Goal: Task Accomplishment & Management: Manage account settings

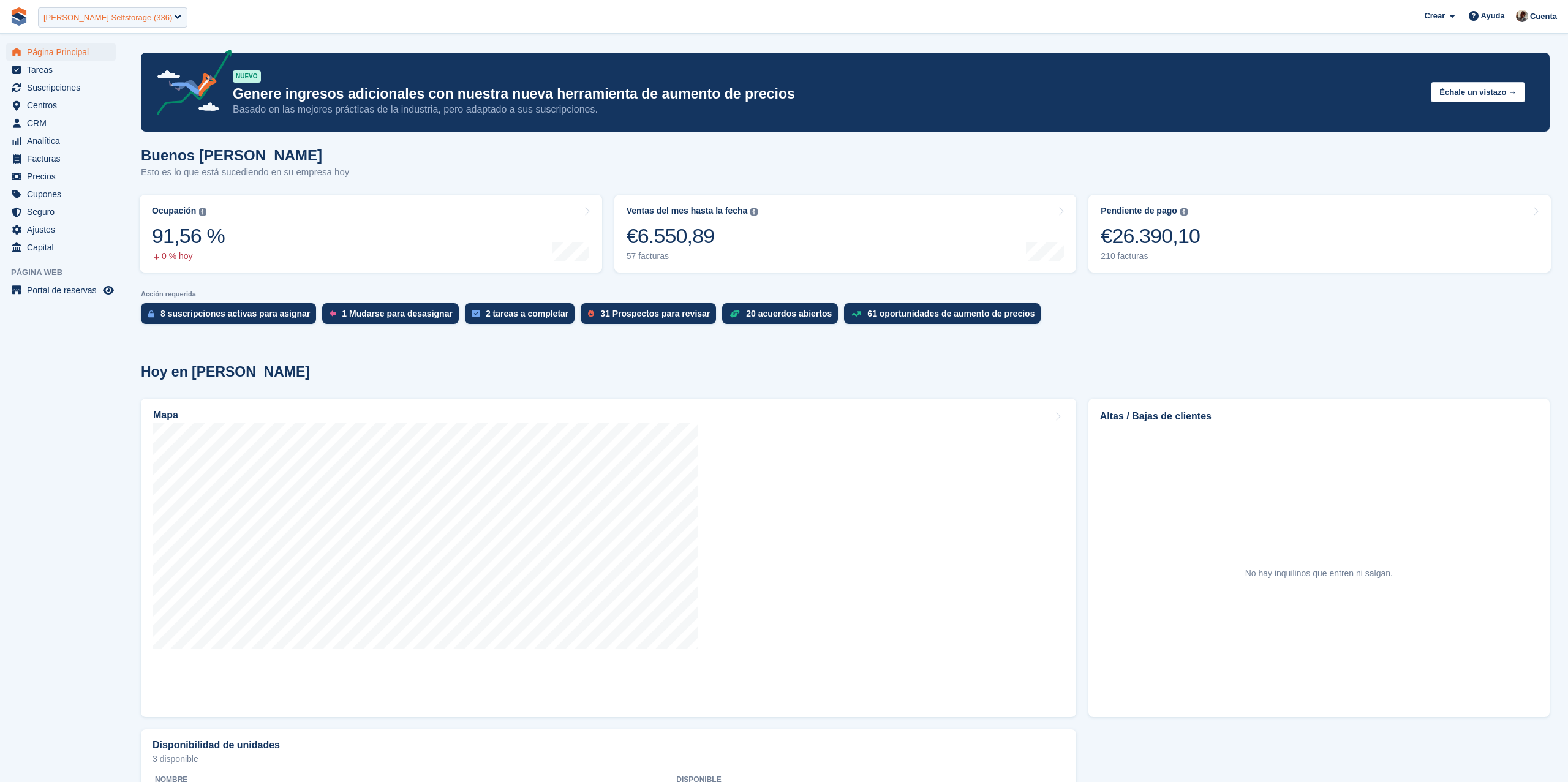
click at [100, 15] on div "Rangel Selfstorage (336)" at bounding box center [107, 17] width 129 height 12
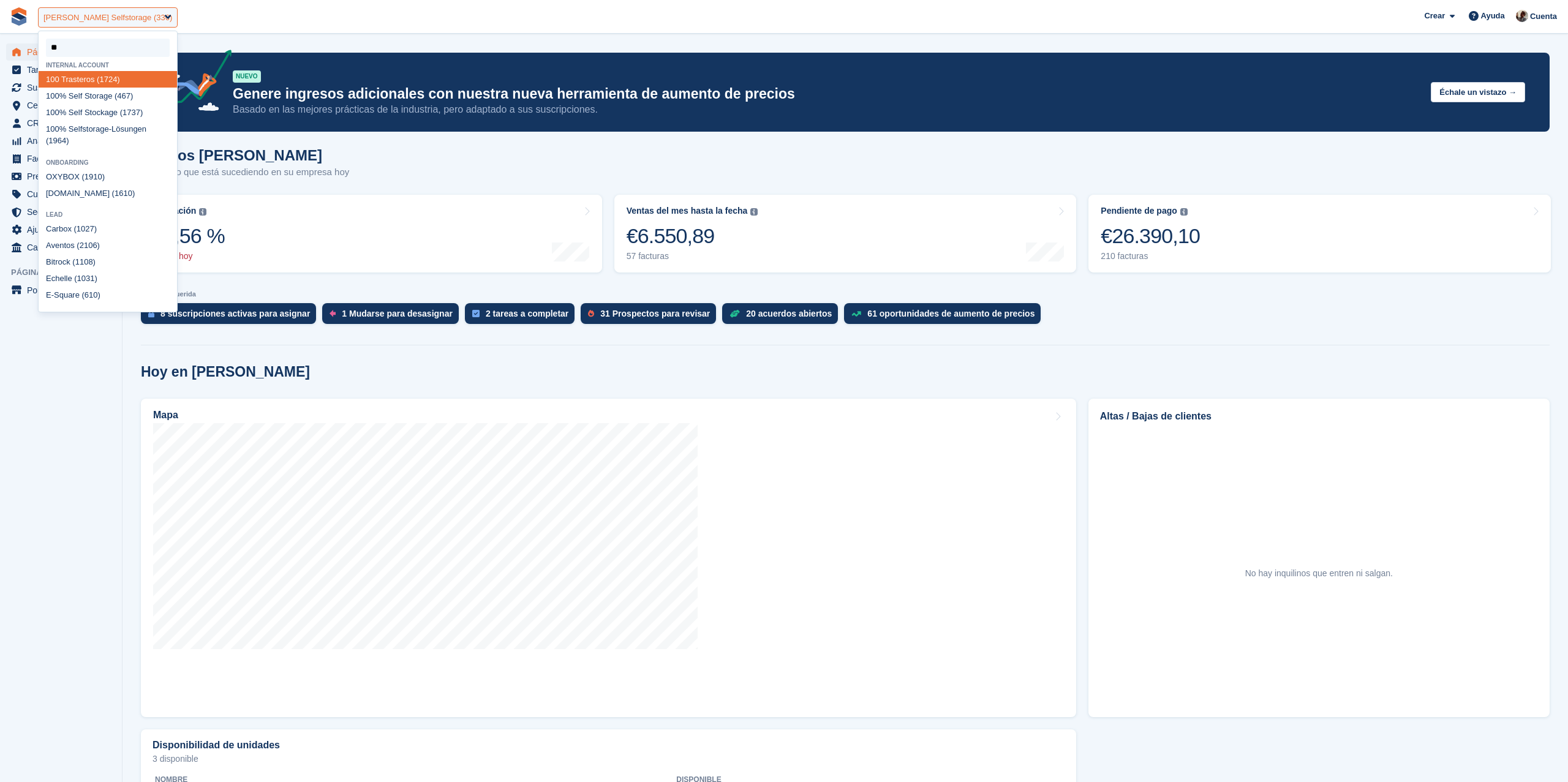
type input "***"
select select "****"
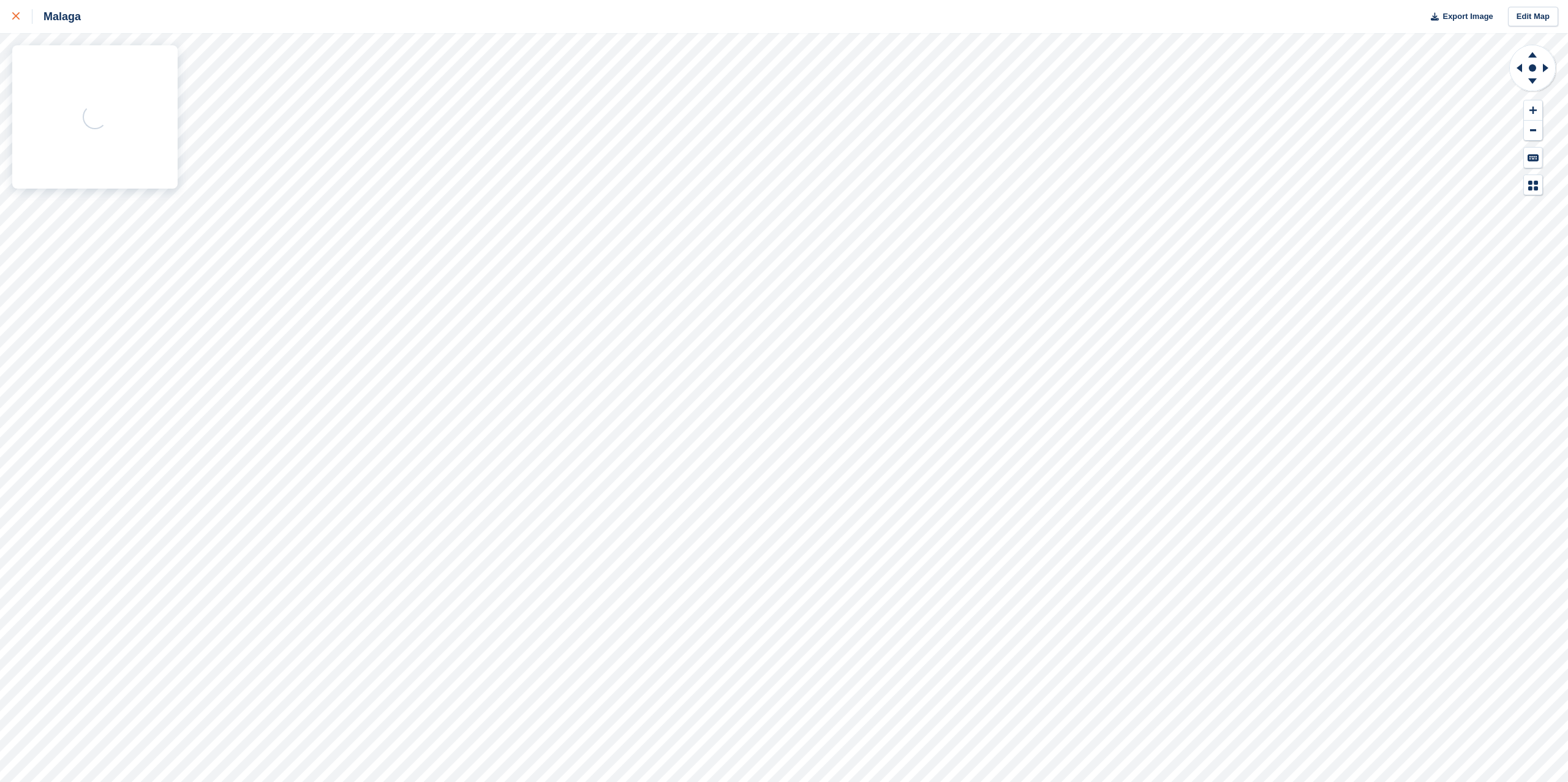
click at [12, 12] on icon at bounding box center [16, 16] width 8 height 8
click at [15, 12] on icon at bounding box center [16, 16] width 8 height 8
click at [0, 0] on link at bounding box center [16, 17] width 32 height 33
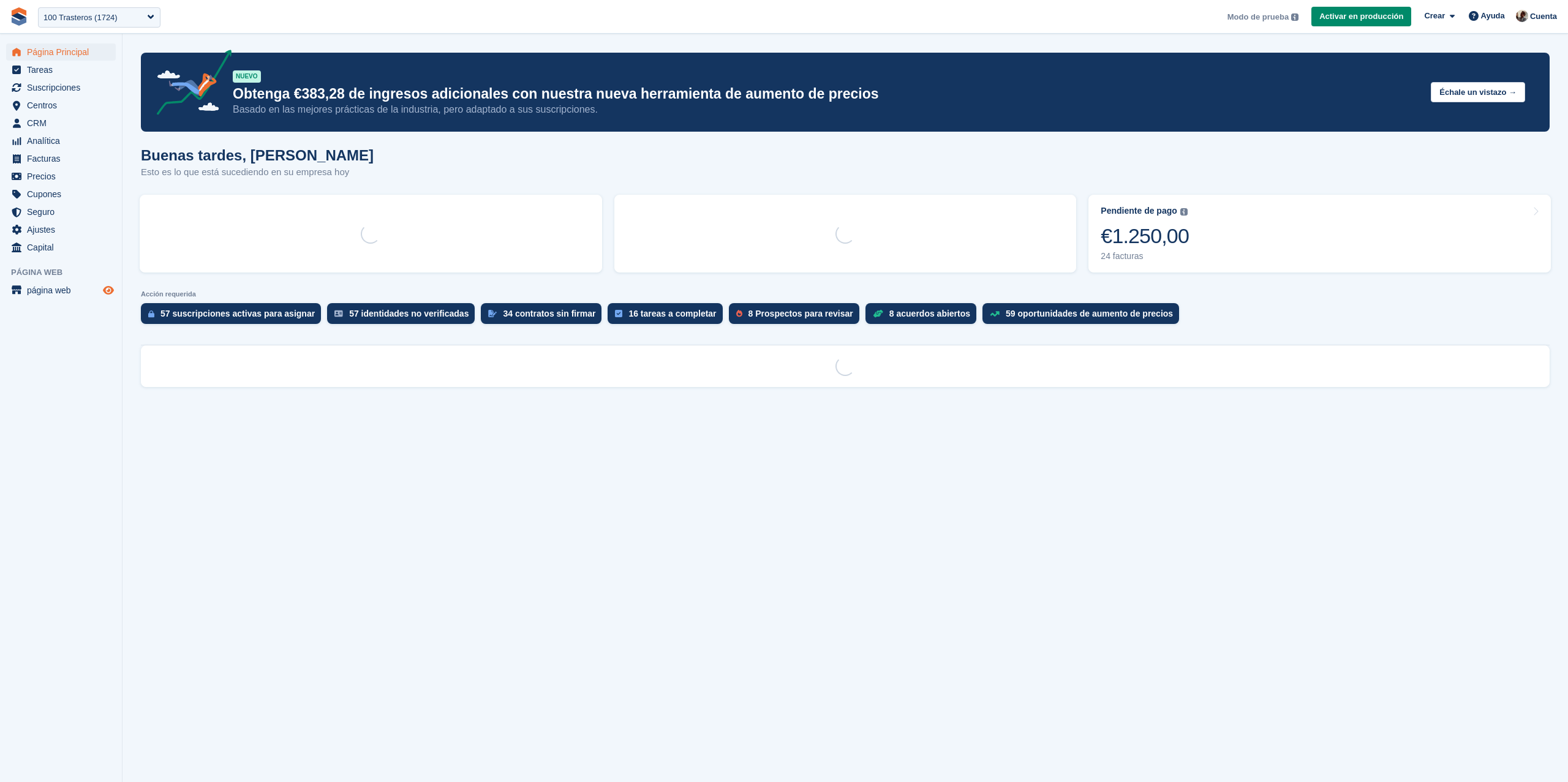
click at [111, 290] on icon "Vista previa de la tienda" at bounding box center [108, 289] width 11 height 10
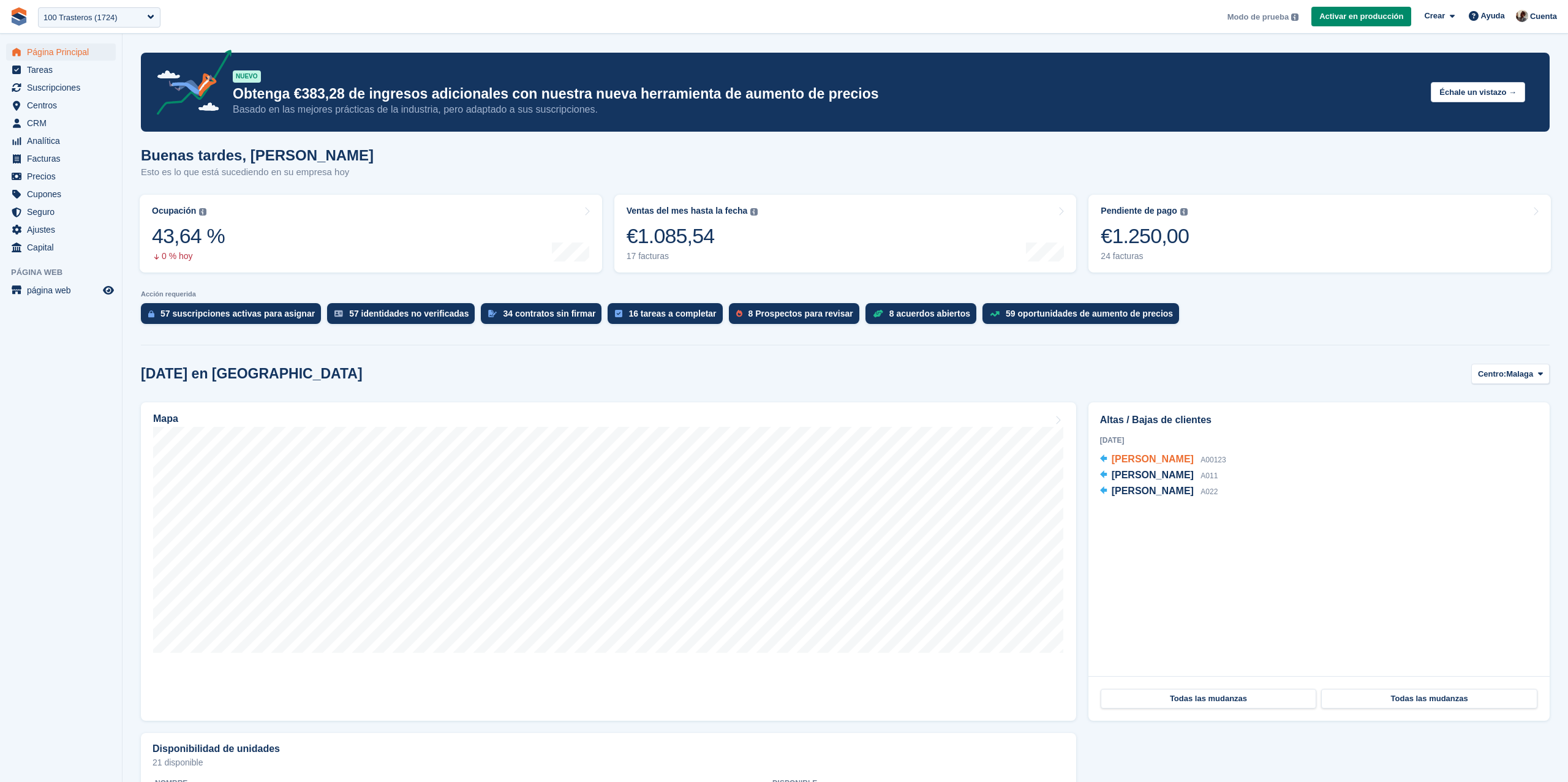
click at [1139, 461] on span "[PERSON_NAME]" at bounding box center [1153, 459] width 82 height 10
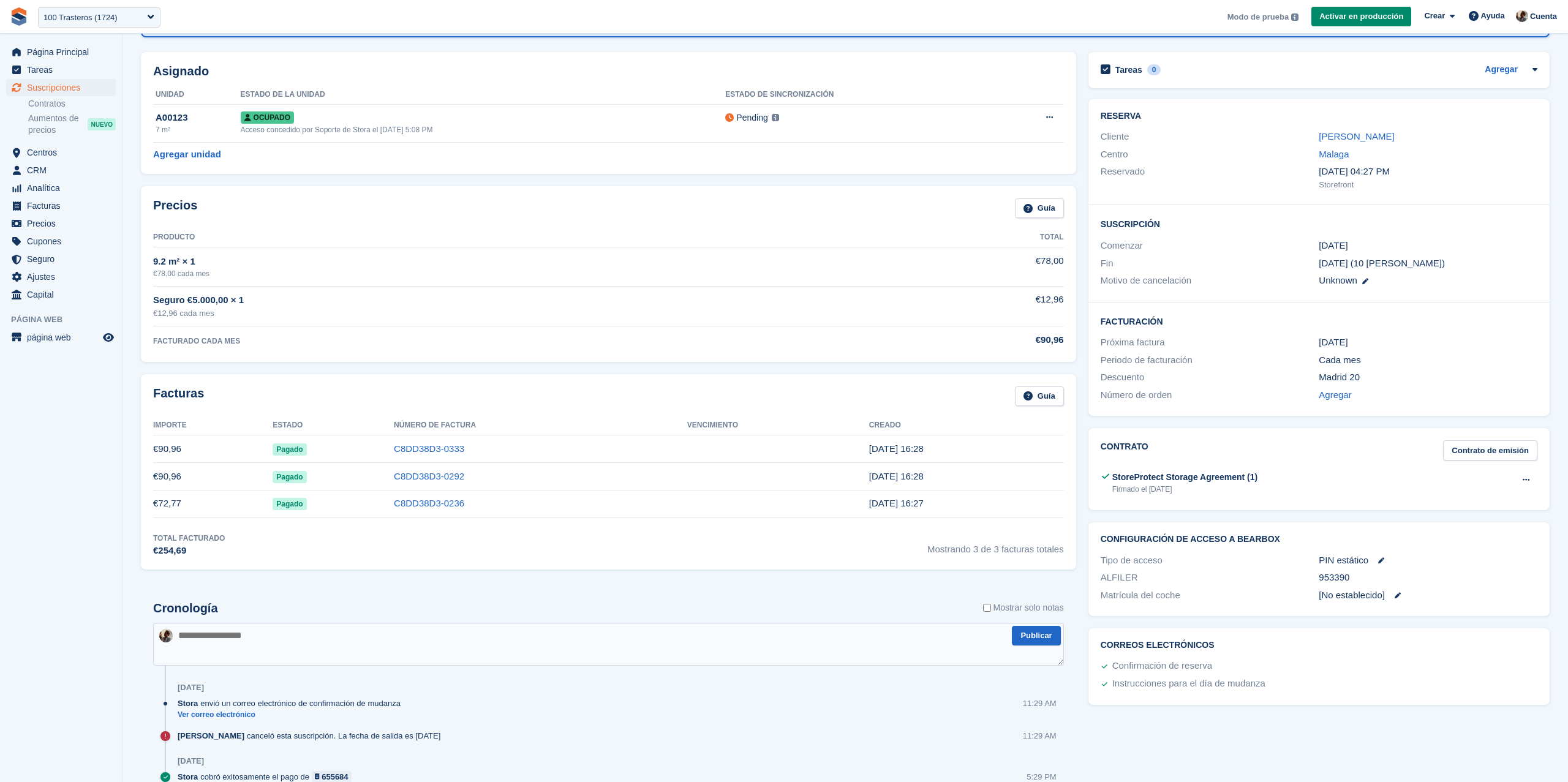
scroll to position [111, 0]
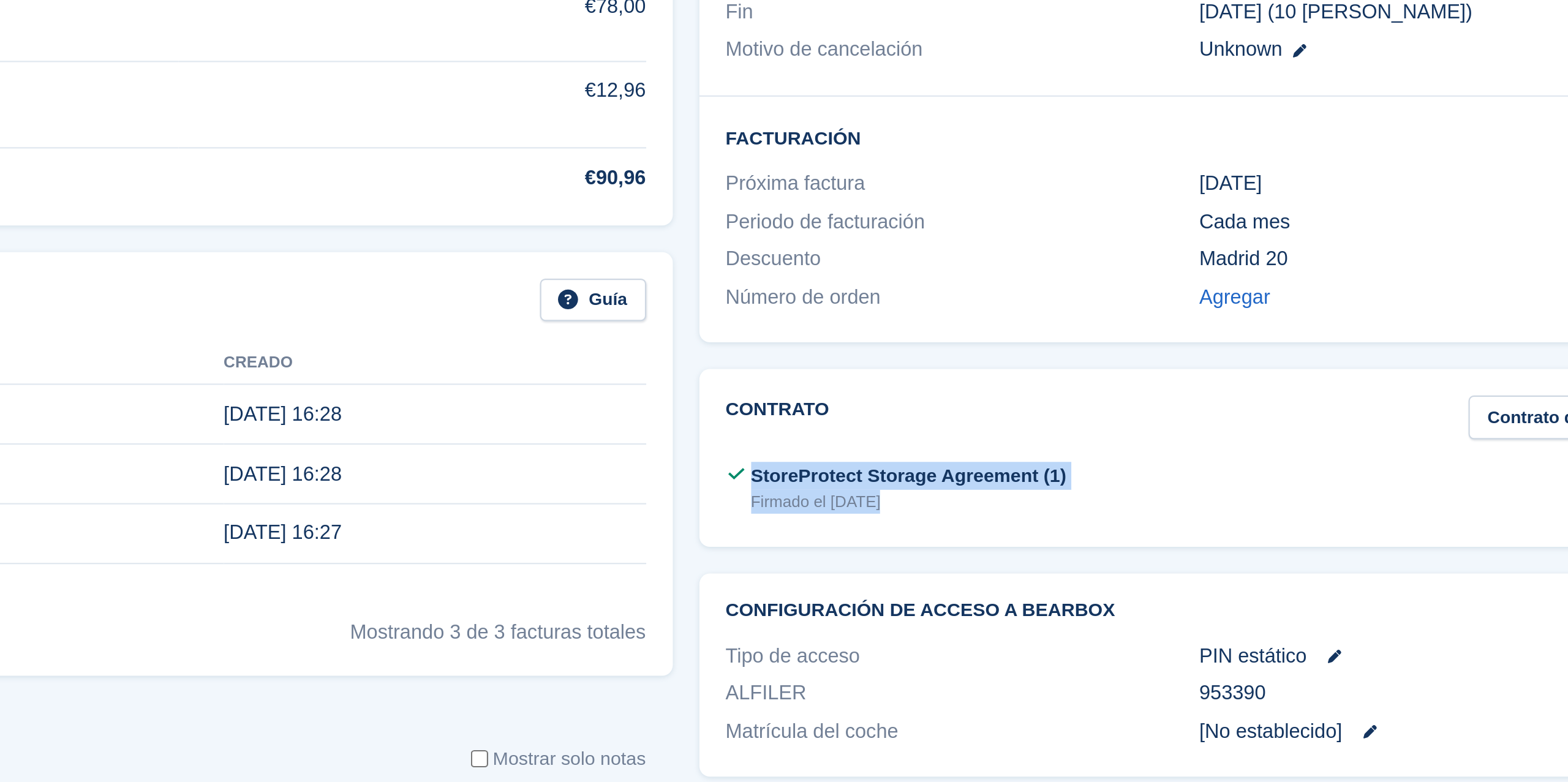
drag, startPoint x: 1098, startPoint y: 482, endPoint x: 1176, endPoint y: 489, distance: 78.3
click at [1176, 489] on div "Contrato Contrato de emisión StoreProtect Storage Agreement (1) Firmado el 22 M…" at bounding box center [1319, 468] width 461 height 82
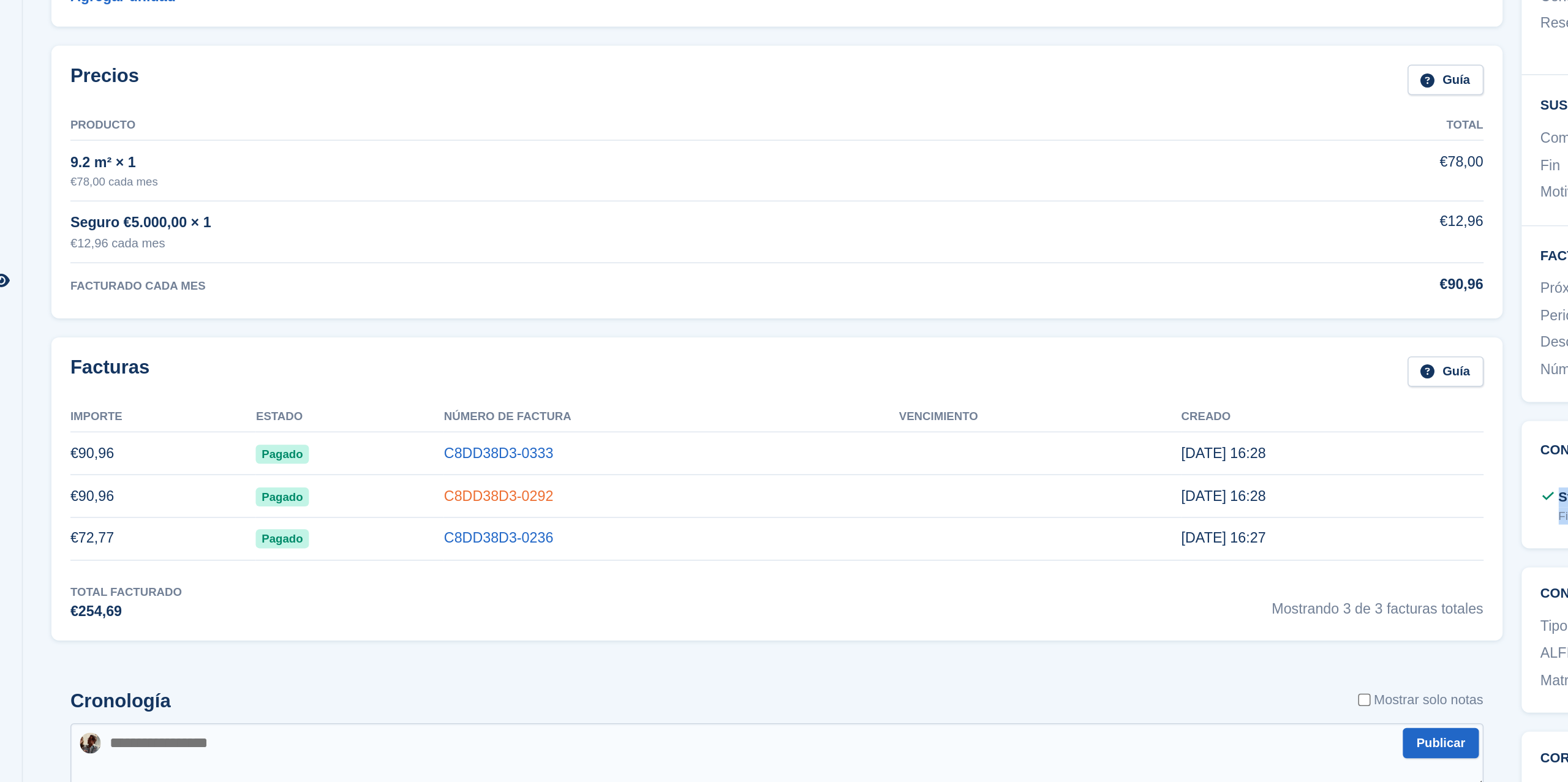
click at [420, 475] on link "C8DD38D3-0292" at bounding box center [429, 476] width 70 height 10
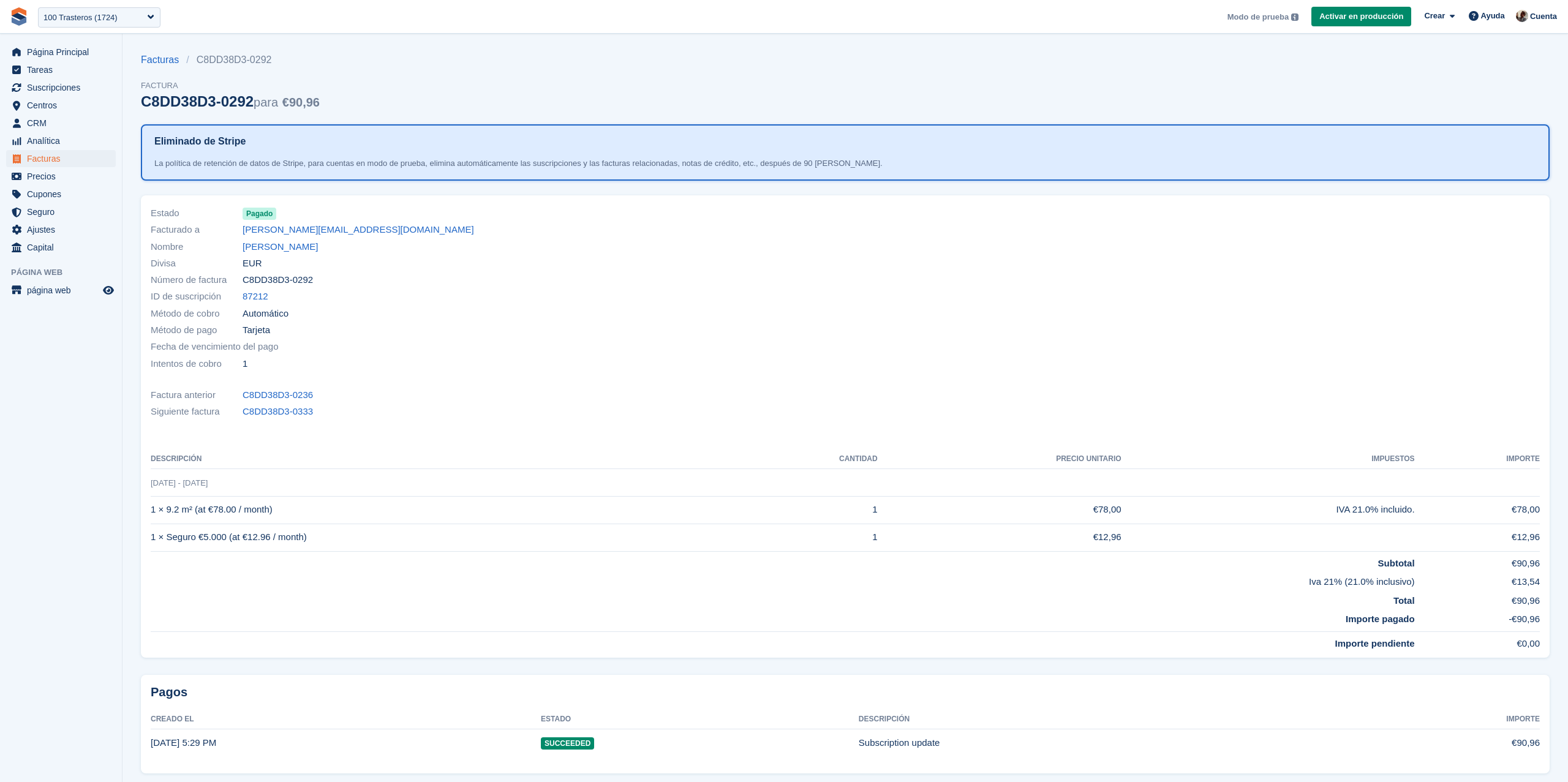
scroll to position [46, 0]
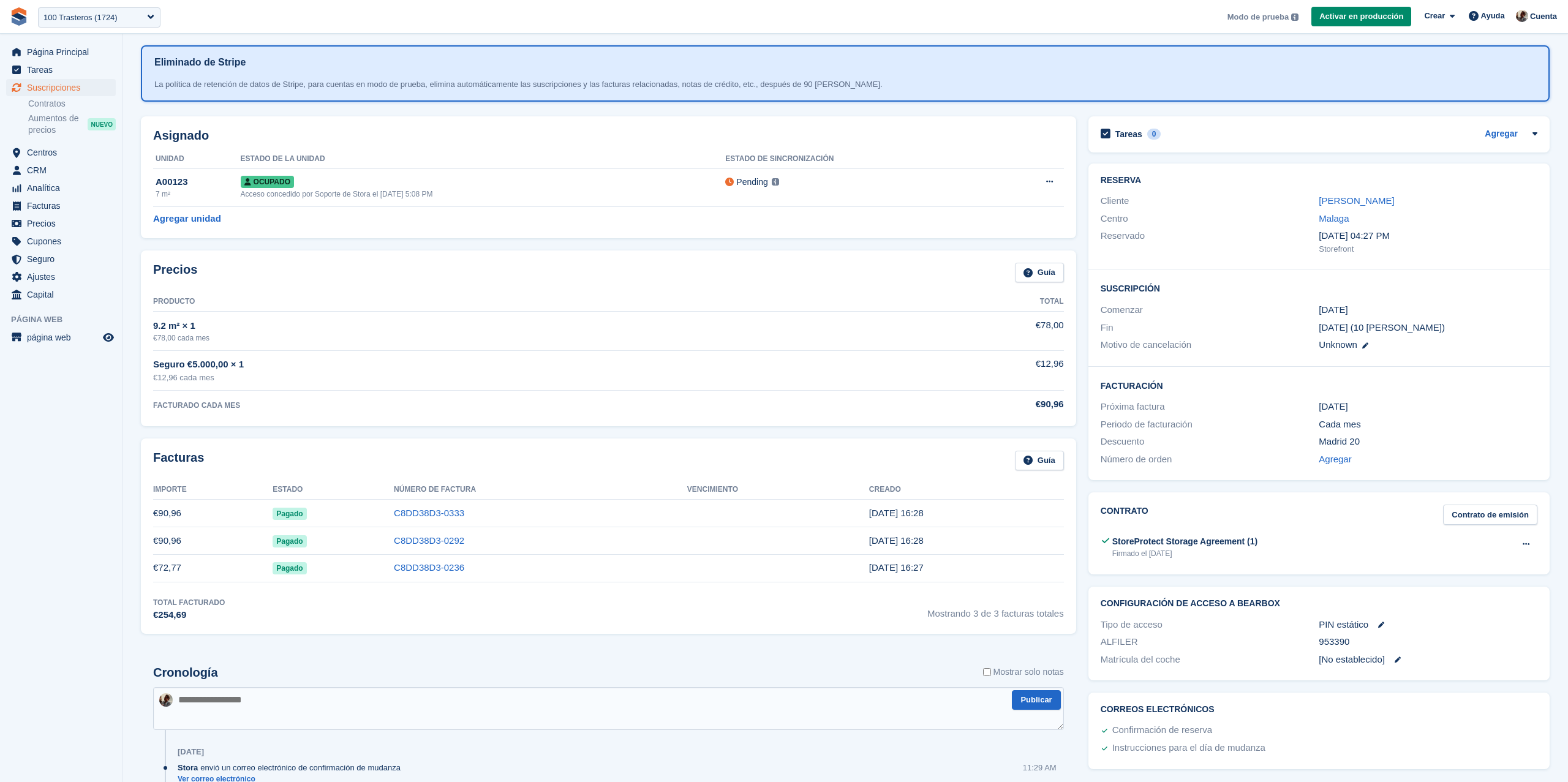
scroll to position [111, 0]
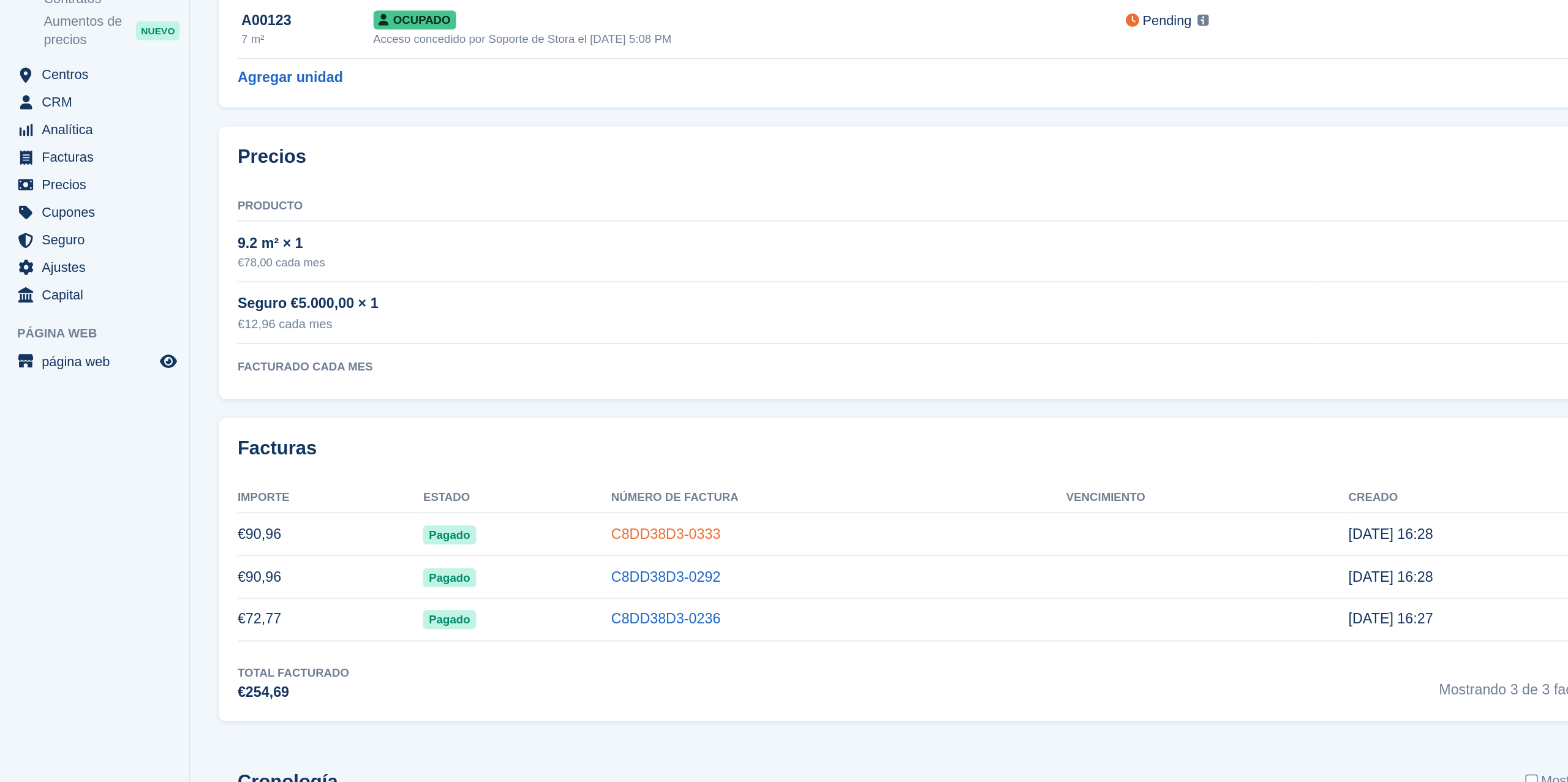
click at [448, 451] on link "C8DD38D3-0333" at bounding box center [429, 448] width 70 height 10
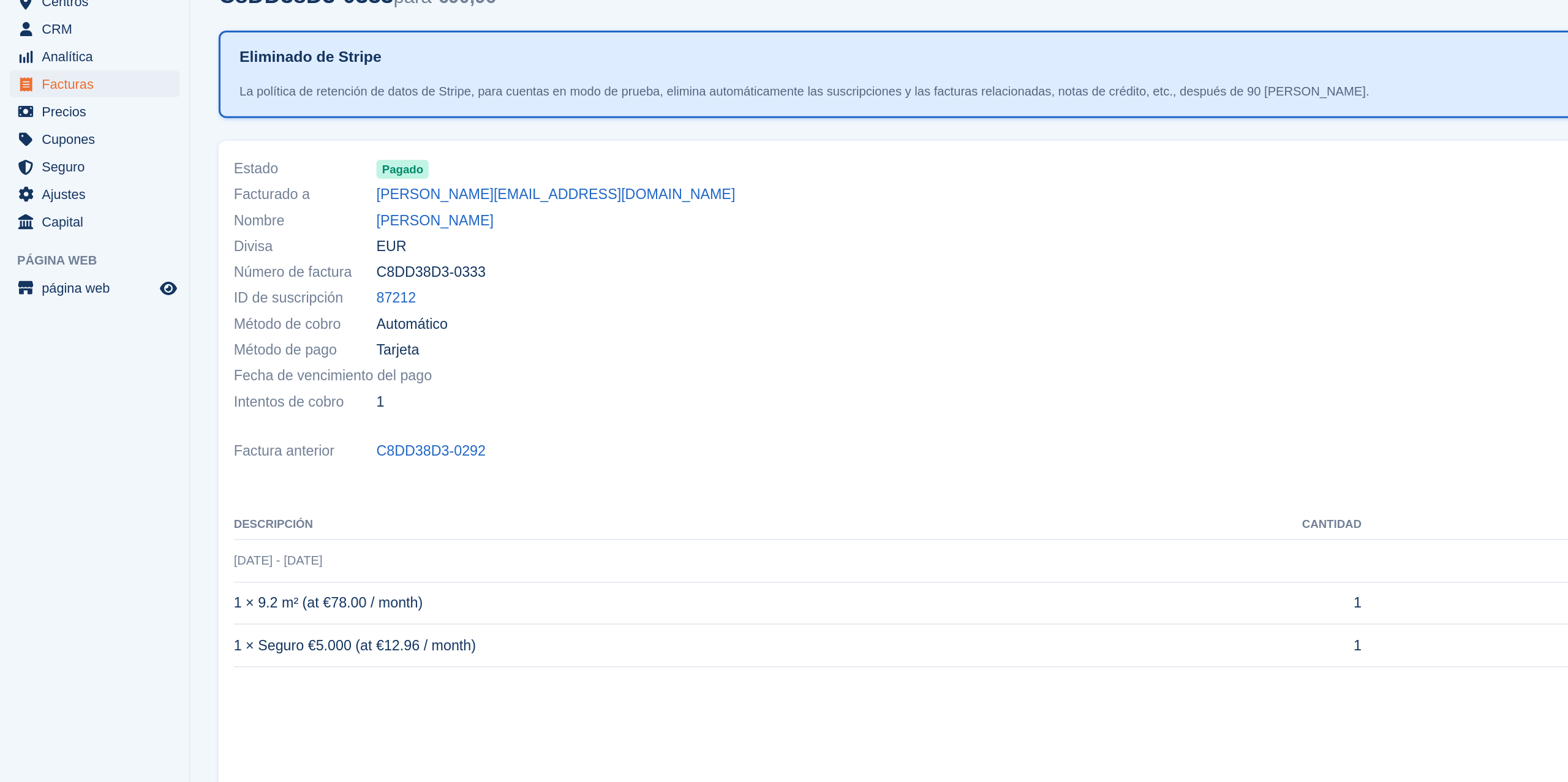
click at [332, 444] on th "Descripción" at bounding box center [442, 442] width 583 height 20
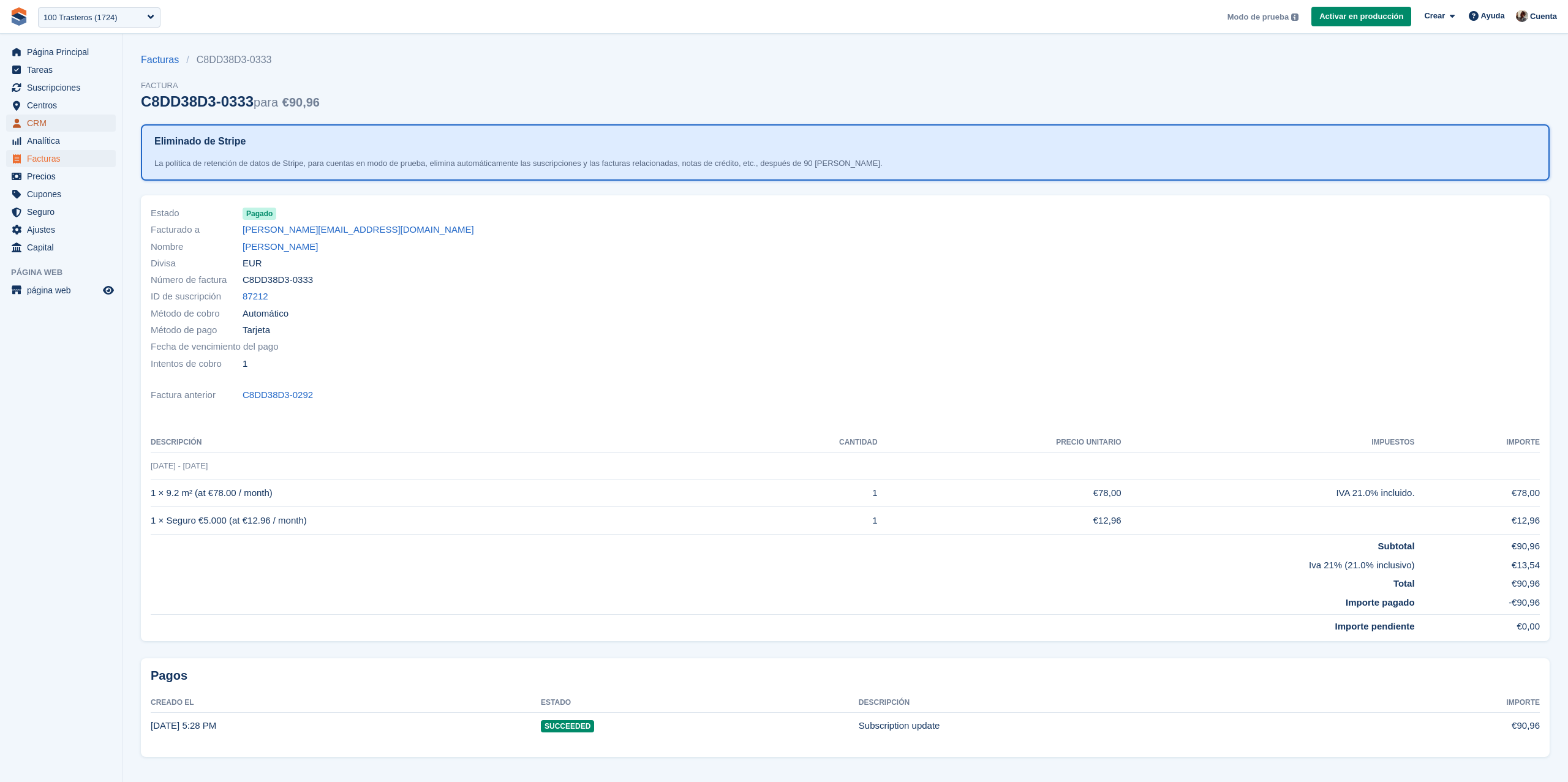
click at [76, 119] on span "CRM" at bounding box center [64, 123] width 74 height 17
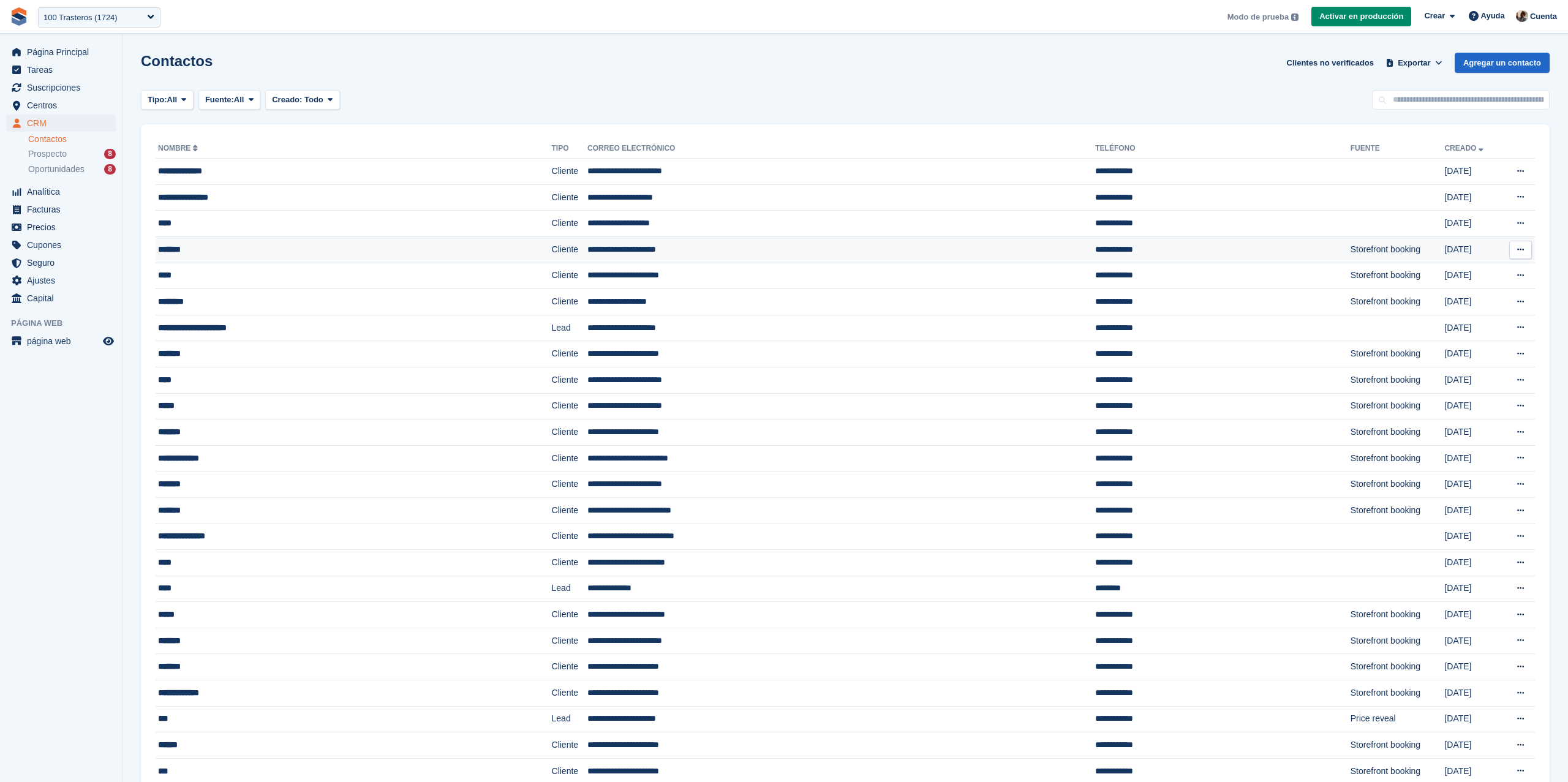
click at [443, 255] on div "*******" at bounding box center [304, 249] width 292 height 13
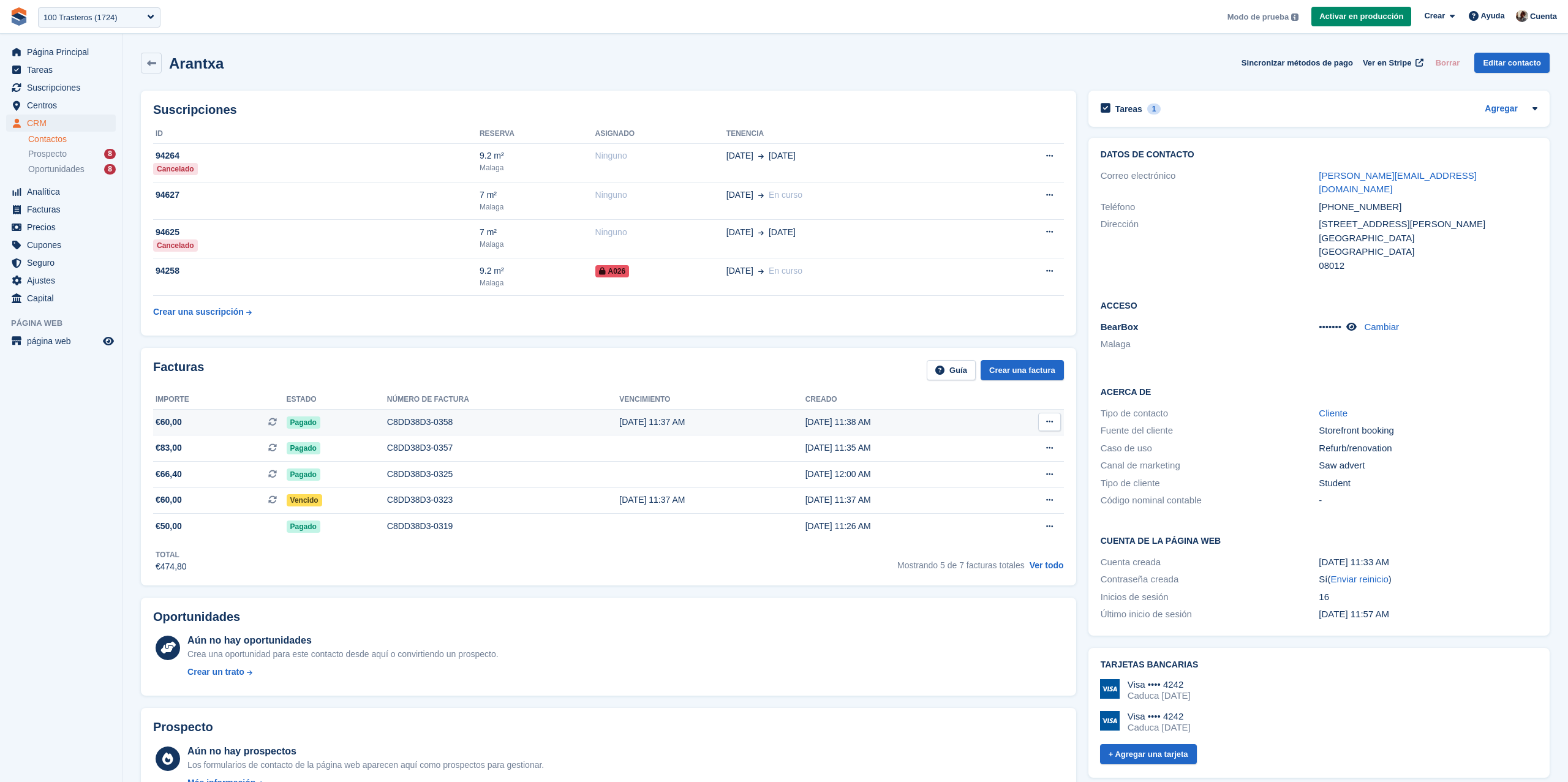
click at [401, 431] on td "C8DD38D3-0358" at bounding box center [504, 421] width 232 height 26
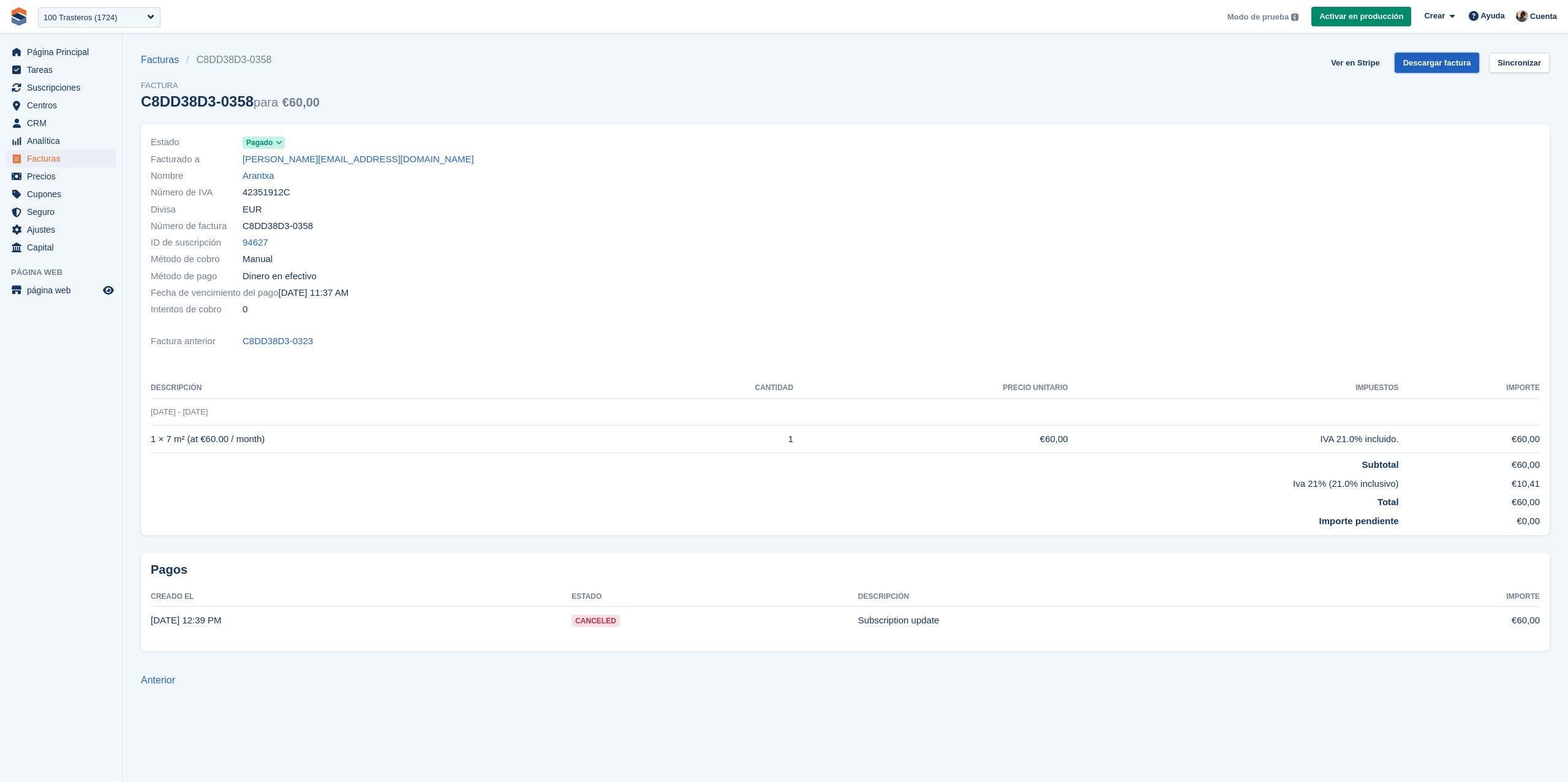
click at [1433, 62] on link "Descargar factura" at bounding box center [1437, 63] width 85 height 20
click at [87, 51] on span "Página Principal" at bounding box center [64, 51] width 74 height 17
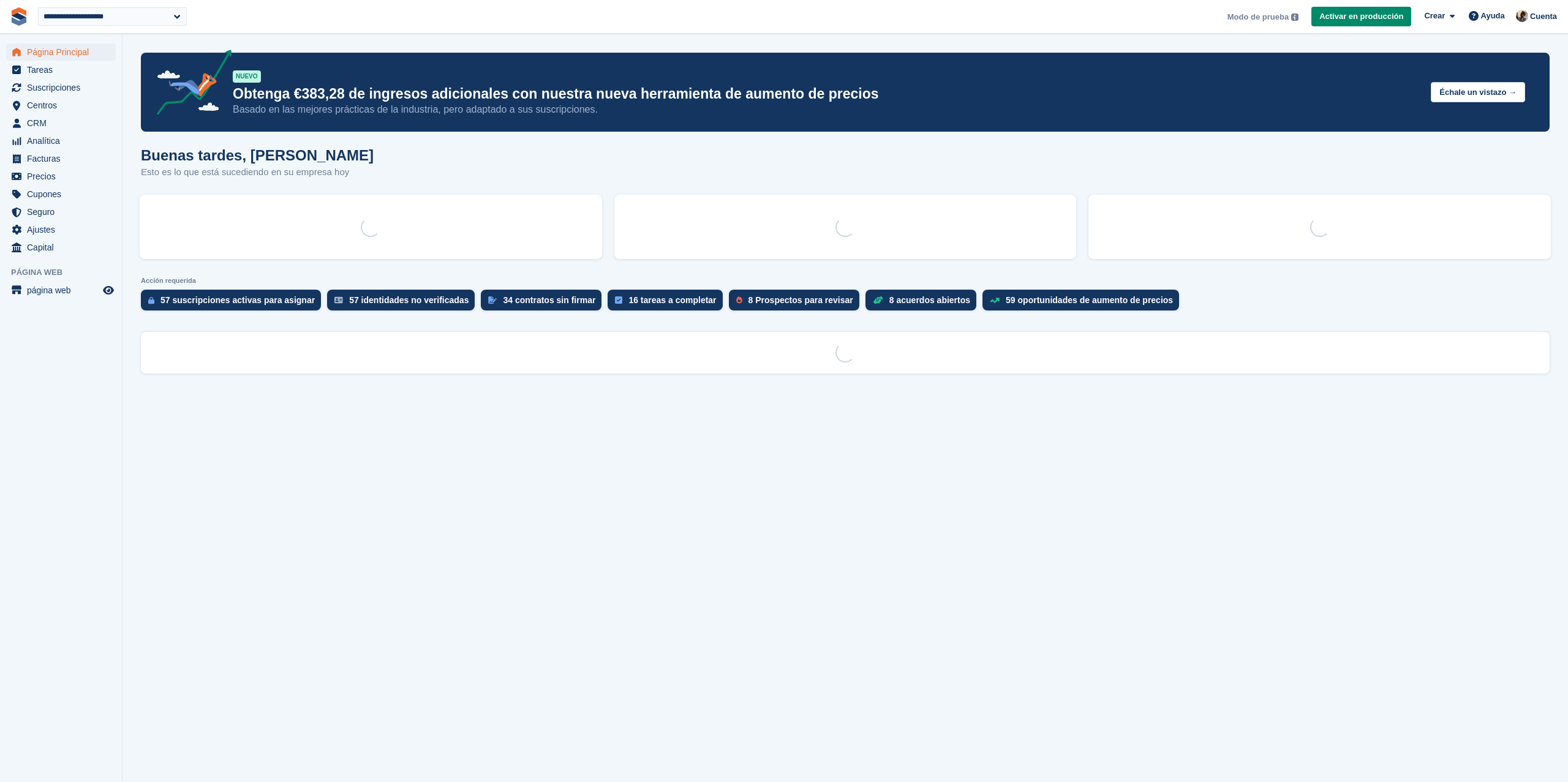
select select "****"
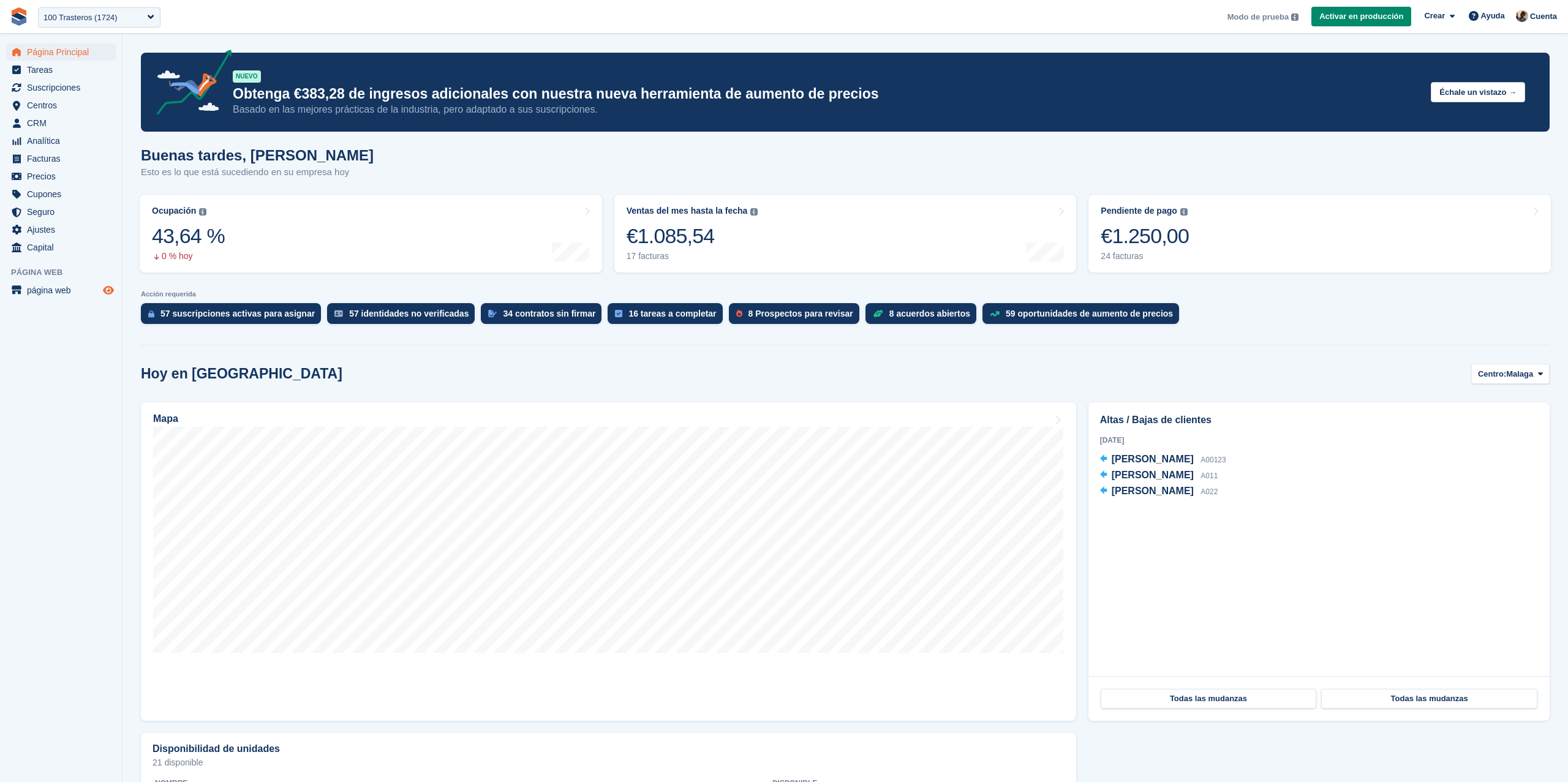
click at [112, 291] on icon "Vista previa de la tienda" at bounding box center [108, 289] width 11 height 10
click at [39, 289] on span "página web" at bounding box center [64, 290] width 74 height 17
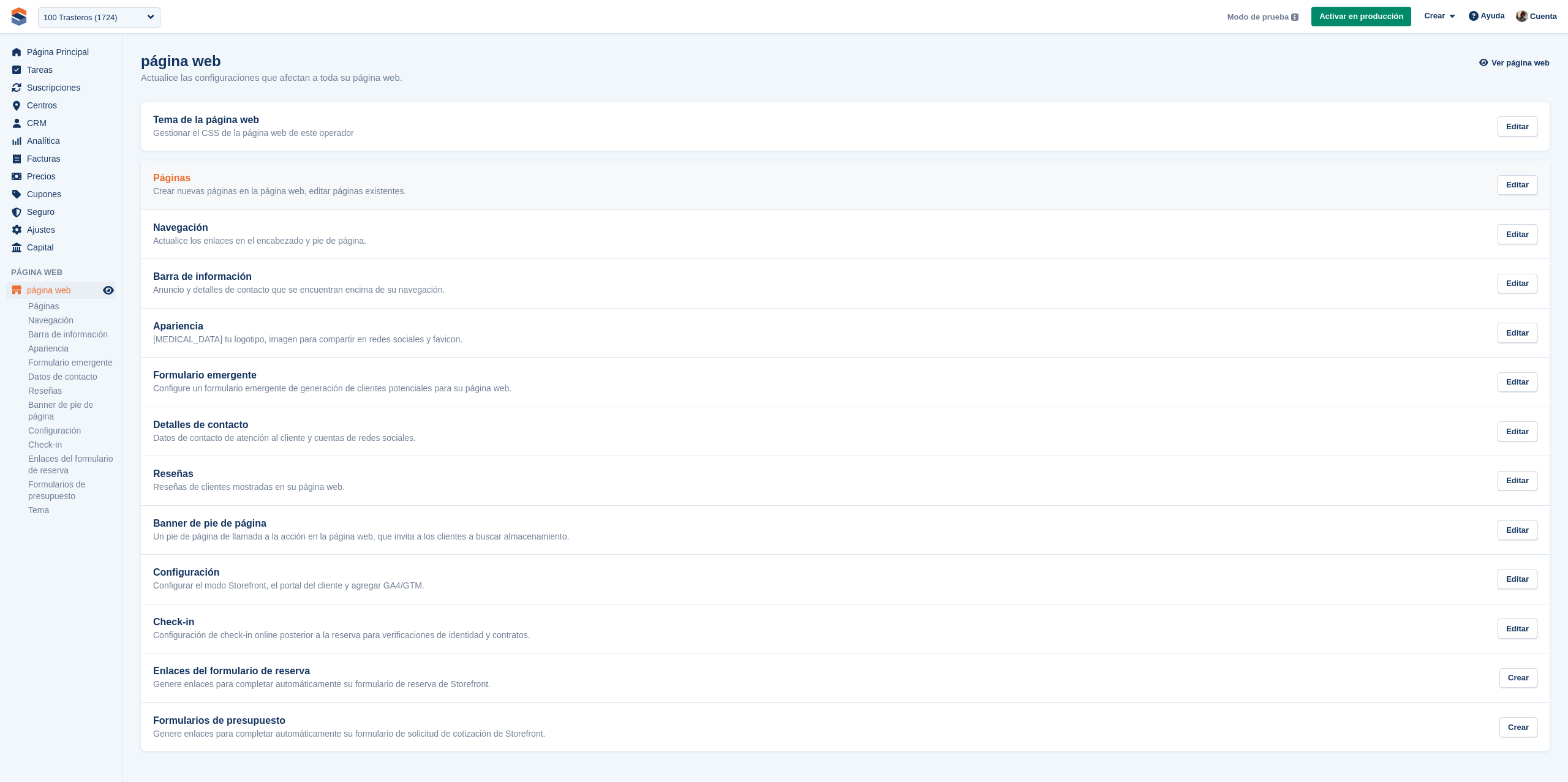
click at [295, 192] on p "Crear nuevas páginas en la página web, editar páginas existentes." at bounding box center [279, 191] width 253 height 11
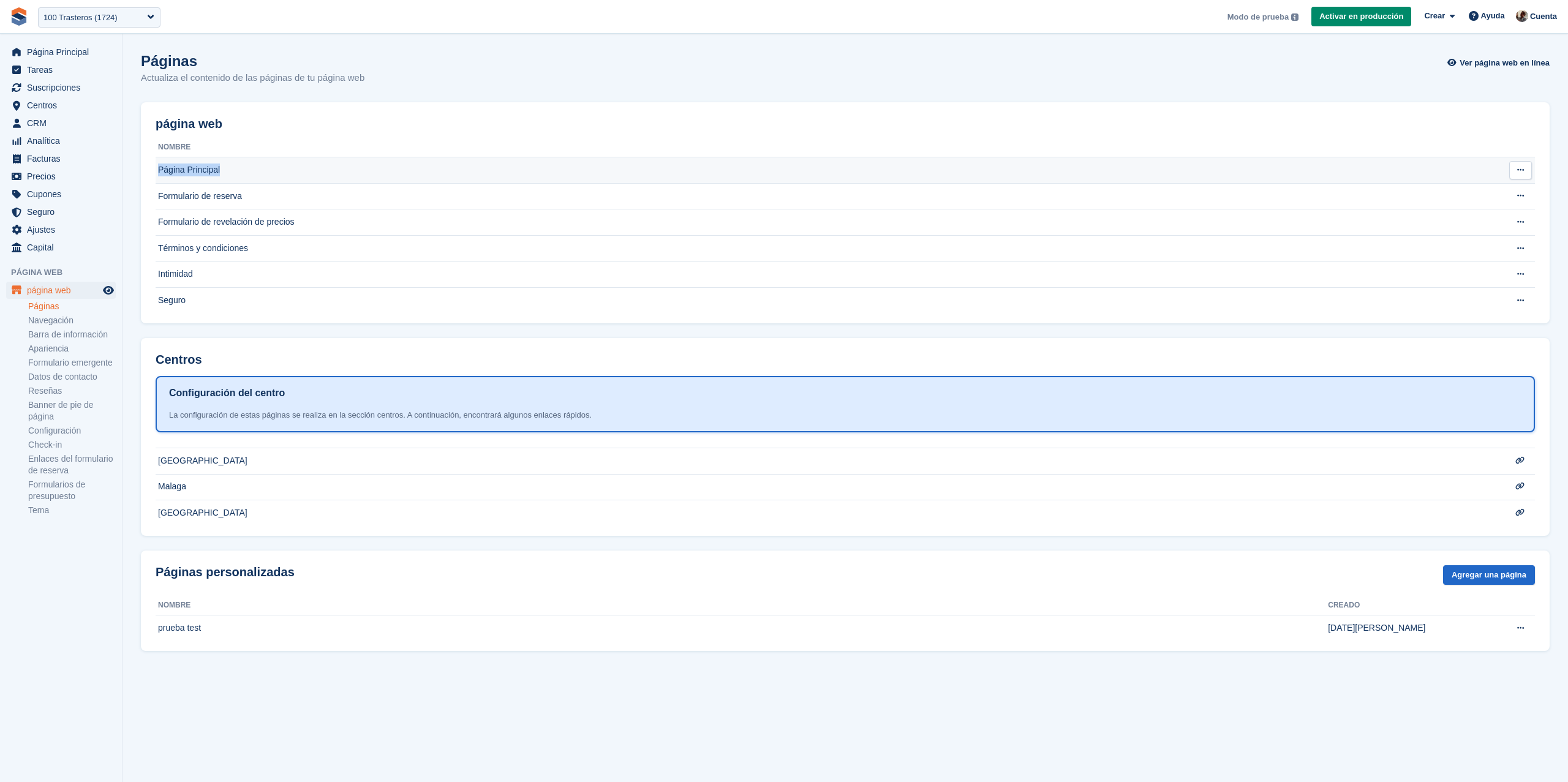
click at [318, 164] on td "Página Principal" at bounding box center [810, 170] width 1310 height 26
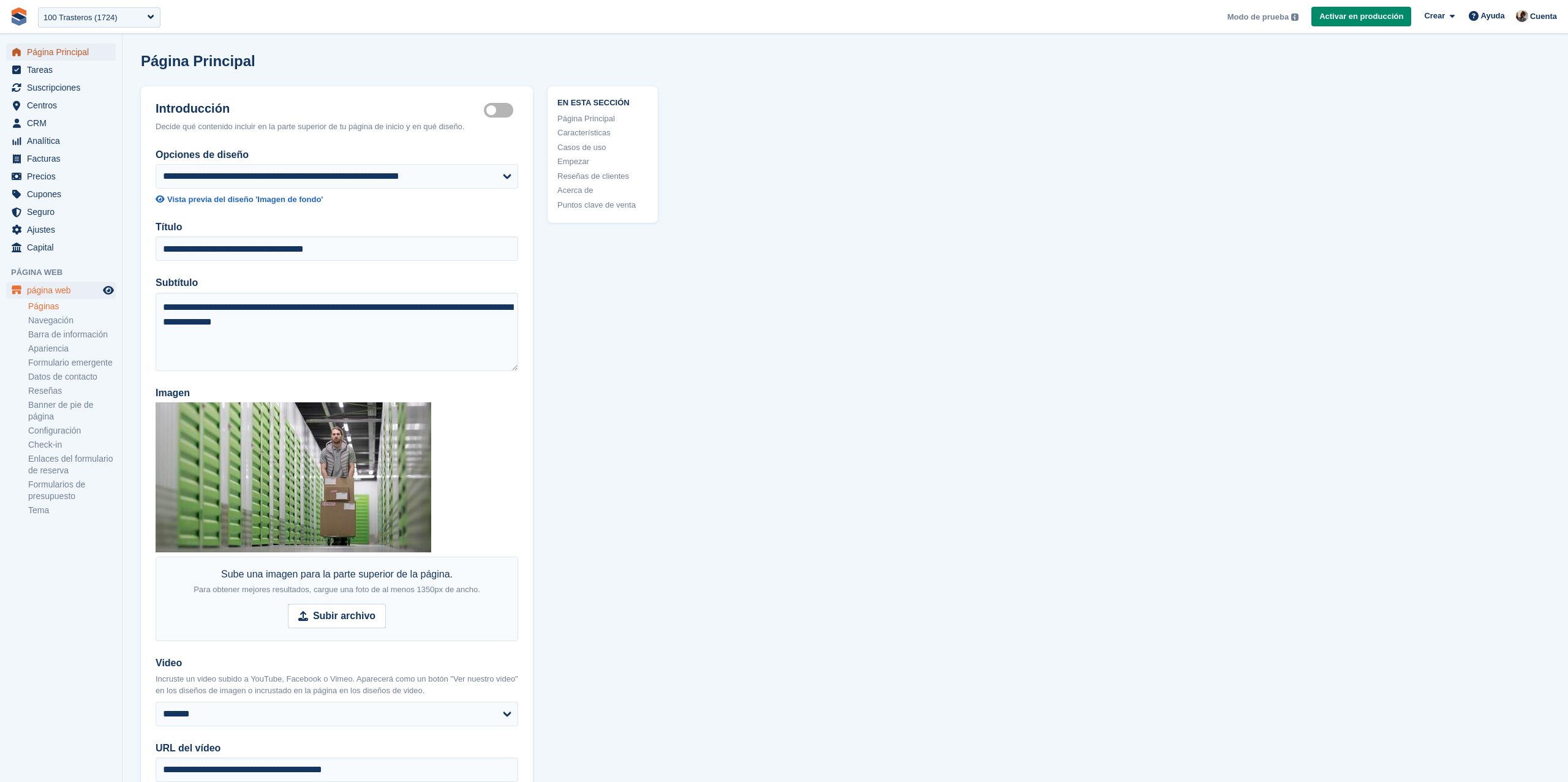
click at [90, 51] on span "Página Principal" at bounding box center [64, 51] width 74 height 17
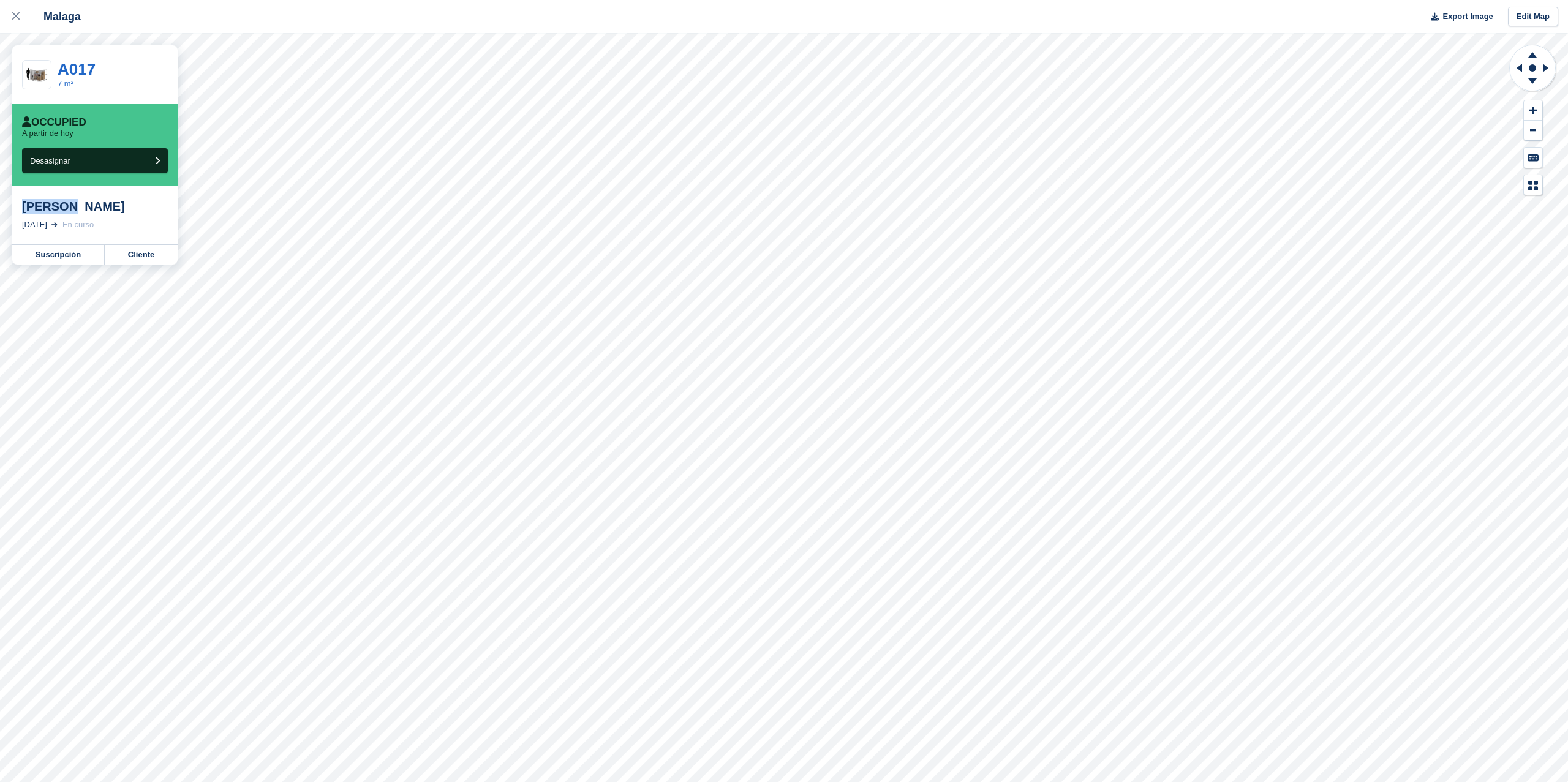
drag, startPoint x: 19, startPoint y: 209, endPoint x: 74, endPoint y: 210, distance: 55.0
click at [74, 210] on div "antonio 21 Aug, 2025 En curso" at bounding box center [95, 215] width 165 height 59
click at [46, 255] on link "Suscripción" at bounding box center [58, 255] width 93 height 20
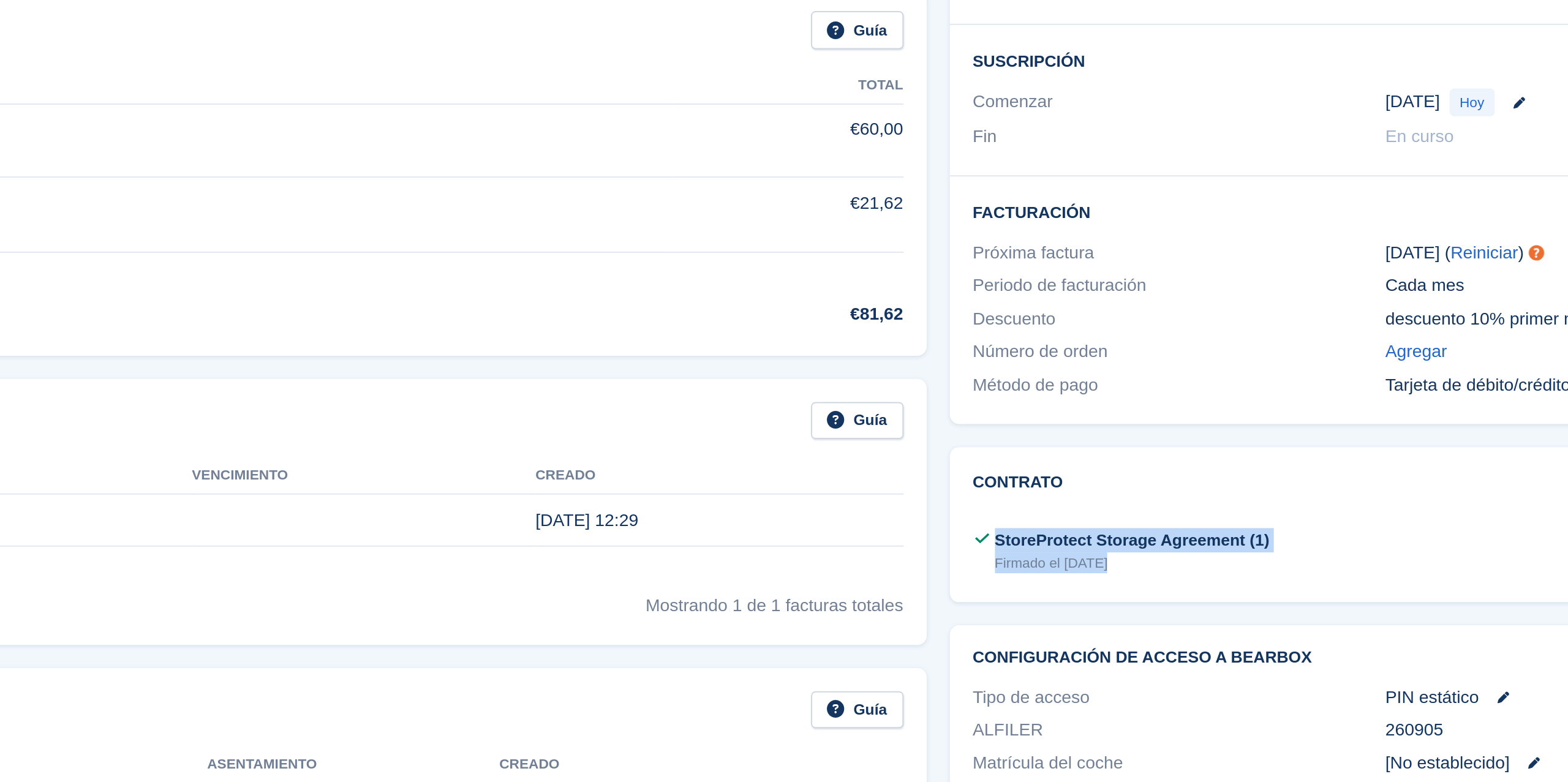
drag, startPoint x: 1100, startPoint y: 514, endPoint x: 1174, endPoint y: 538, distance: 77.8
click at [1174, 538] on div "Contrato Contrato de emisión StoreProtect Storage Agreement (1) Firmado el 21 A…" at bounding box center [1319, 508] width 461 height 82
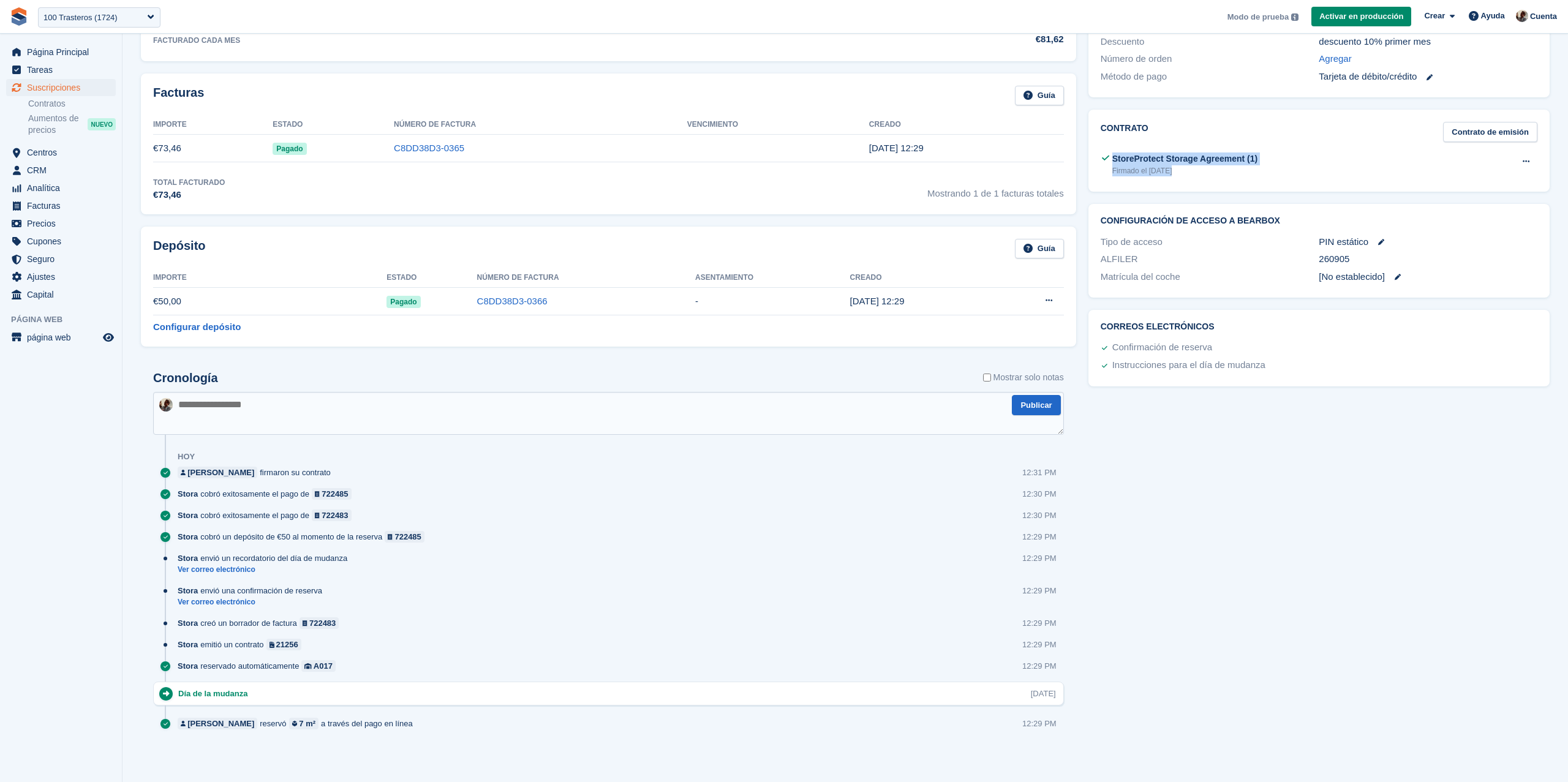
scroll to position [358, 0]
drag, startPoint x: 198, startPoint y: 718, endPoint x: 419, endPoint y: 743, distance: 222.4
click at [420, 744] on div "Cronología Mostrar solo notas Publicar Hoy antonio firmaron su contrato 12:31 P…" at bounding box center [608, 562] width 935 height 408
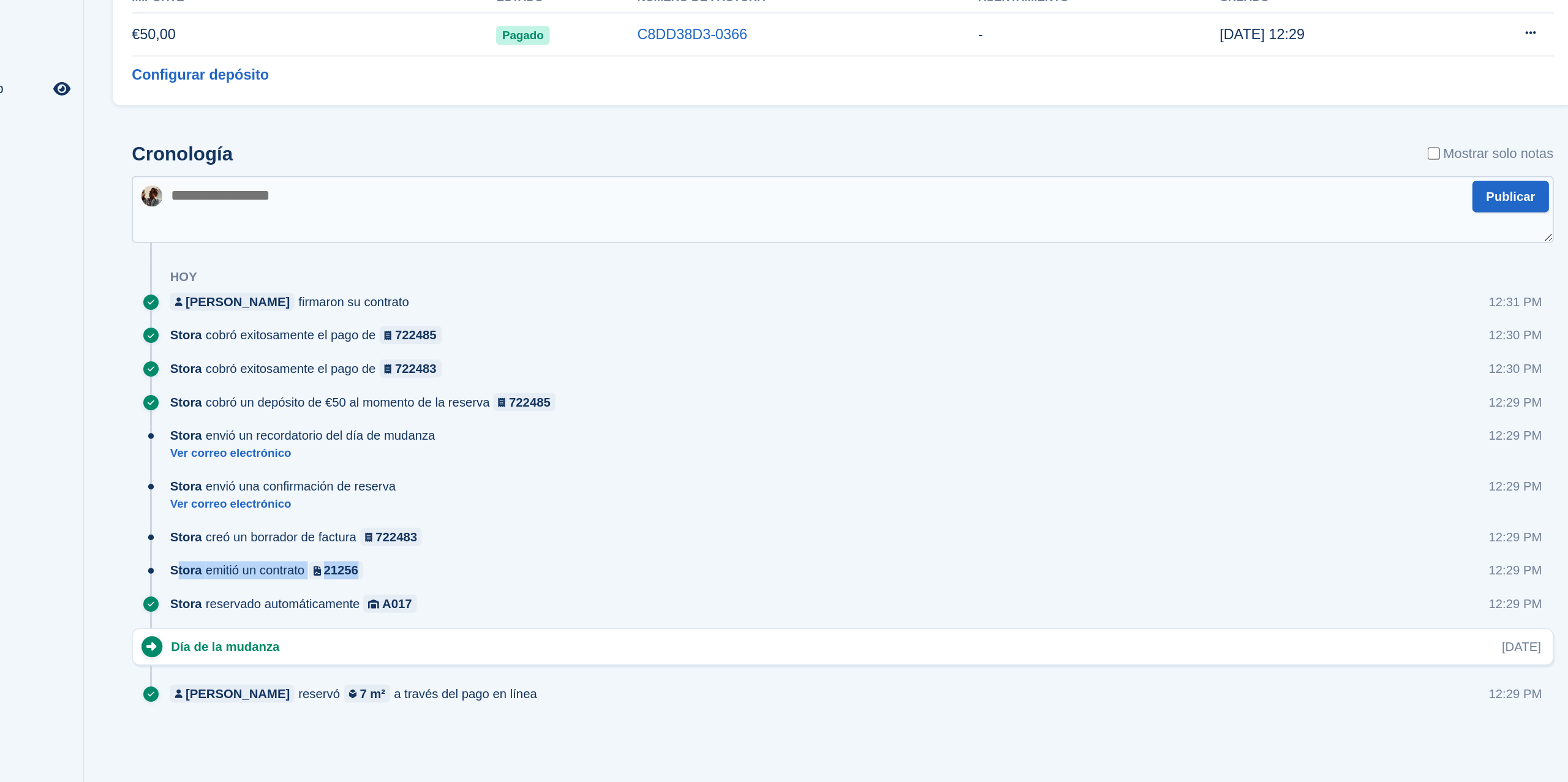
drag, startPoint x: 182, startPoint y: 646, endPoint x: 290, endPoint y: 654, distance: 108.3
click at [290, 654] on div "Stora emitió un contrato 21256 12:29 PM" at bounding box center [621, 651] width 887 height 22
drag, startPoint x: 180, startPoint y: 621, endPoint x: 344, endPoint y: 628, distance: 164.1
click at [344, 628] on div "Stora creó un borrador de factura 722483" at bounding box center [261, 625] width 167 height 11
click at [201, 604] on link "Ver correo electrónico" at bounding box center [253, 604] width 151 height 10
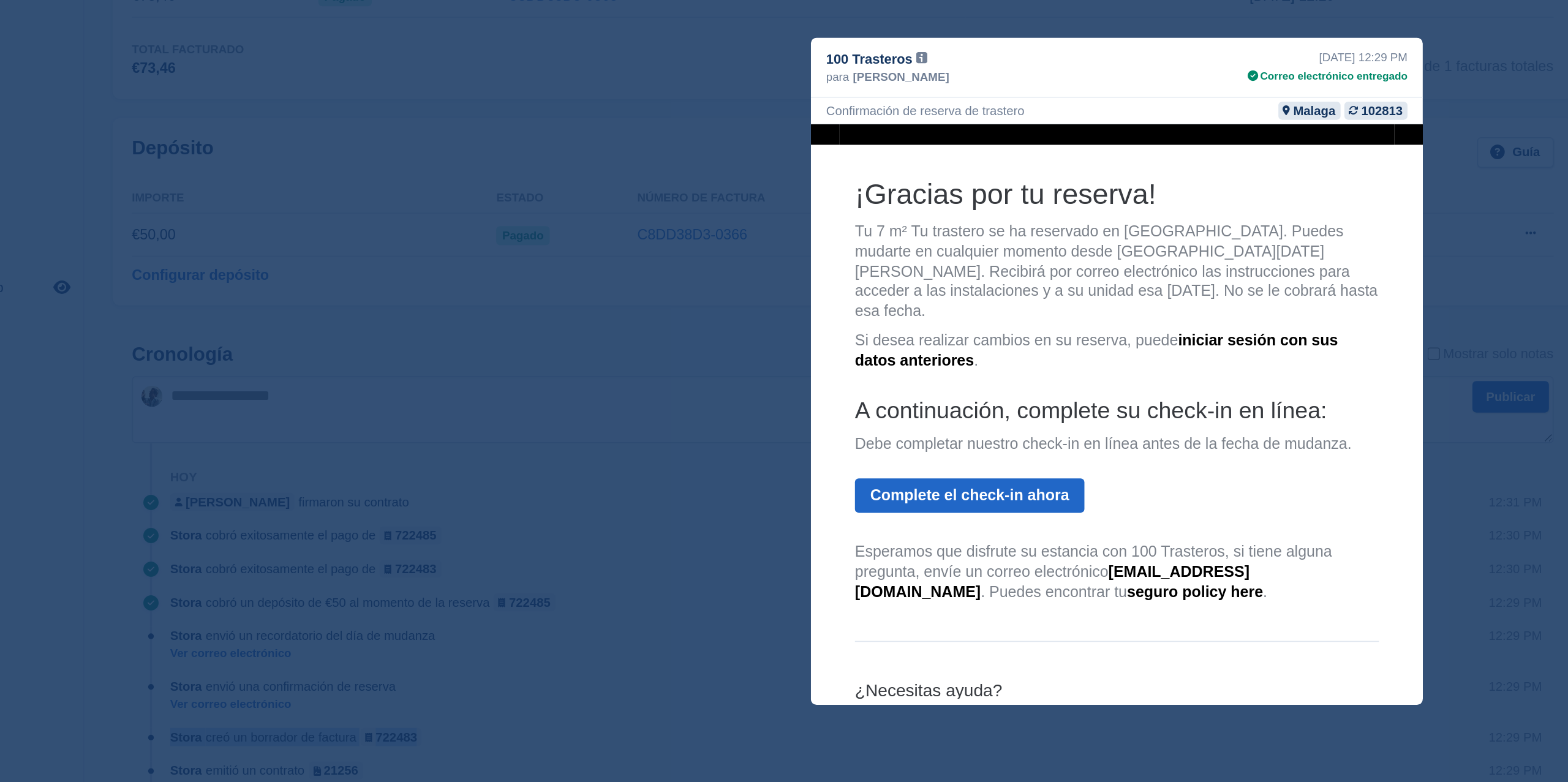
scroll to position [355, 0]
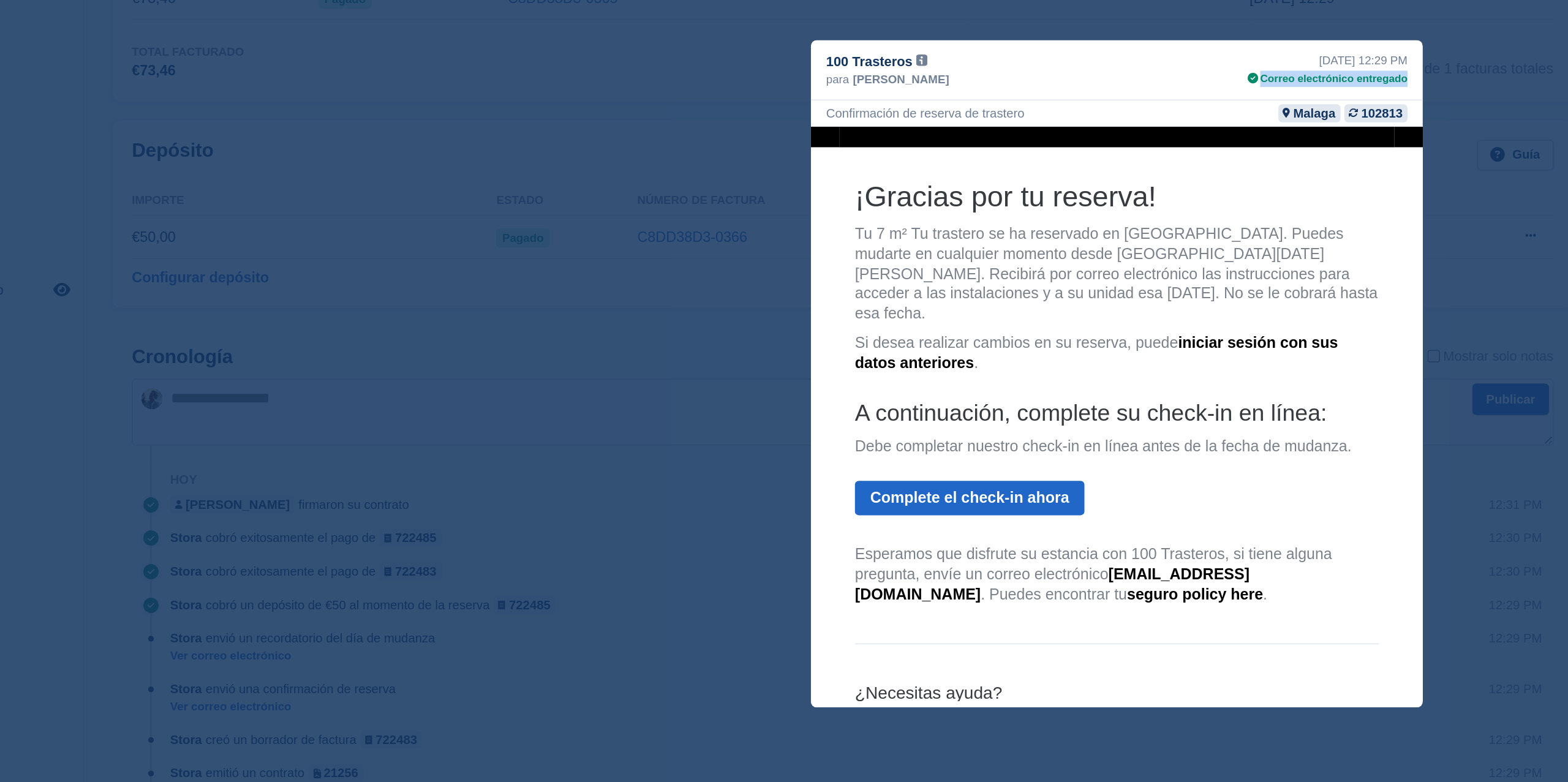
drag, startPoint x: 862, startPoint y: 201, endPoint x: 964, endPoint y: 209, distance: 102.3
click at [964, 209] on div "100 Trasteros desde: 100 Trasteros <notifications@stora.co> para: antonio <come…" at bounding box center [784, 197] width 392 height 39
drag, startPoint x: 906, startPoint y: 188, endPoint x: 962, endPoint y: 188, distance: 56.0
click at [962, 188] on div "21st Aug, 12:29 PM" at bounding box center [919, 190] width 102 height 11
drag, startPoint x: 969, startPoint y: 188, endPoint x: 876, endPoint y: 185, distance: 93.0
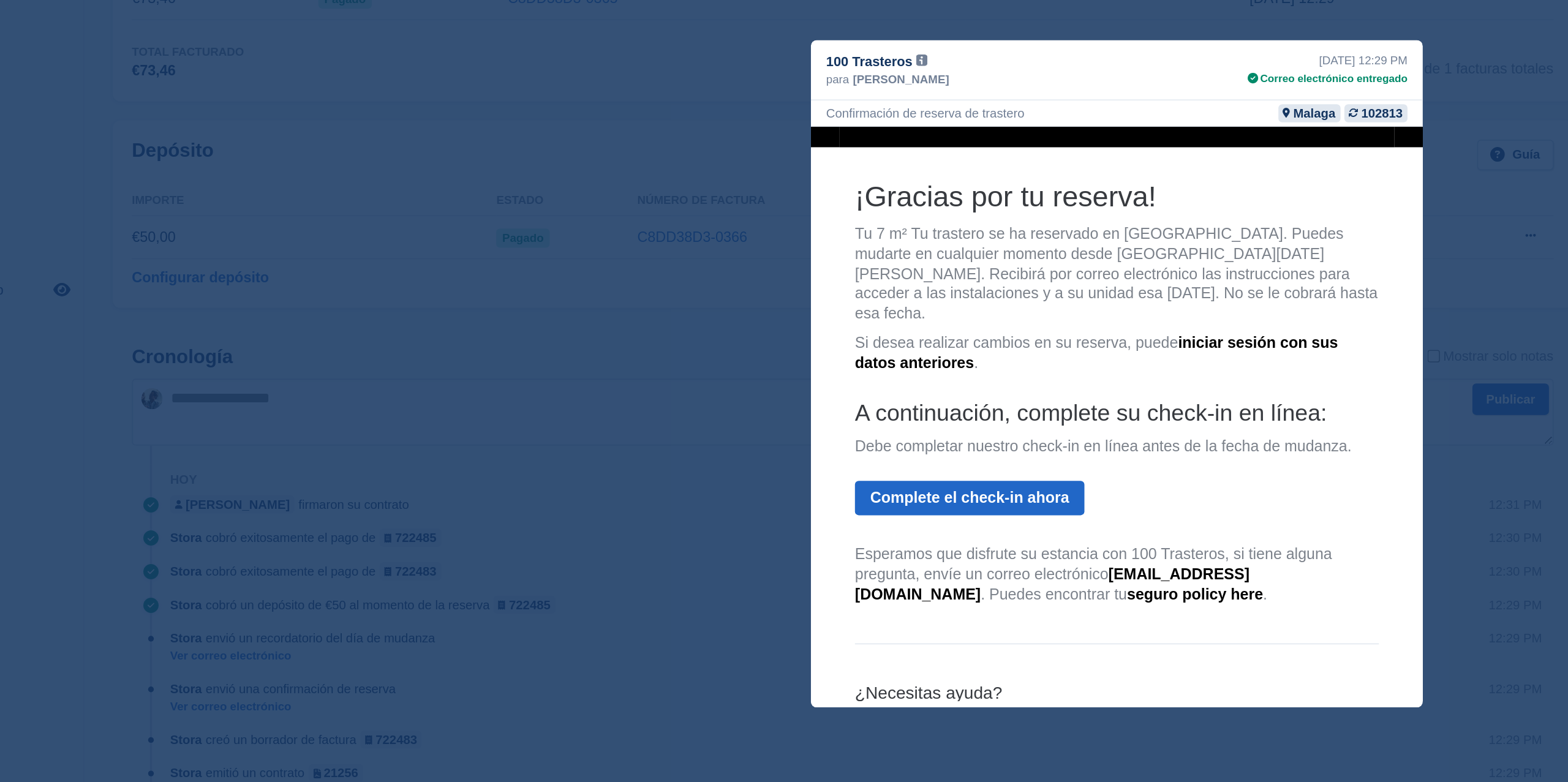
click at [876, 185] on div "21st Aug, 12:29 PM" at bounding box center [919, 190] width 102 height 11
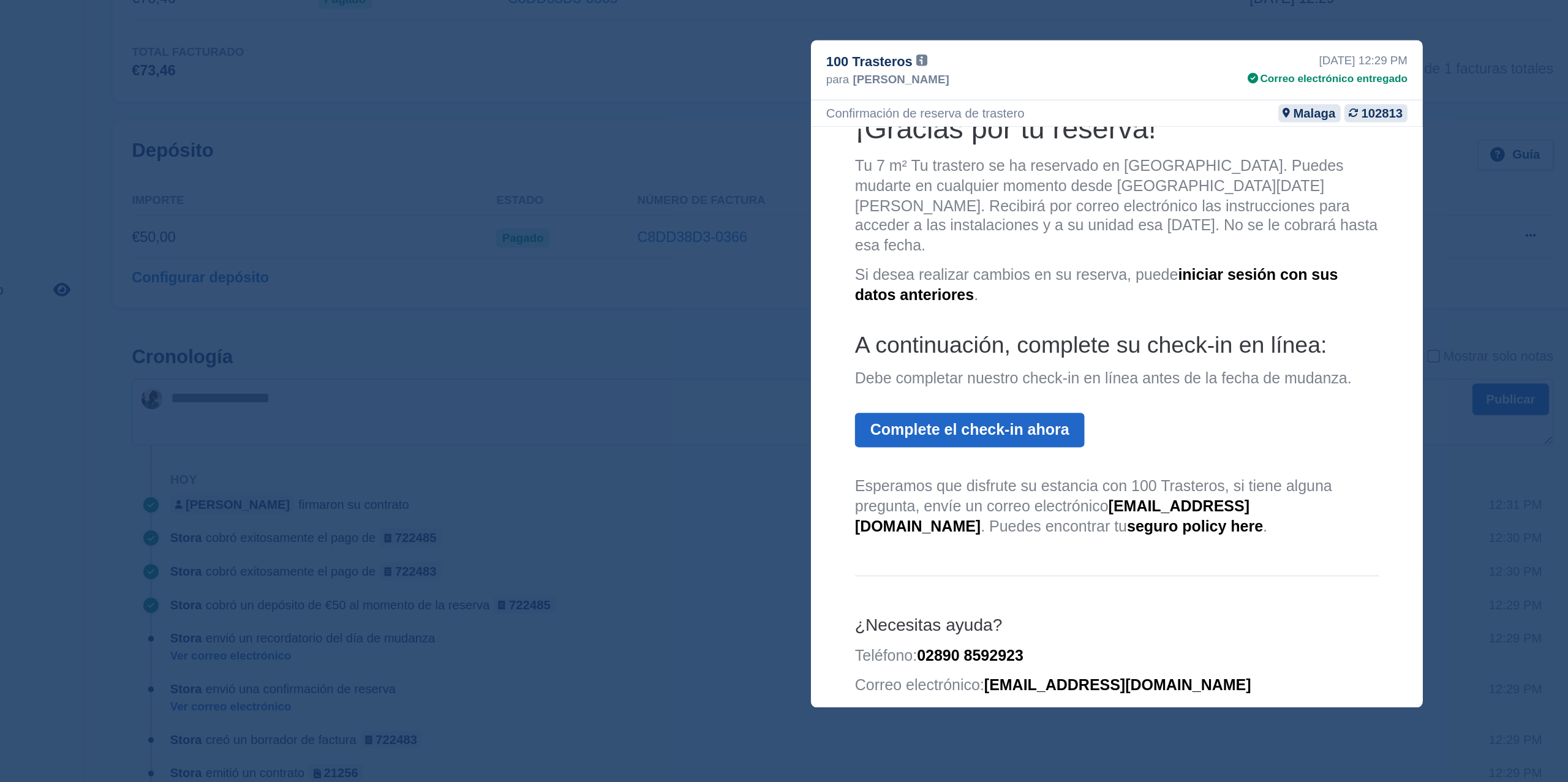
click at [310, 575] on div "close" at bounding box center [784, 391] width 1568 height 782
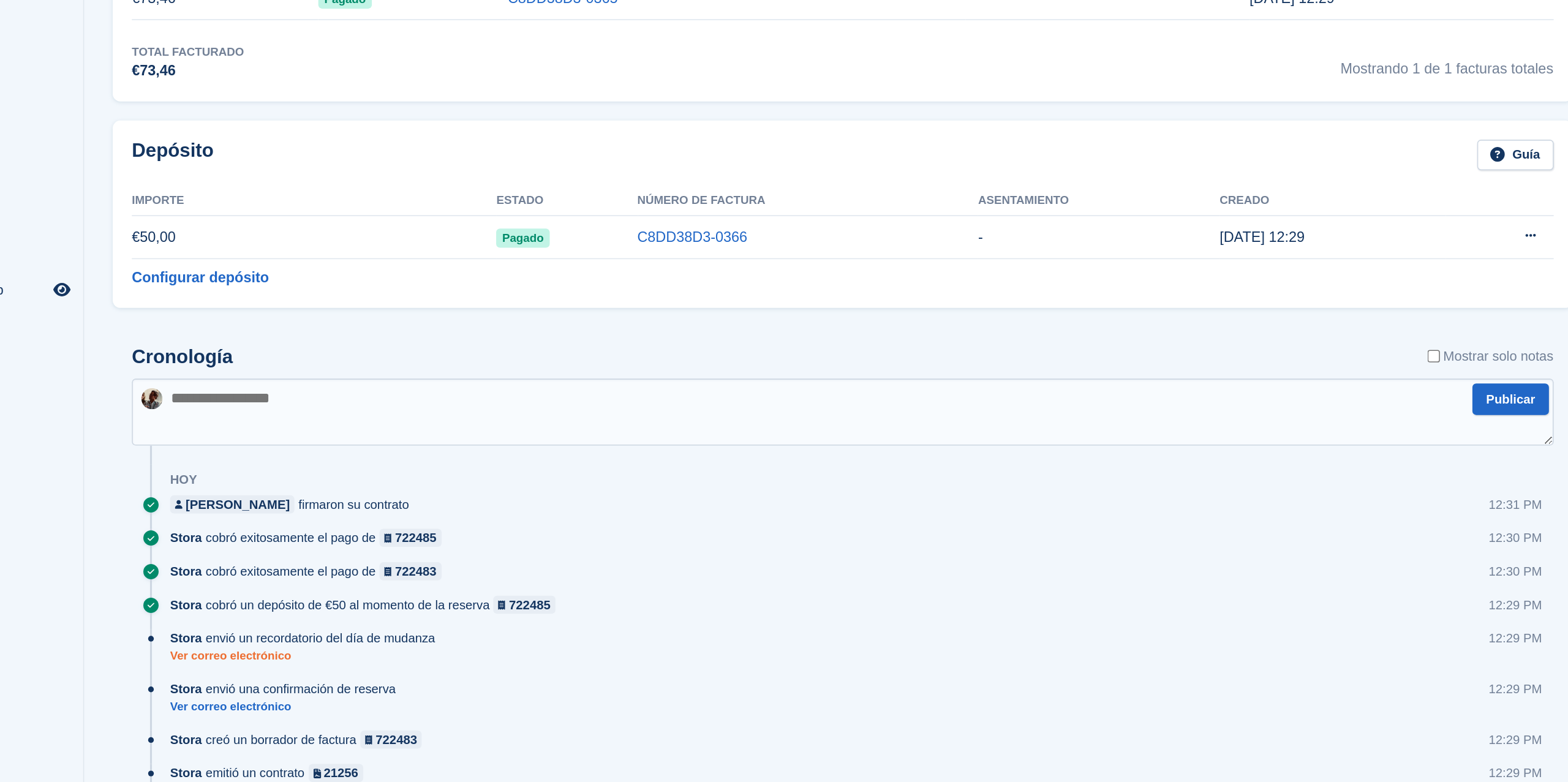
click at [238, 574] on link "Ver correo electrónico" at bounding box center [265, 572] width 176 height 10
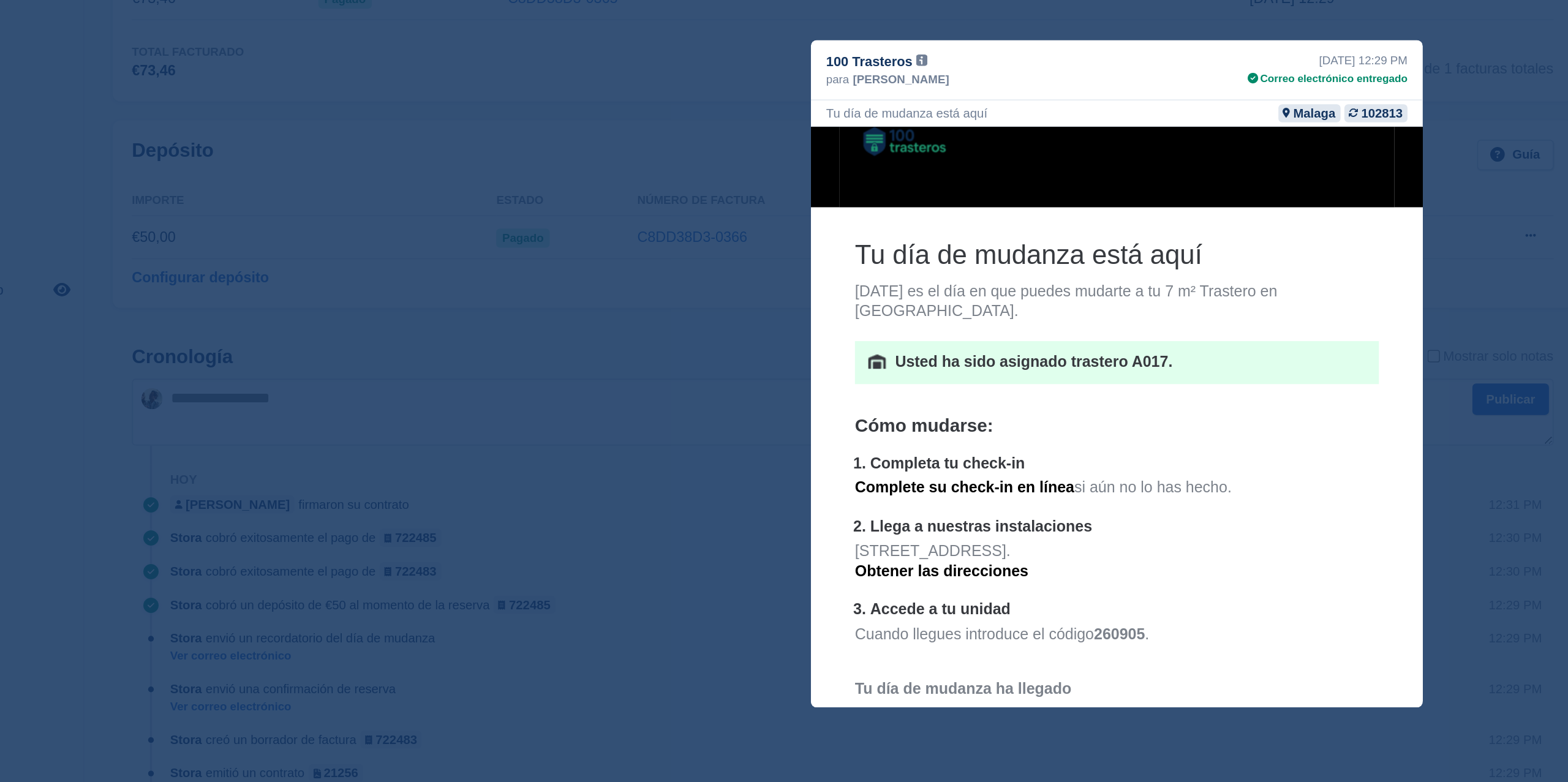
scroll to position [43, 0]
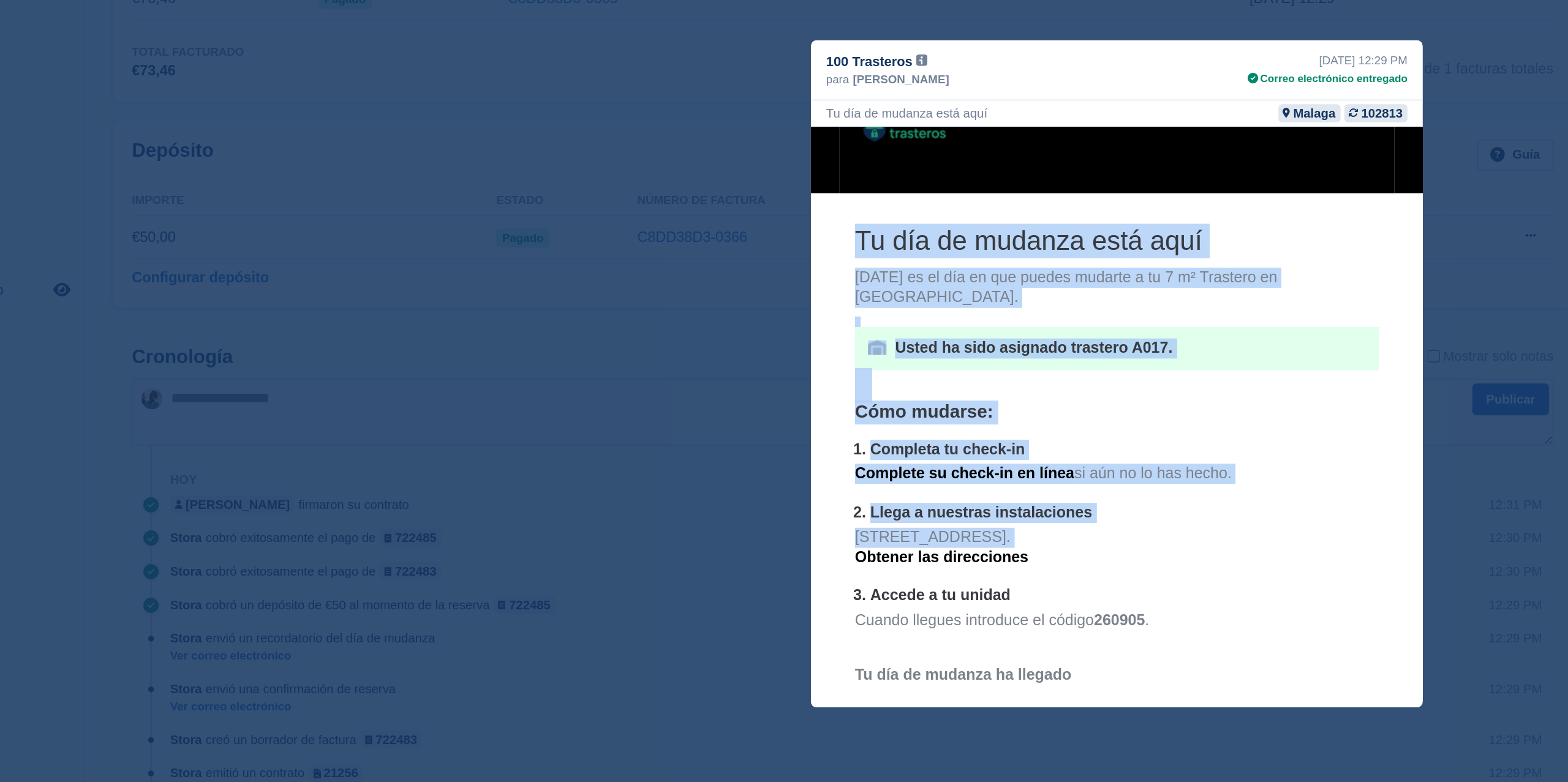
drag, startPoint x: 836, startPoint y: 361, endPoint x: 890, endPoint y: 380, distance: 57.2
click at [891, 381] on th "Tu día de mudanza está aquí Hoy es el día en que puedes mudarte a tu 7 m² Trast…" at bounding box center [1006, 499] width 355 height 623
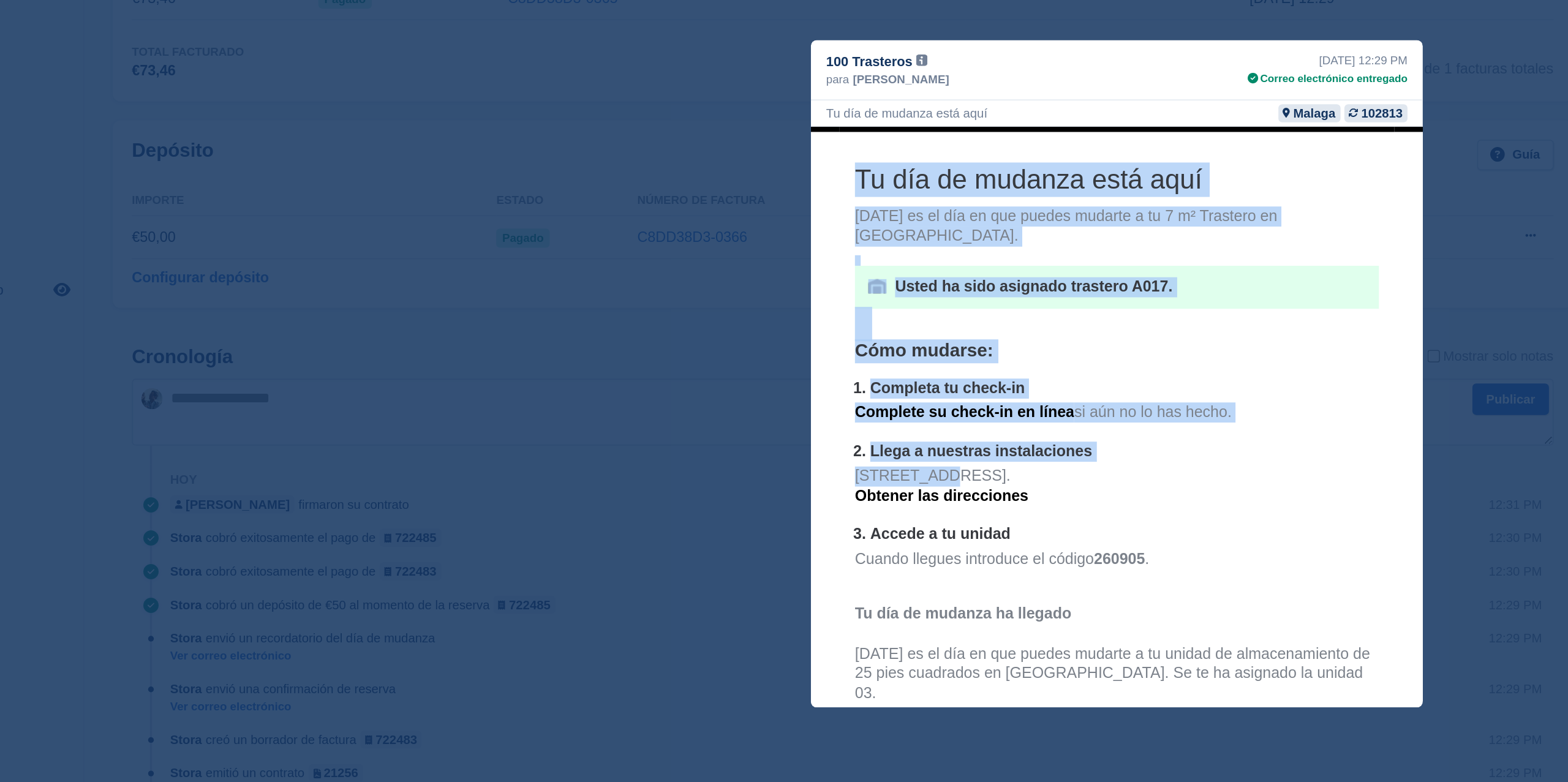
scroll to position [79, 0]
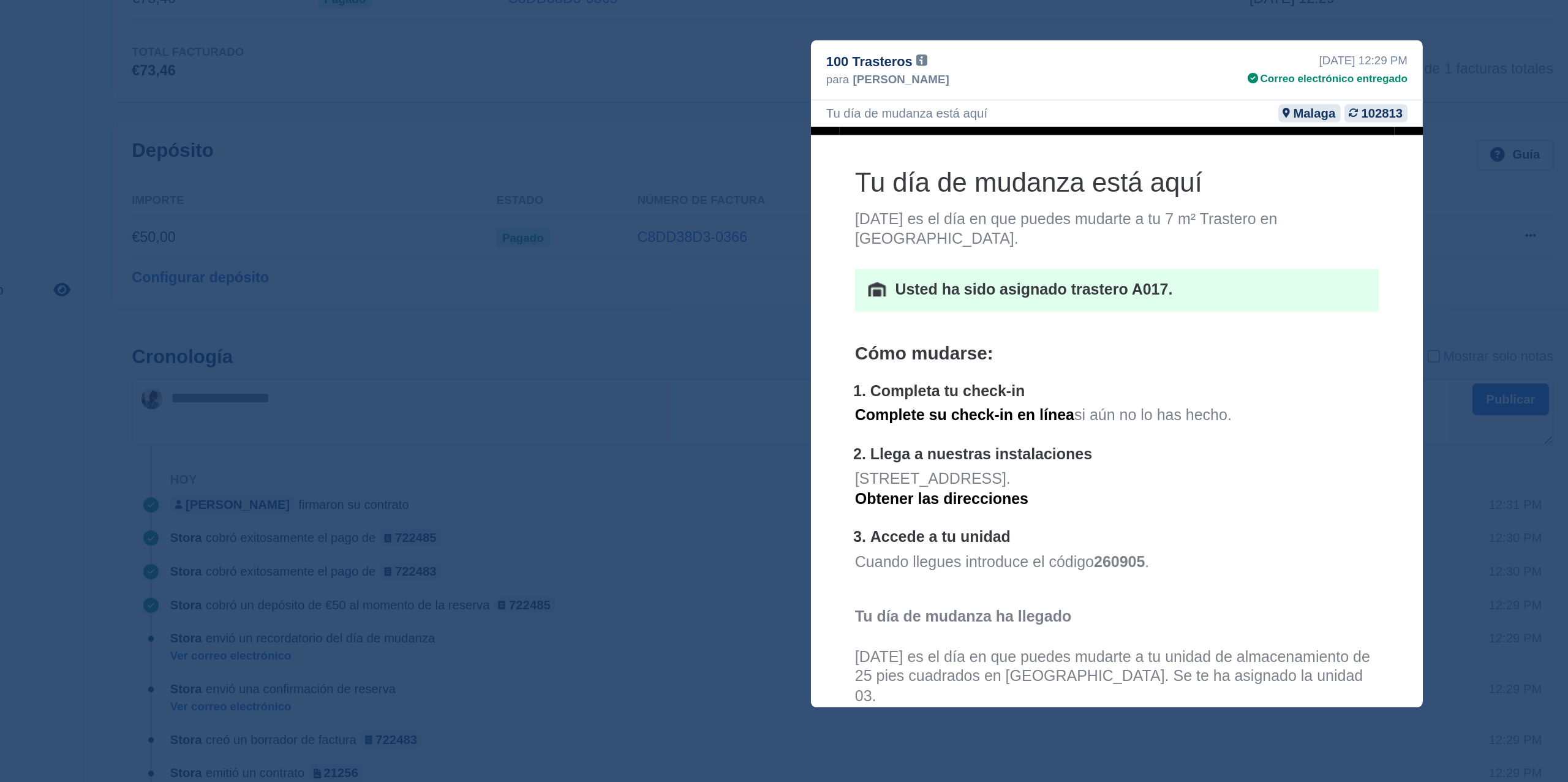
click at [885, 399] on p "Cuando llegues introduce el código 260905 ." at bounding box center [1006, 411] width 336 height 25
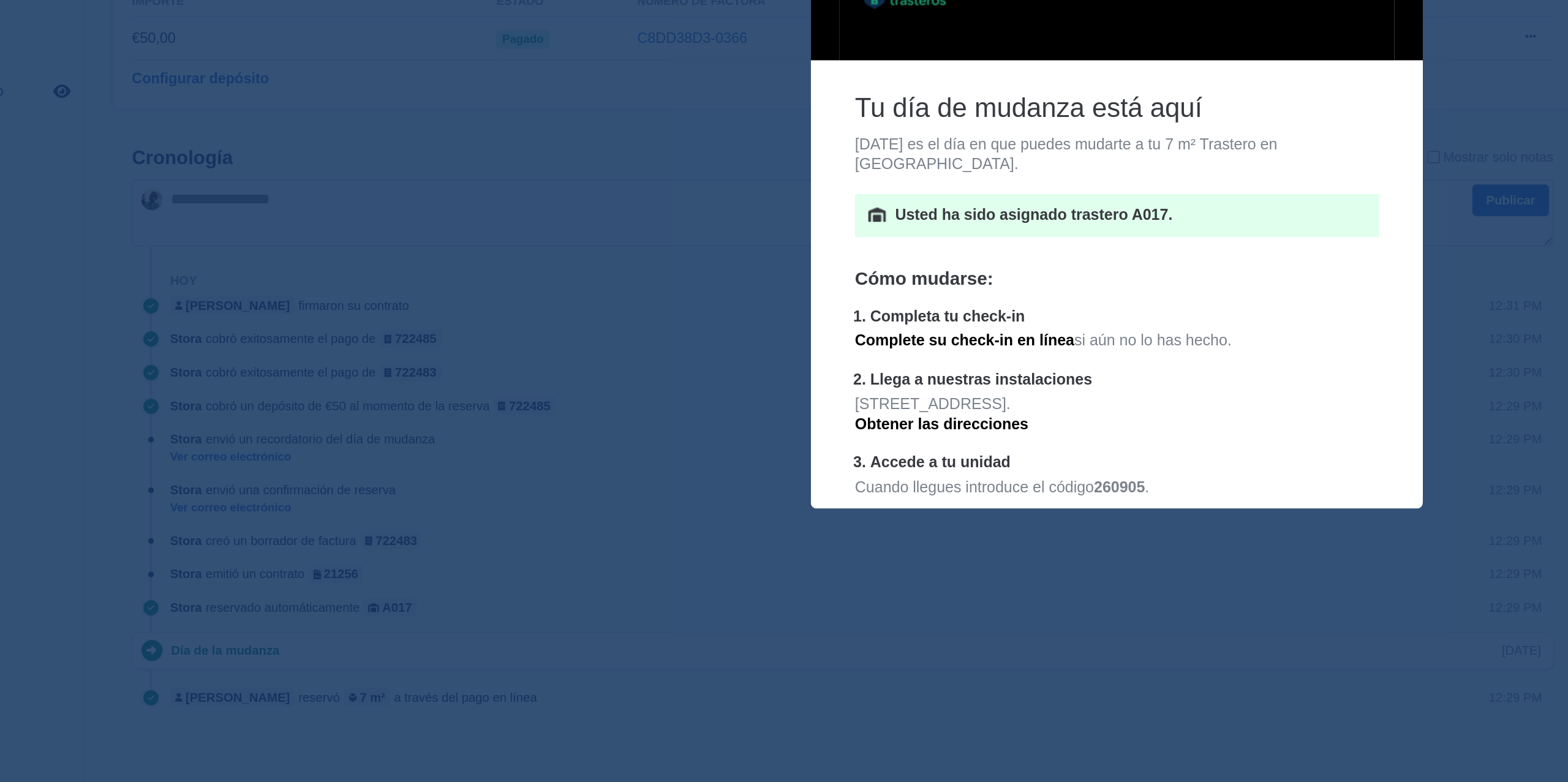
scroll to position [355, 0]
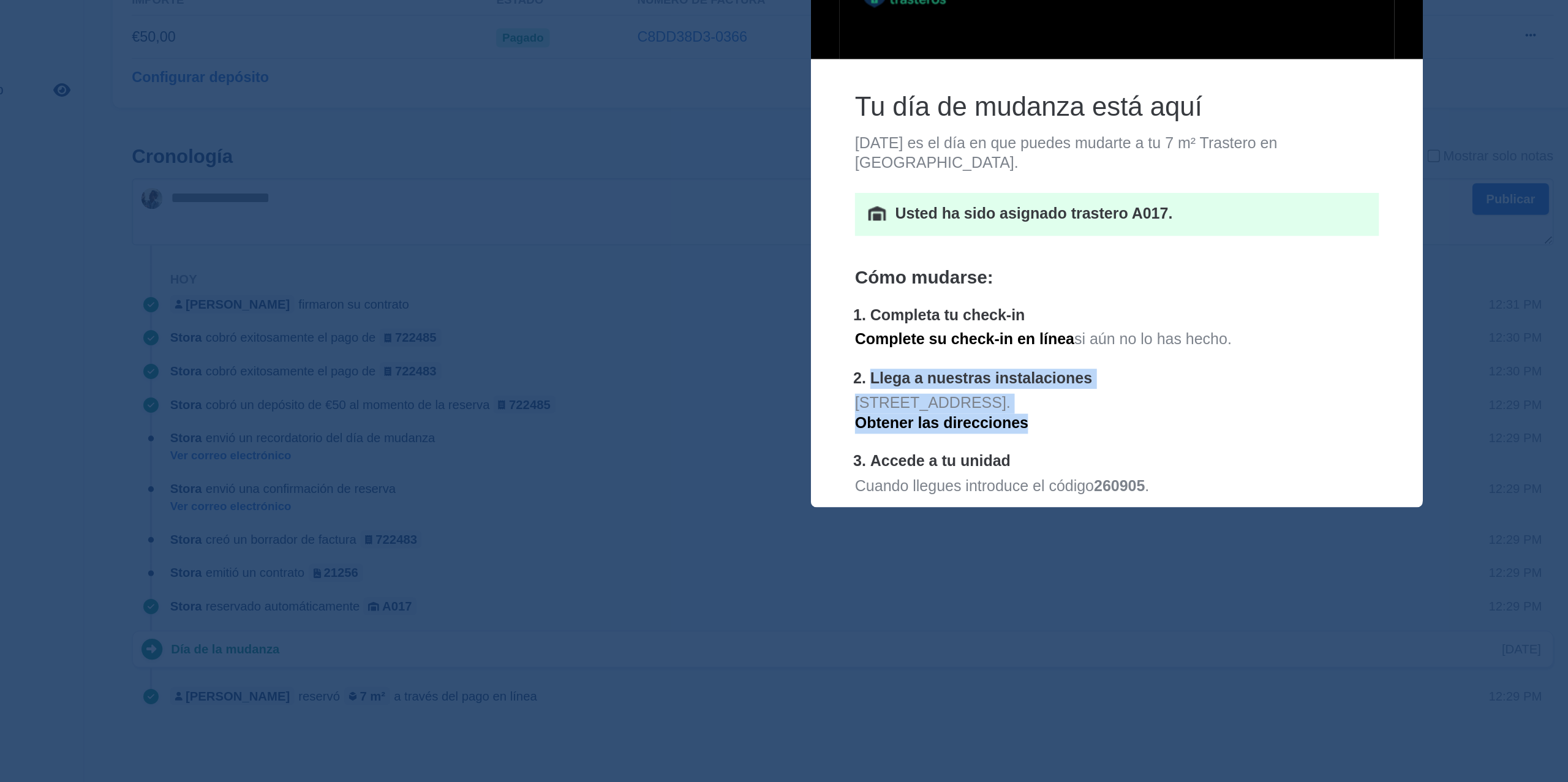
drag, startPoint x: 846, startPoint y: 206, endPoint x: 948, endPoint y: 226, distance: 103.9
click at [948, 227] on li "Llega a nuestras instalaciones Gran Vía, 32, Malaga. Obtener las direcciones" at bounding box center [1011, 237] width 326 height 53
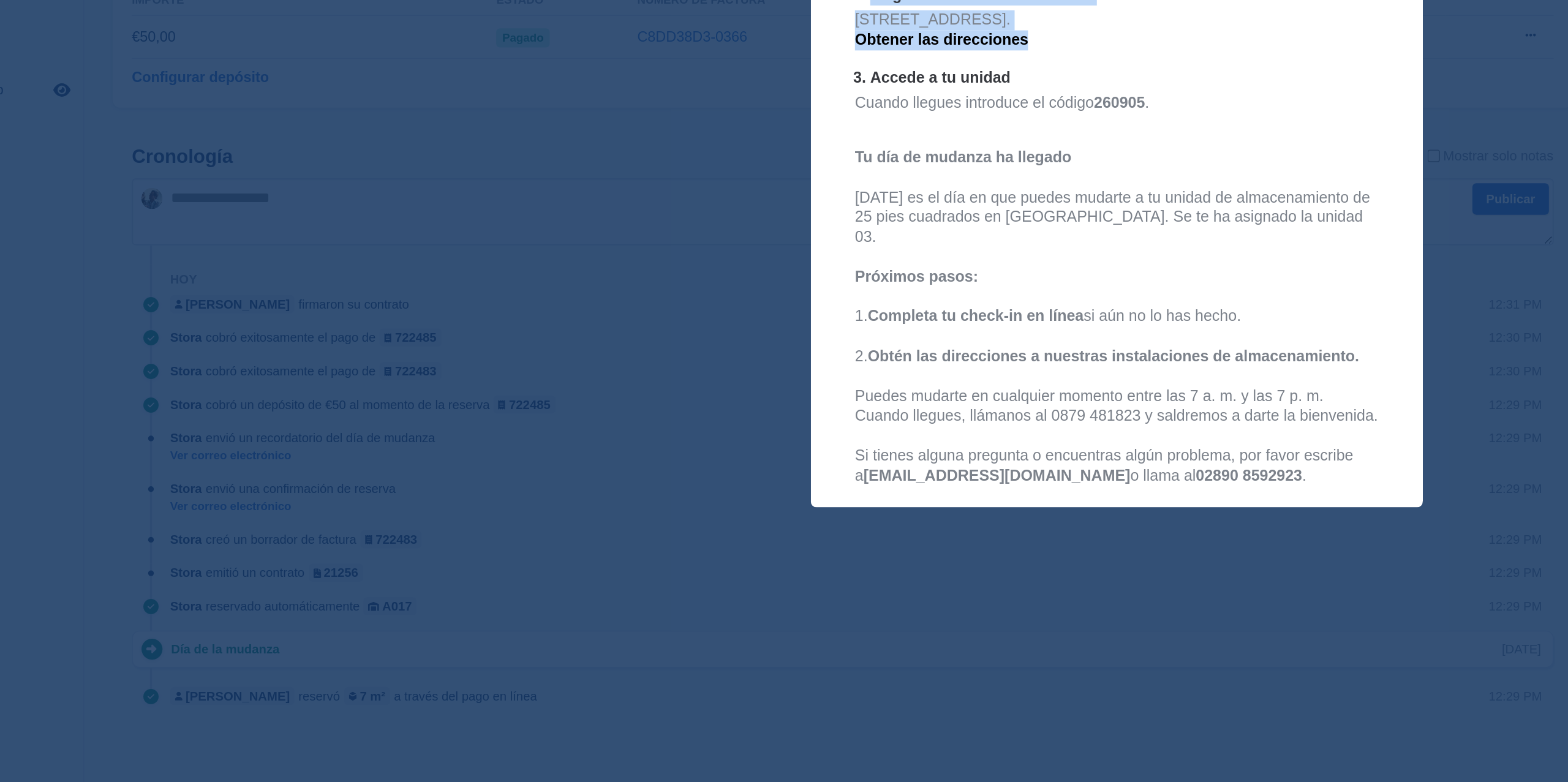
scroll to position [248, 0]
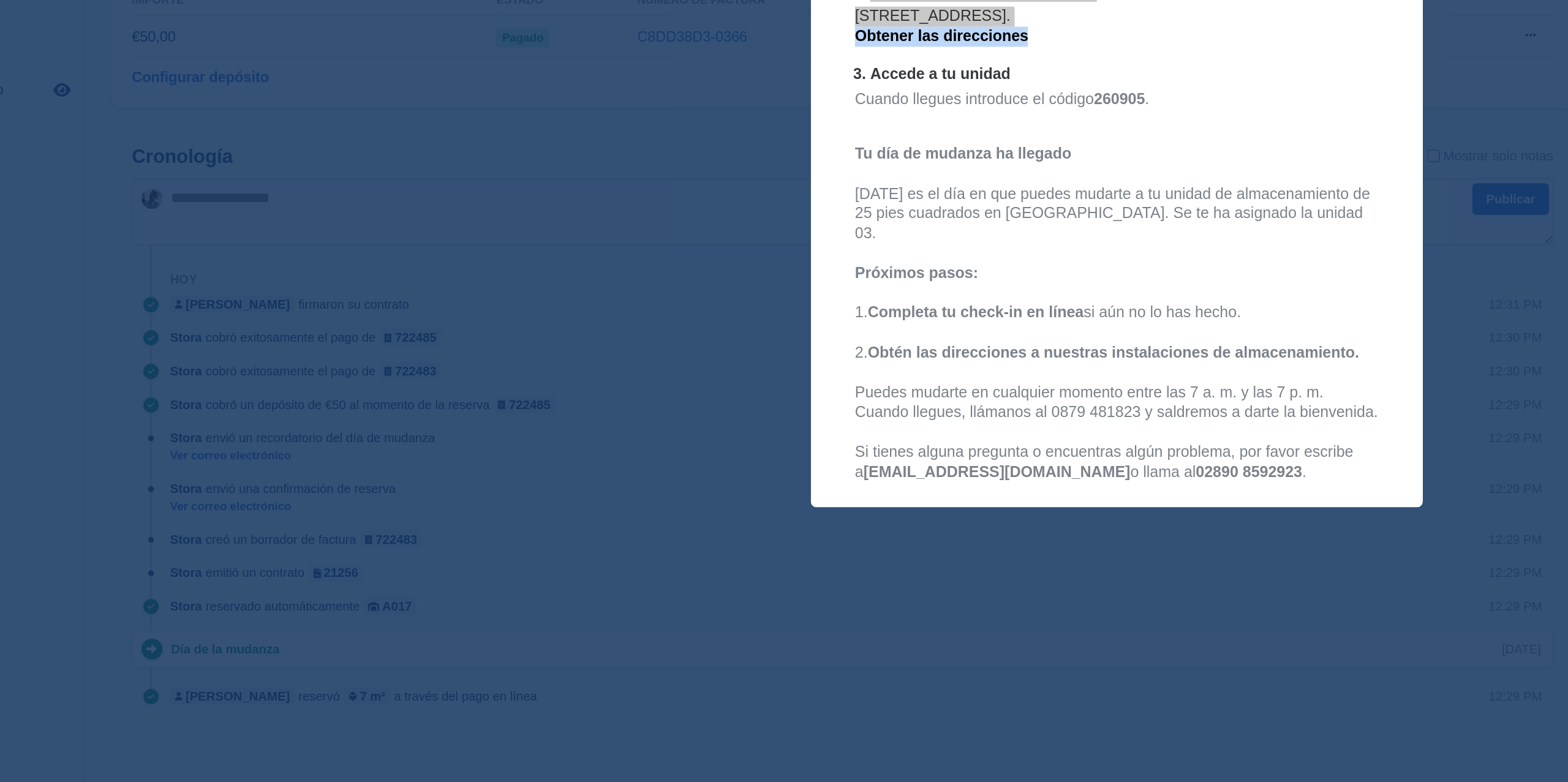
click at [793, 633] on div "close" at bounding box center [784, 391] width 1568 height 782
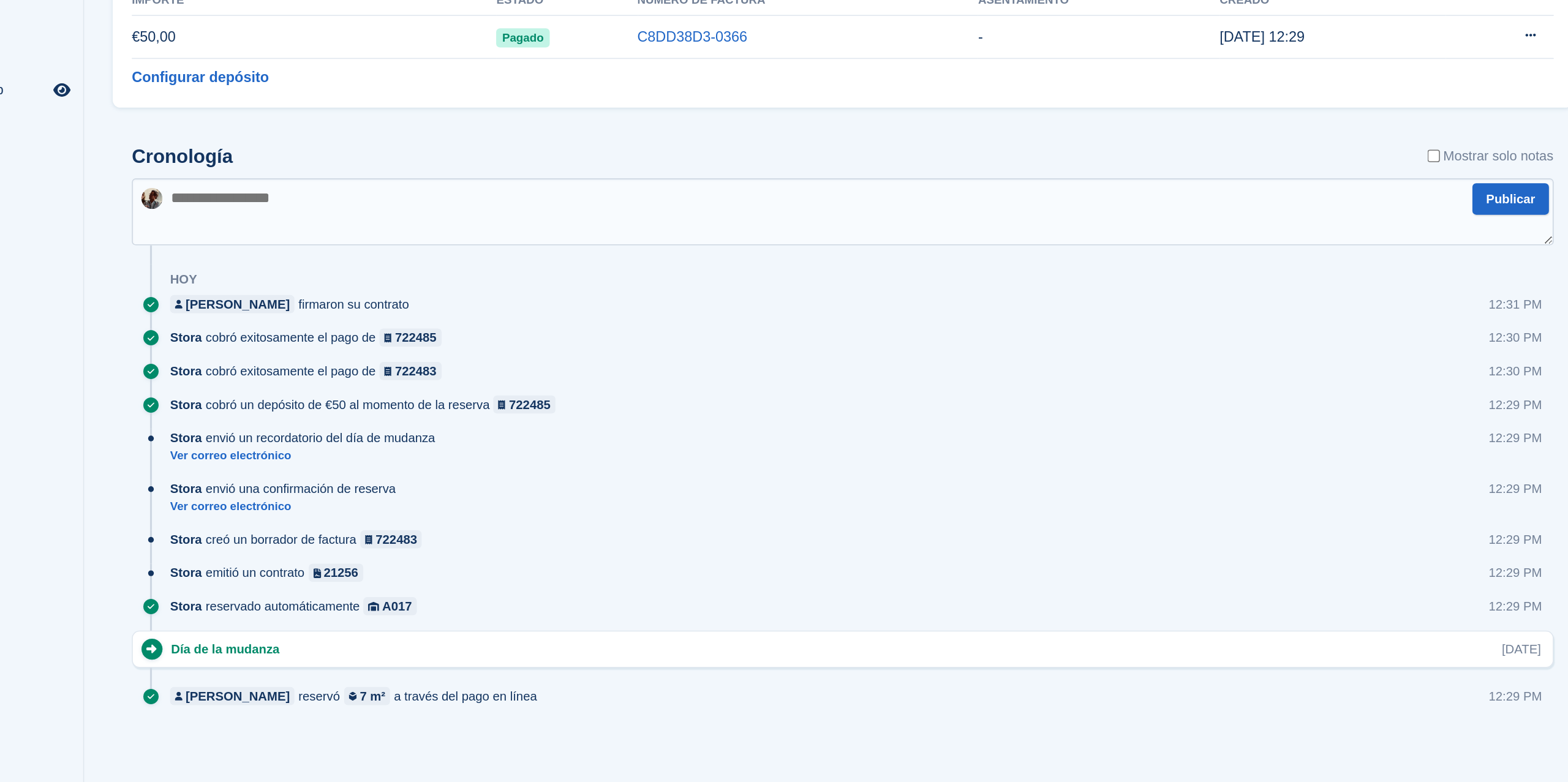
scroll to position [355, 0]
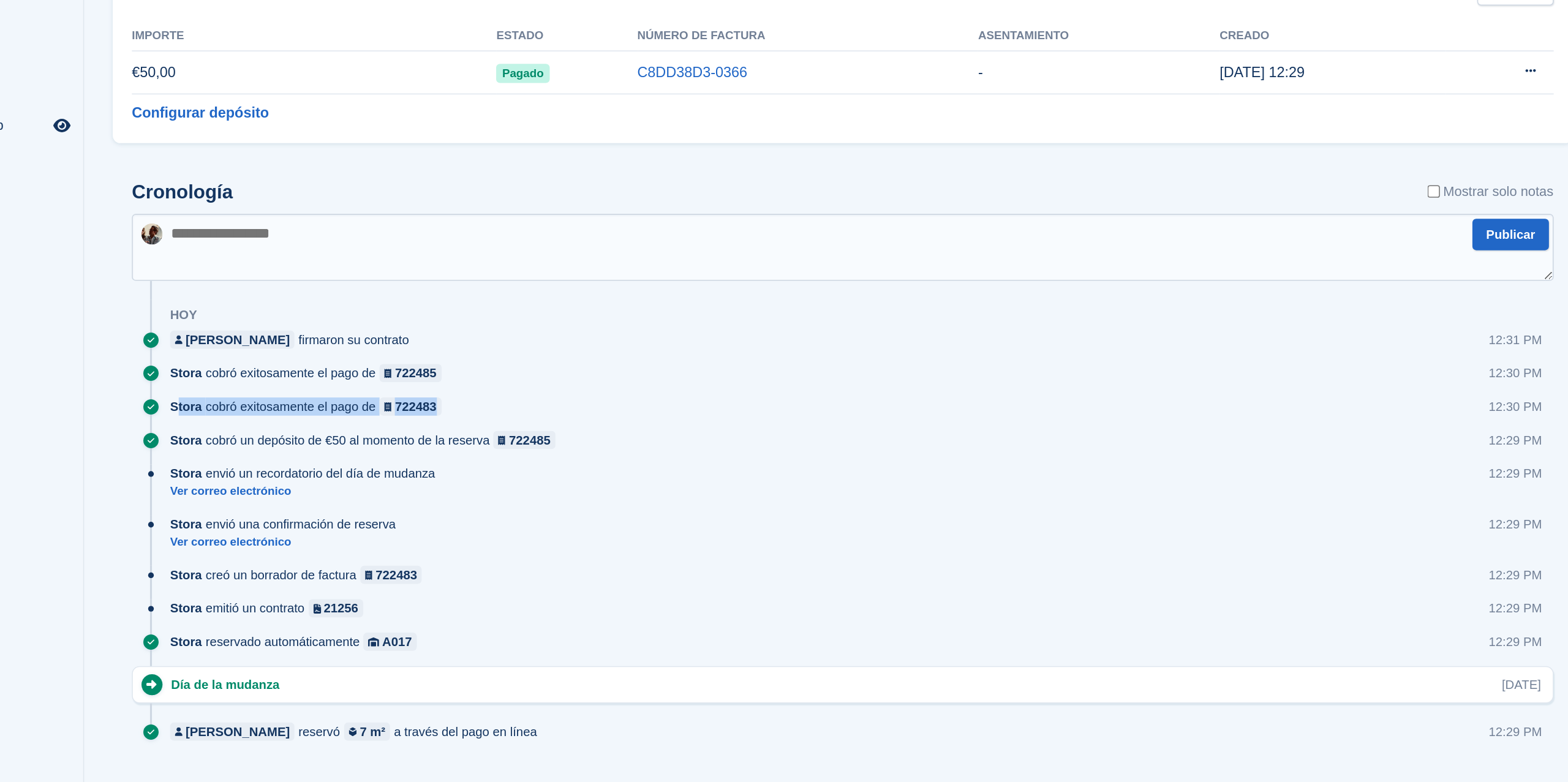
drag, startPoint x: 180, startPoint y: 517, endPoint x: 362, endPoint y: 519, distance: 182.0
click at [358, 519] on div "Stora cobró exitosamente el pago de 722483" at bounding box center [268, 517] width 180 height 11
drag, startPoint x: 199, startPoint y: 494, endPoint x: 340, endPoint y: 496, distance: 141.0
click at [341, 496] on div "Stora cobró exitosamente el pago de 722485" at bounding box center [268, 496] width 180 height 11
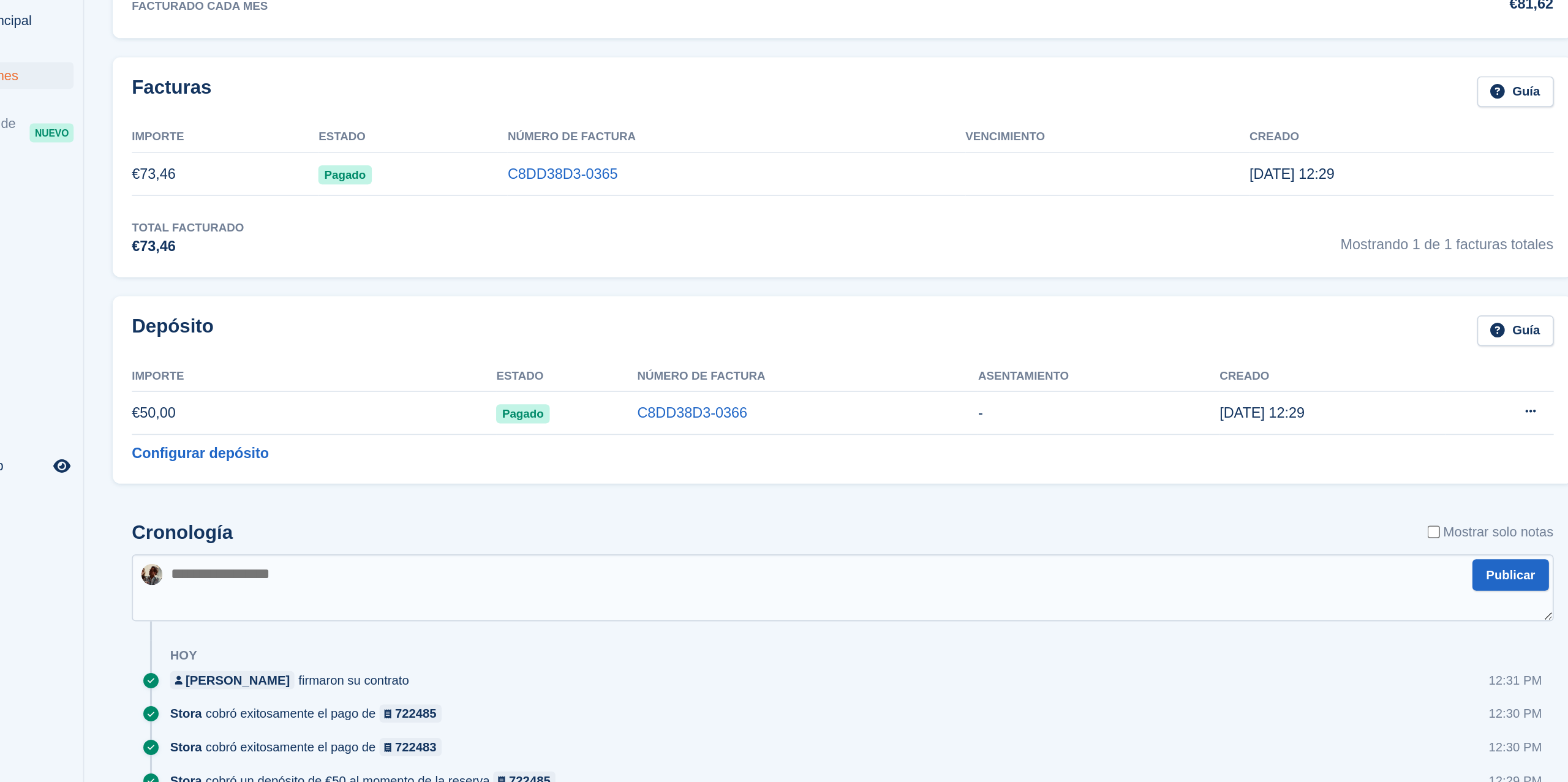
click at [331, 421] on textarea at bounding box center [608, 416] width 911 height 43
type textarea "**********"
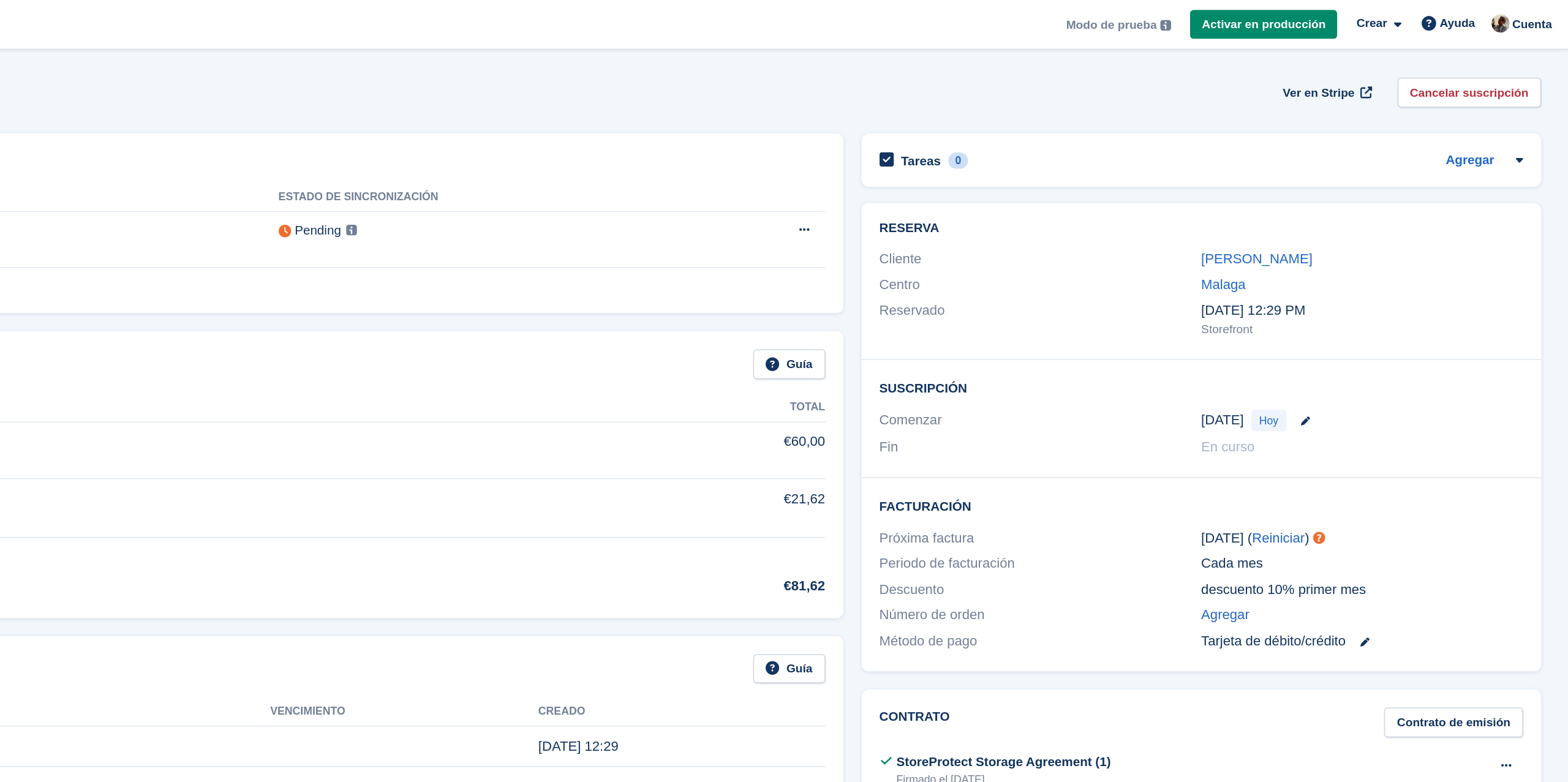
scroll to position [0, 0]
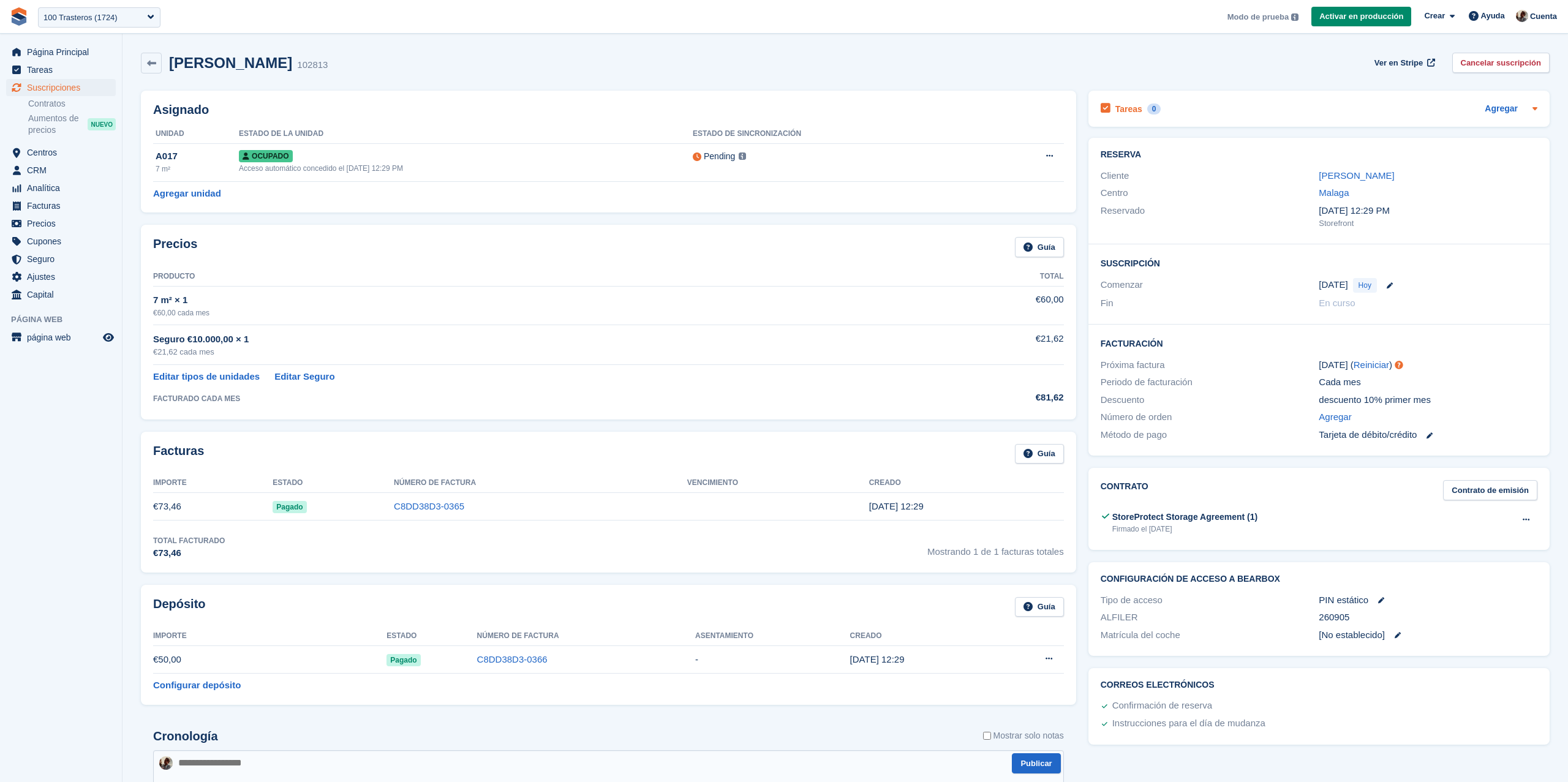
click at [1127, 109] on h2 "Tareas" at bounding box center [1129, 109] width 27 height 11
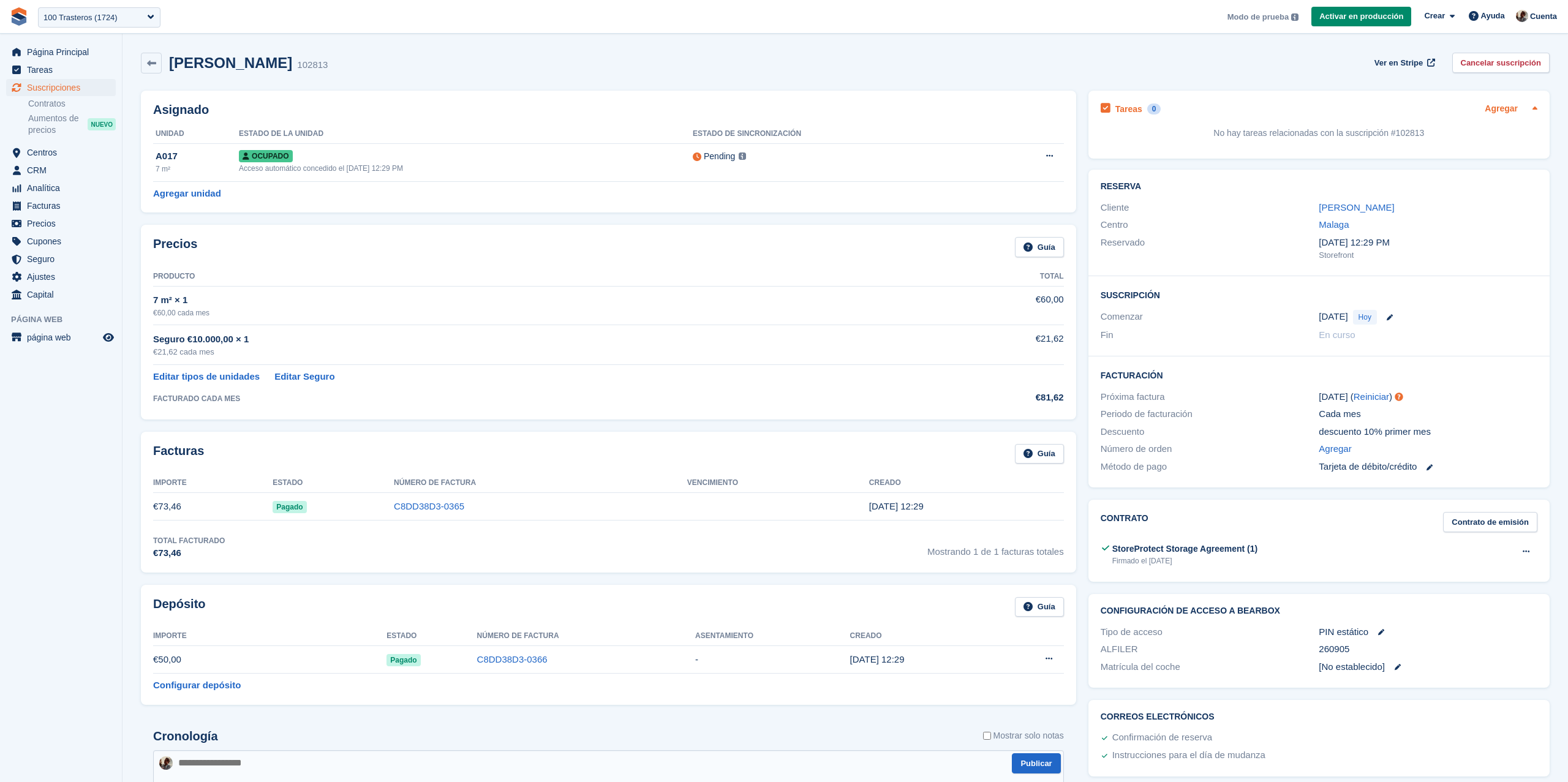
click at [1500, 107] on link "Agregar" at bounding box center [1501, 109] width 33 height 14
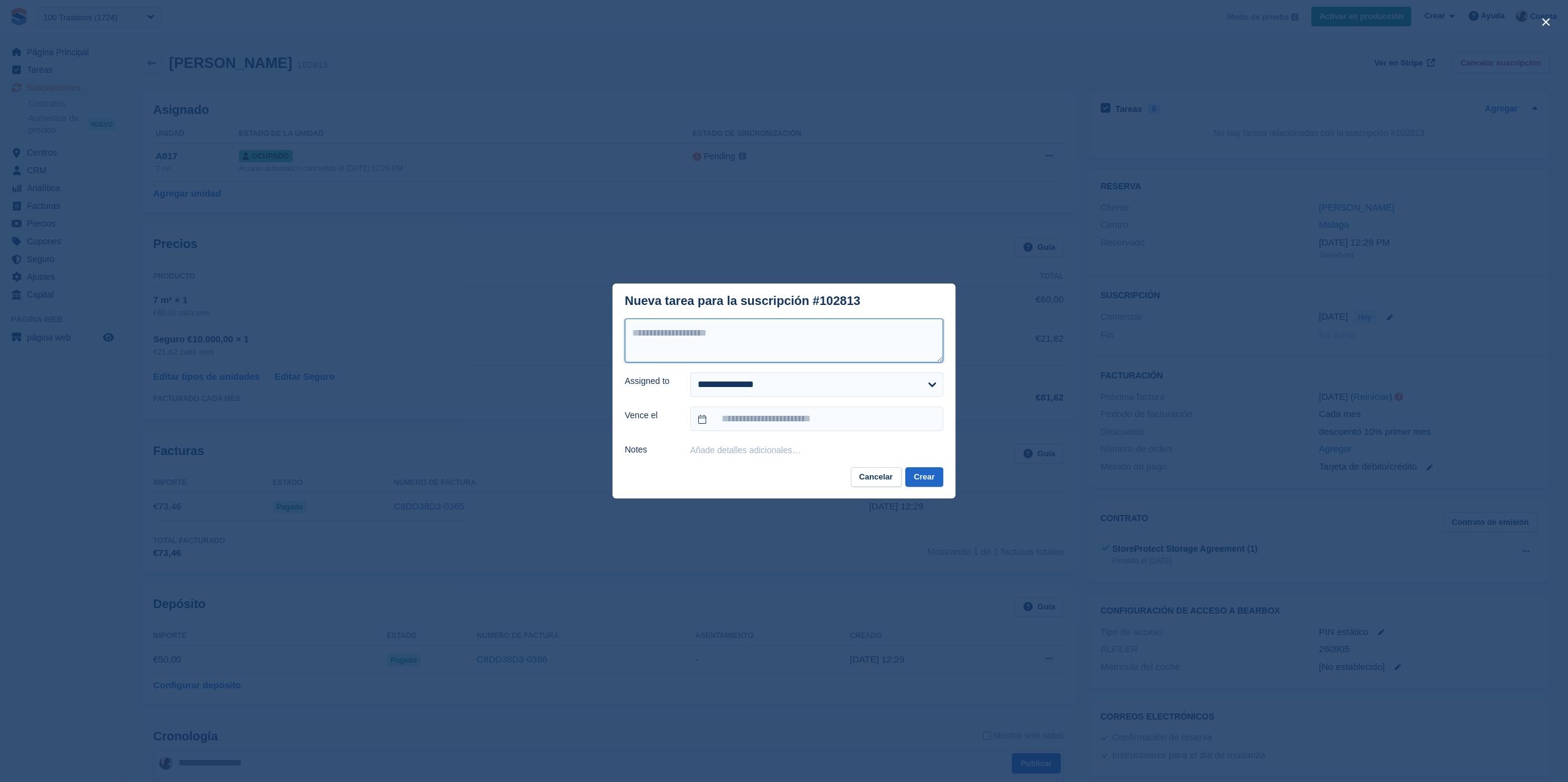
click at [864, 346] on textarea at bounding box center [784, 340] width 319 height 44
type textarea "**********"
click at [804, 394] on select "**********" at bounding box center [817, 384] width 253 height 25
select select "****"
click at [690, 372] on select "**********" at bounding box center [817, 384] width 253 height 25
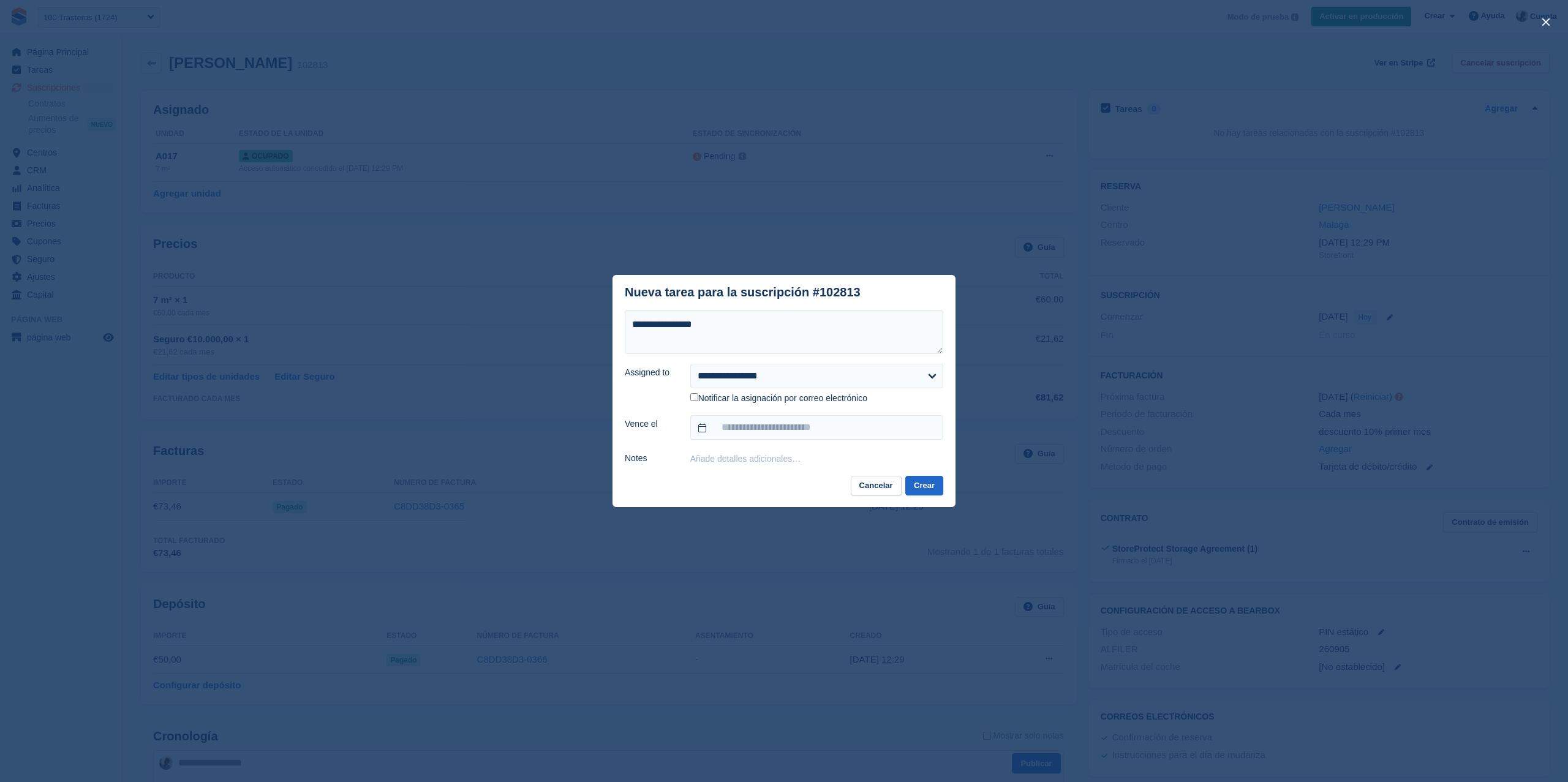
click at [697, 395] on label "Notificar la asignación por correo electrónico" at bounding box center [779, 398] width 177 height 11
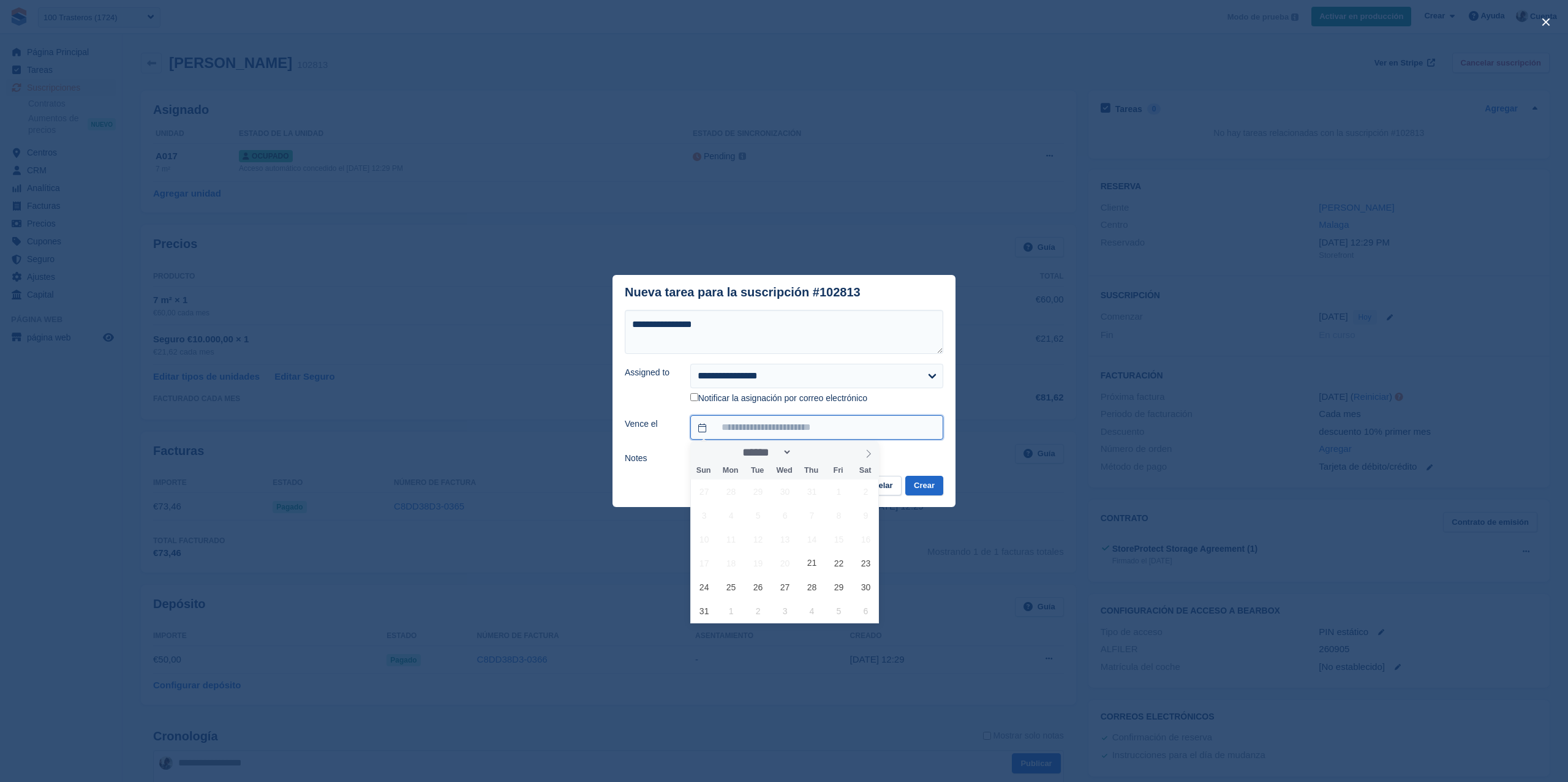
click at [770, 431] on input "text" at bounding box center [817, 427] width 253 height 25
click at [819, 562] on span "21" at bounding box center [812, 563] width 24 height 24
type input "*********"
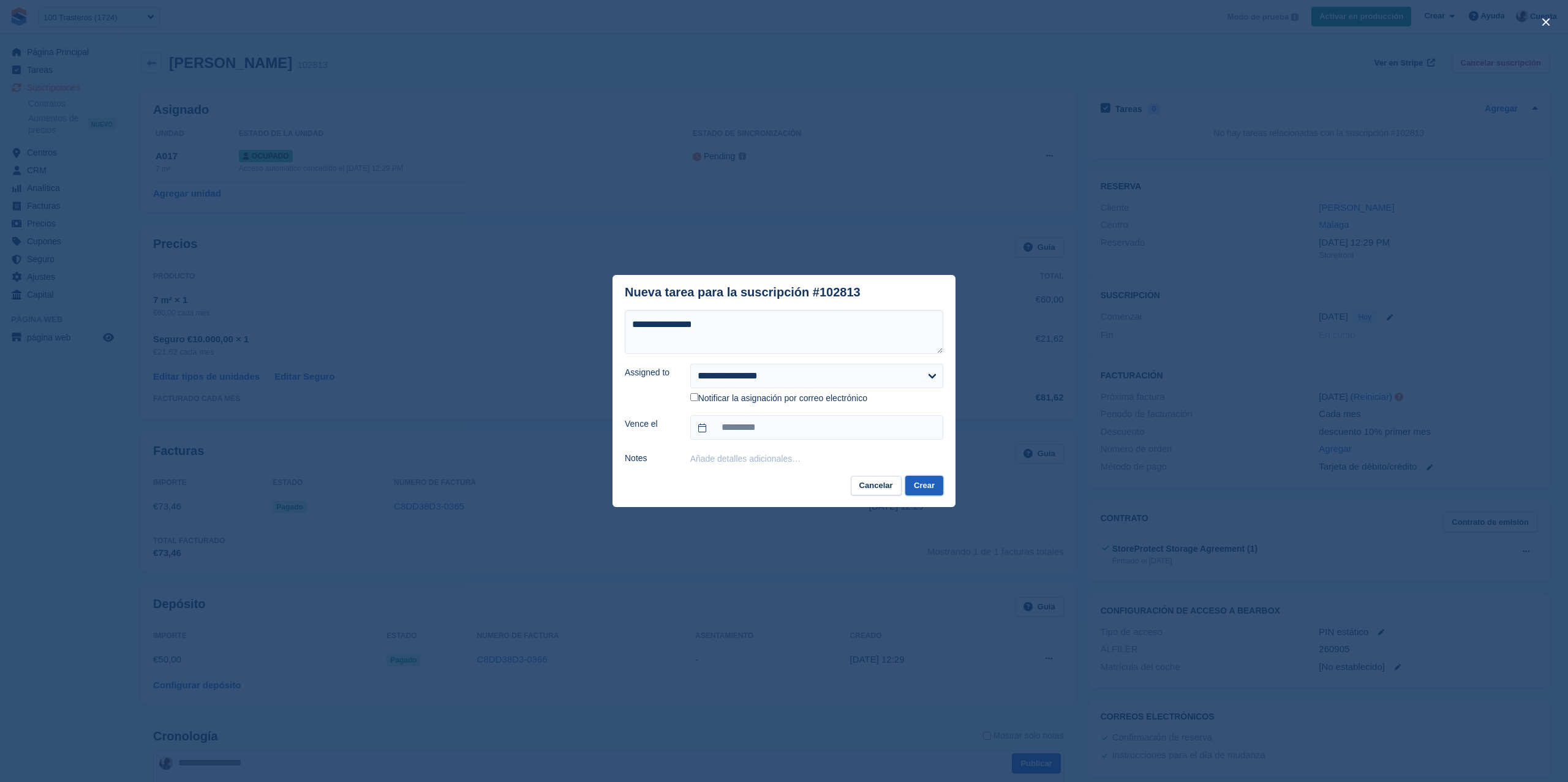
click at [932, 491] on button "Crear" at bounding box center [925, 486] width 38 height 20
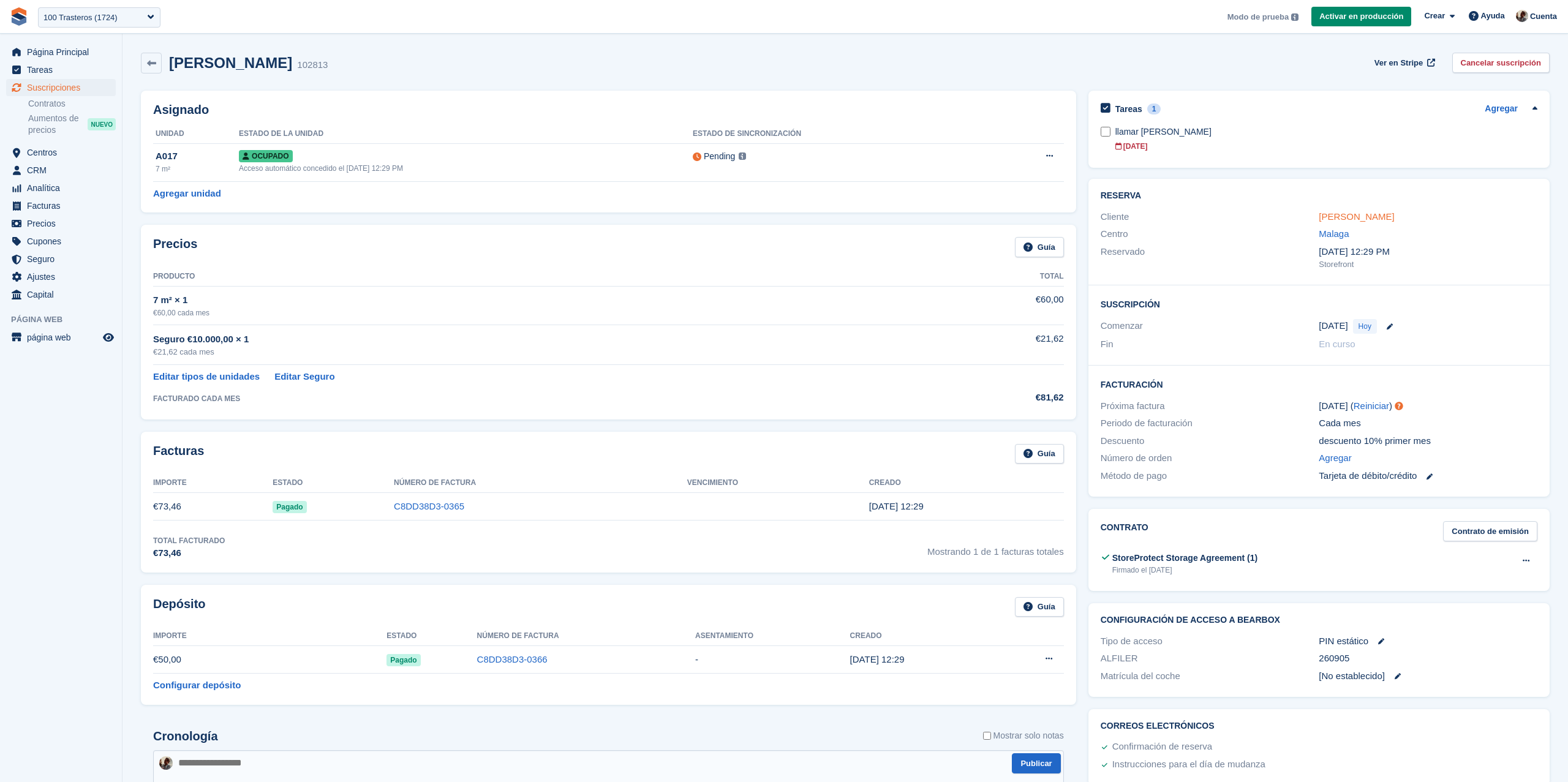
click at [1342, 216] on link "antonio" at bounding box center [1357, 216] width 76 height 10
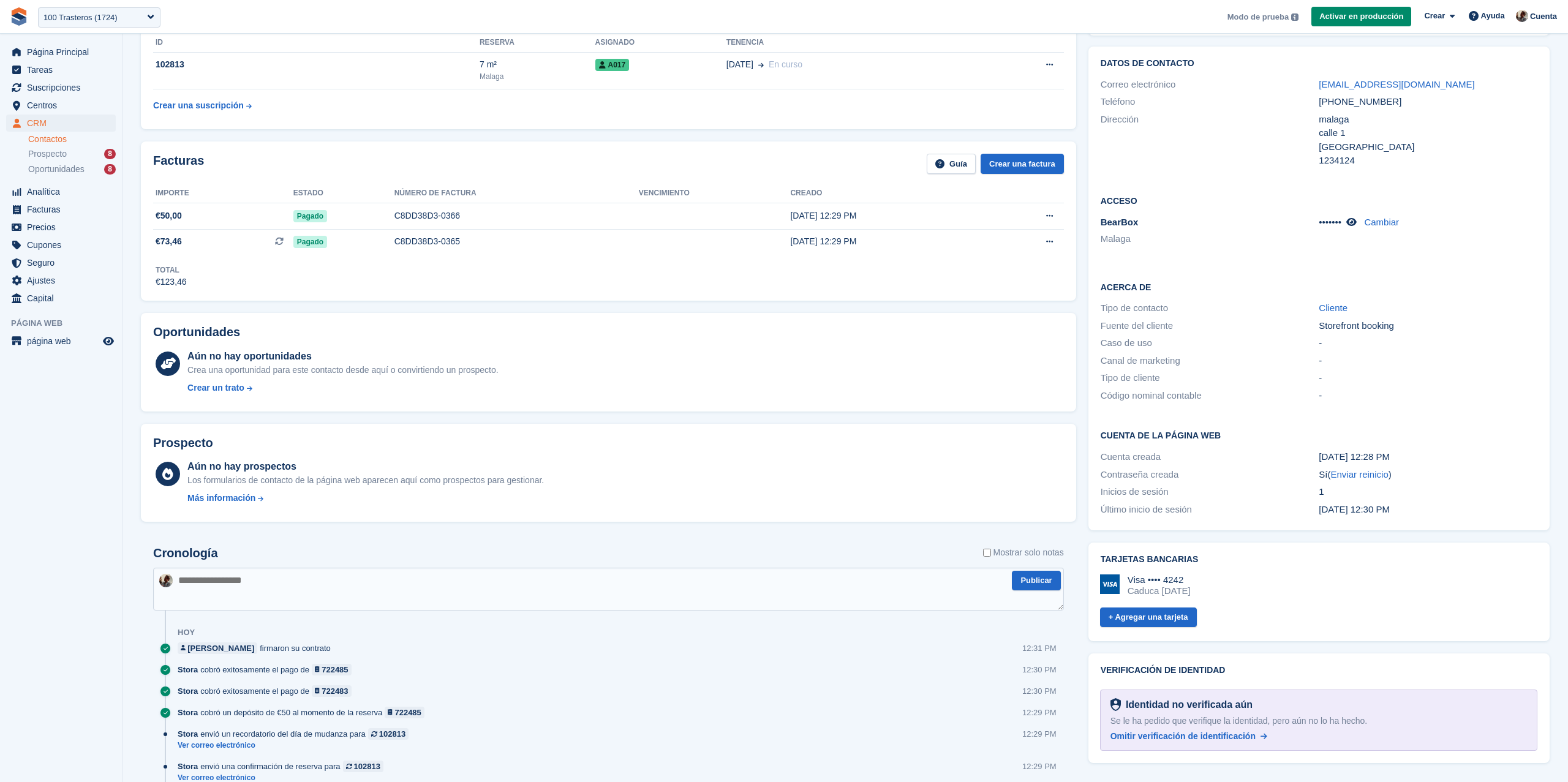
scroll to position [118, 0]
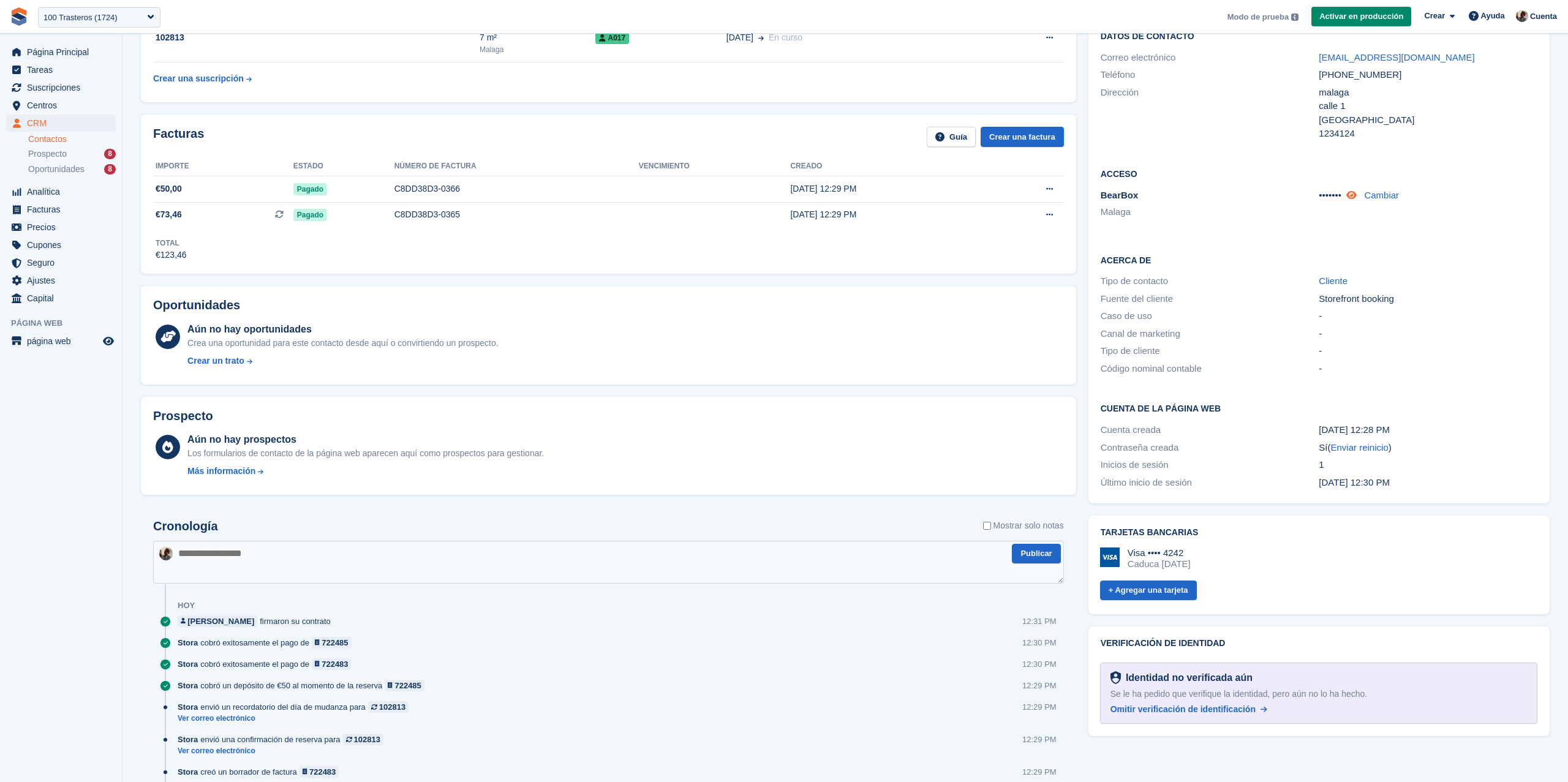
click at [1357, 190] on icon at bounding box center [1351, 195] width 10 height 9
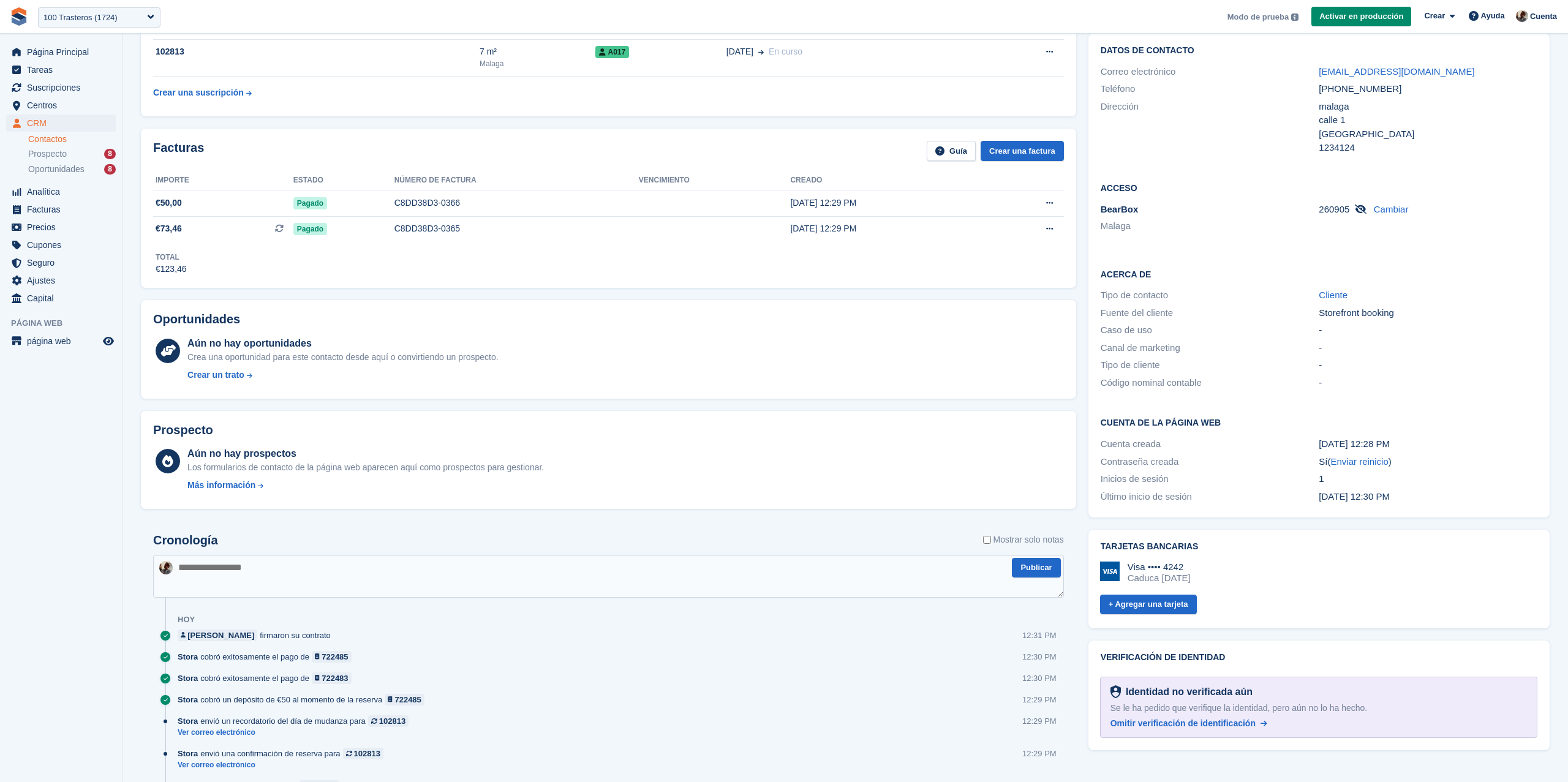
scroll to position [0, 0]
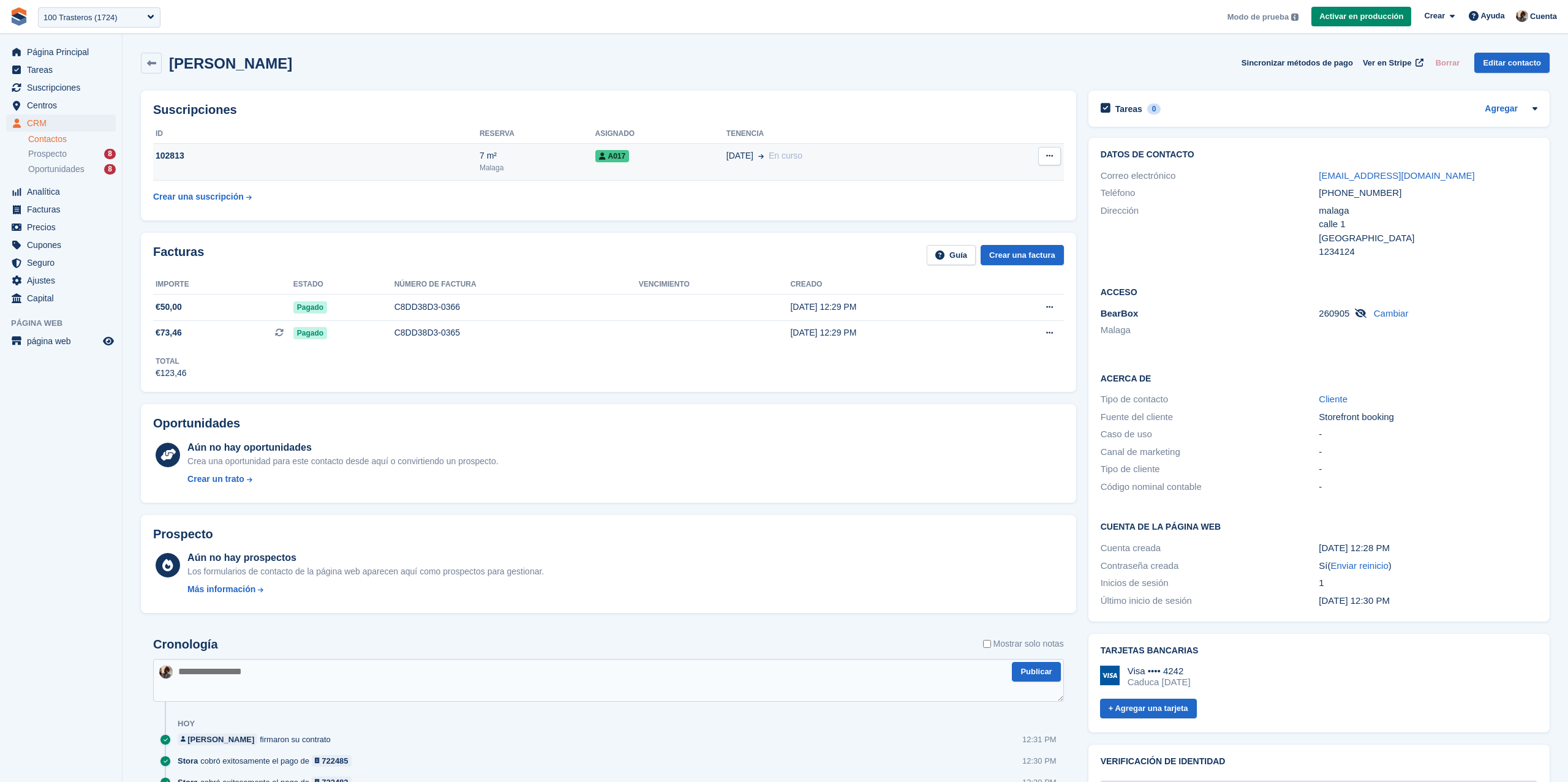
click at [805, 162] on div "21 Aug En curso" at bounding box center [852, 156] width 252 height 13
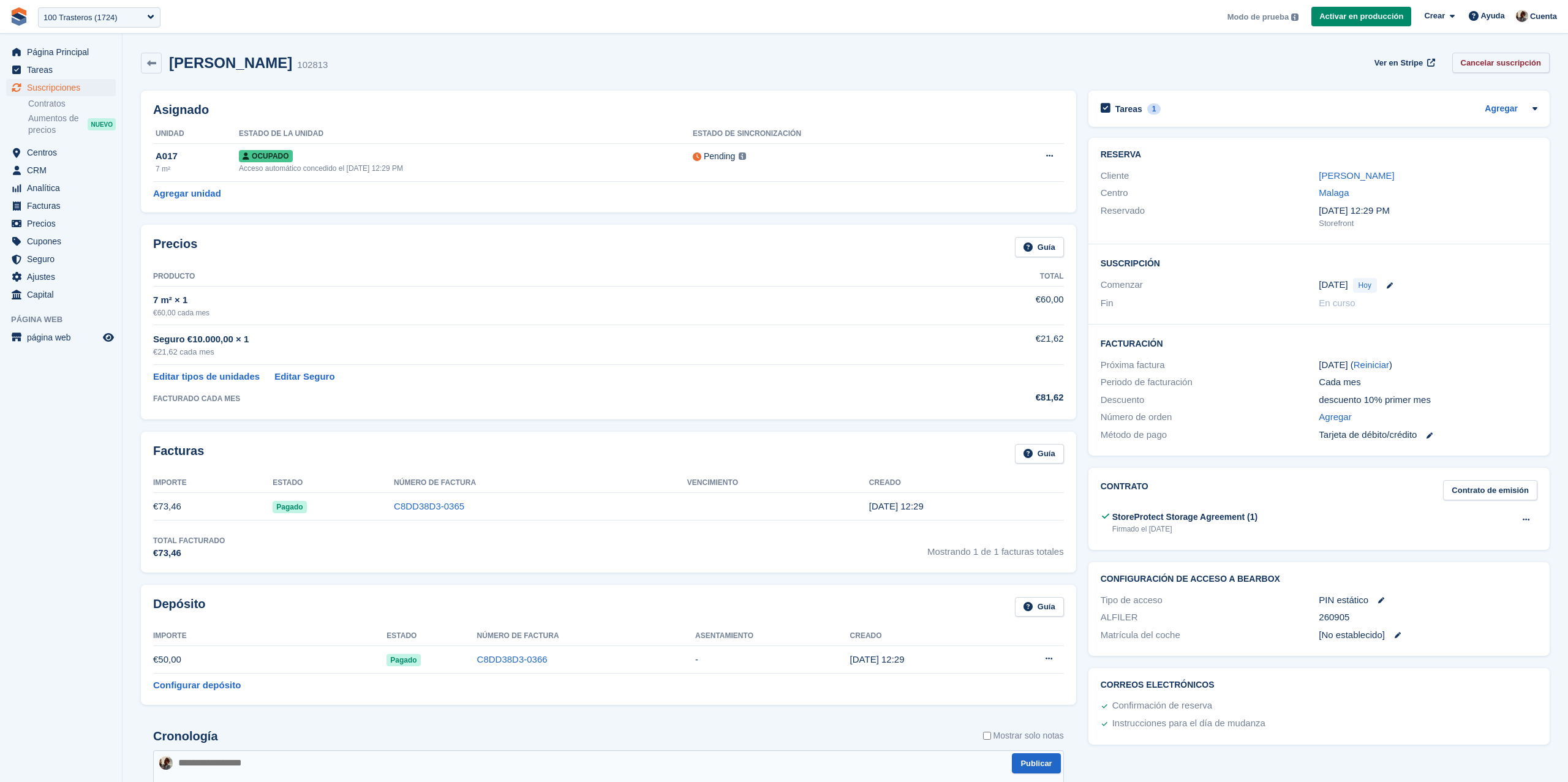
click at [1506, 60] on link "Cancelar suscripción" at bounding box center [1501, 63] width 98 height 20
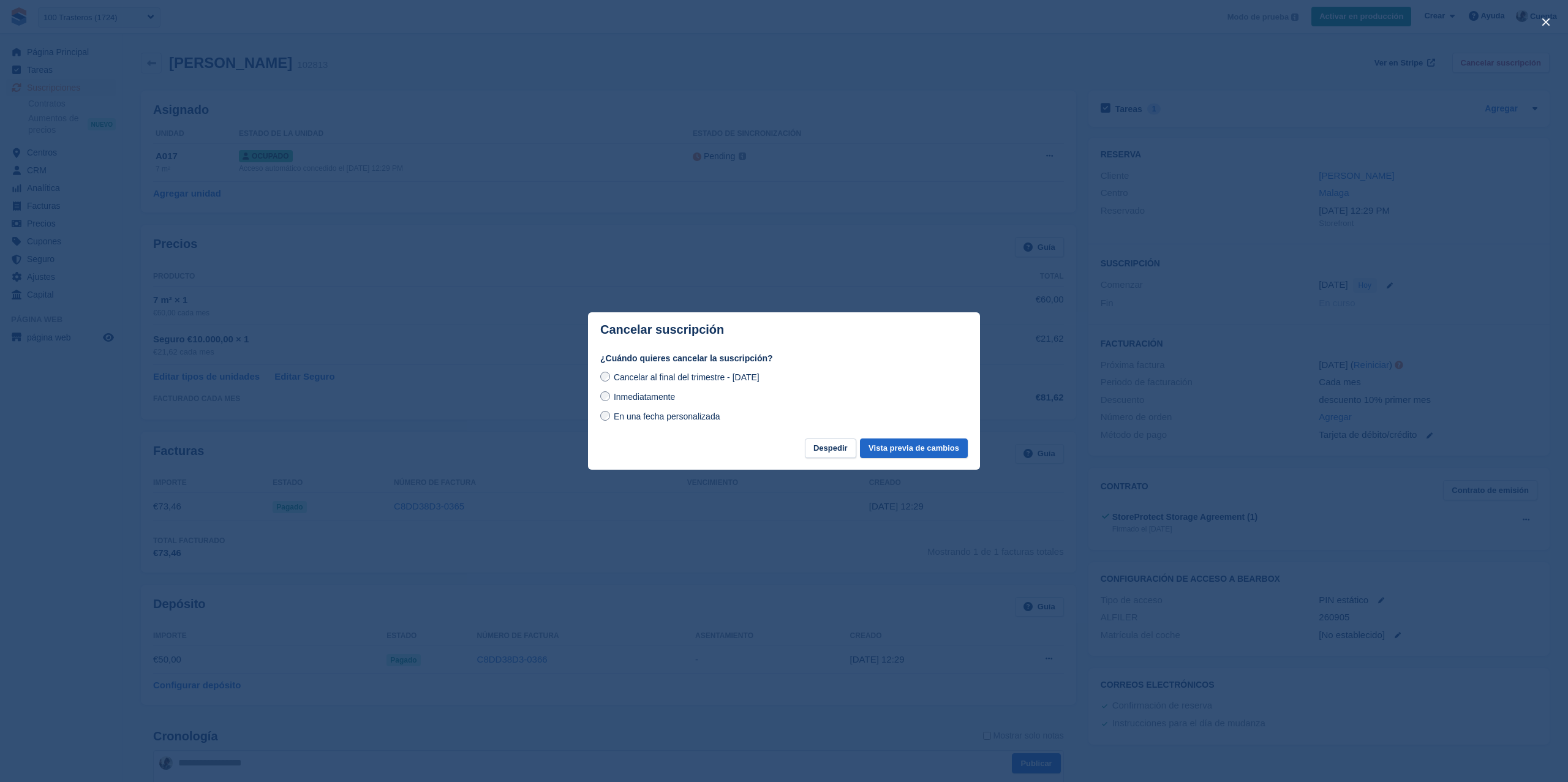
click at [691, 416] on span "En una fecha personalizada" at bounding box center [667, 416] width 107 height 10
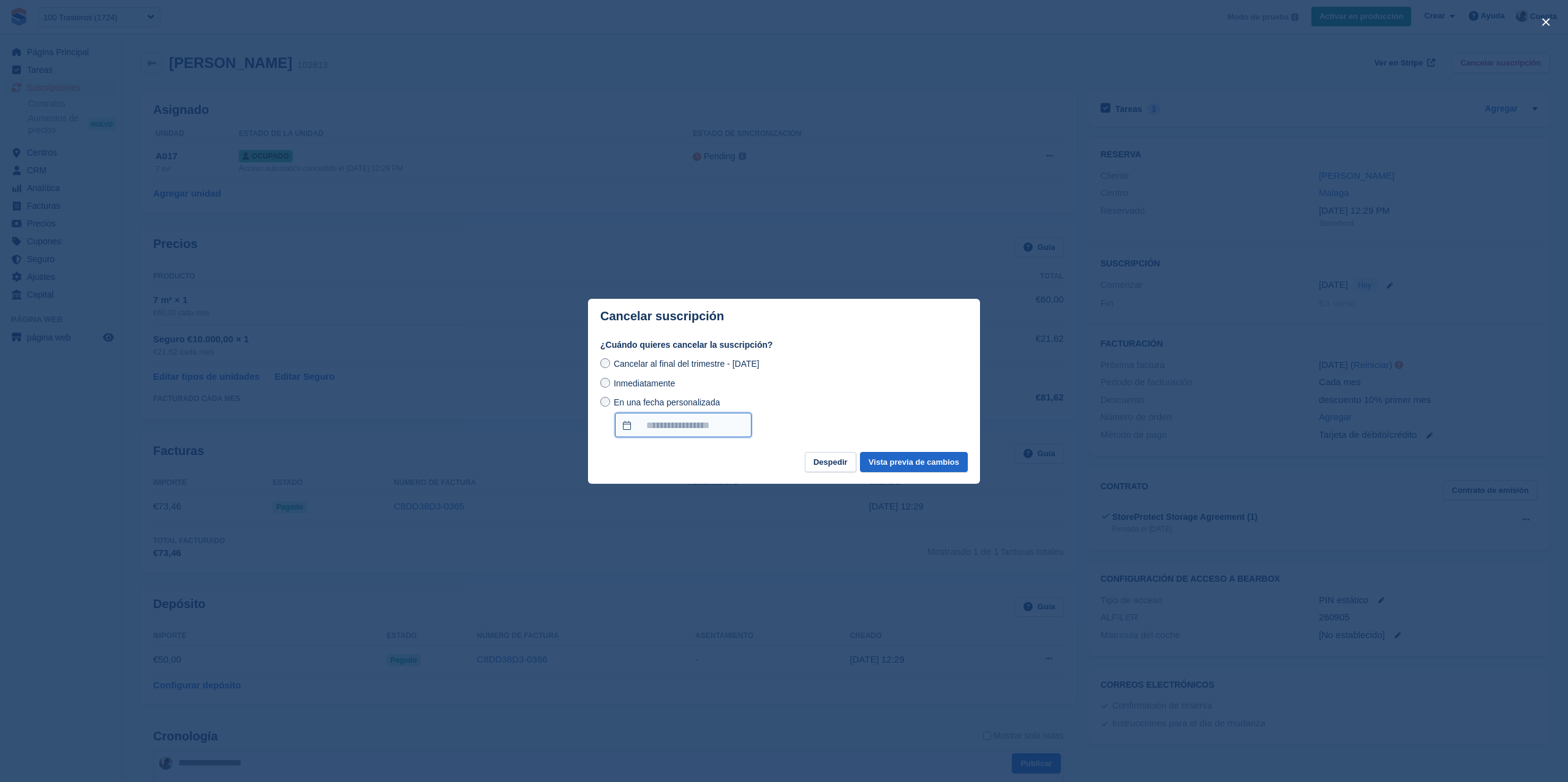
click at [727, 435] on input "En una fecha personalizada" at bounding box center [683, 425] width 137 height 25
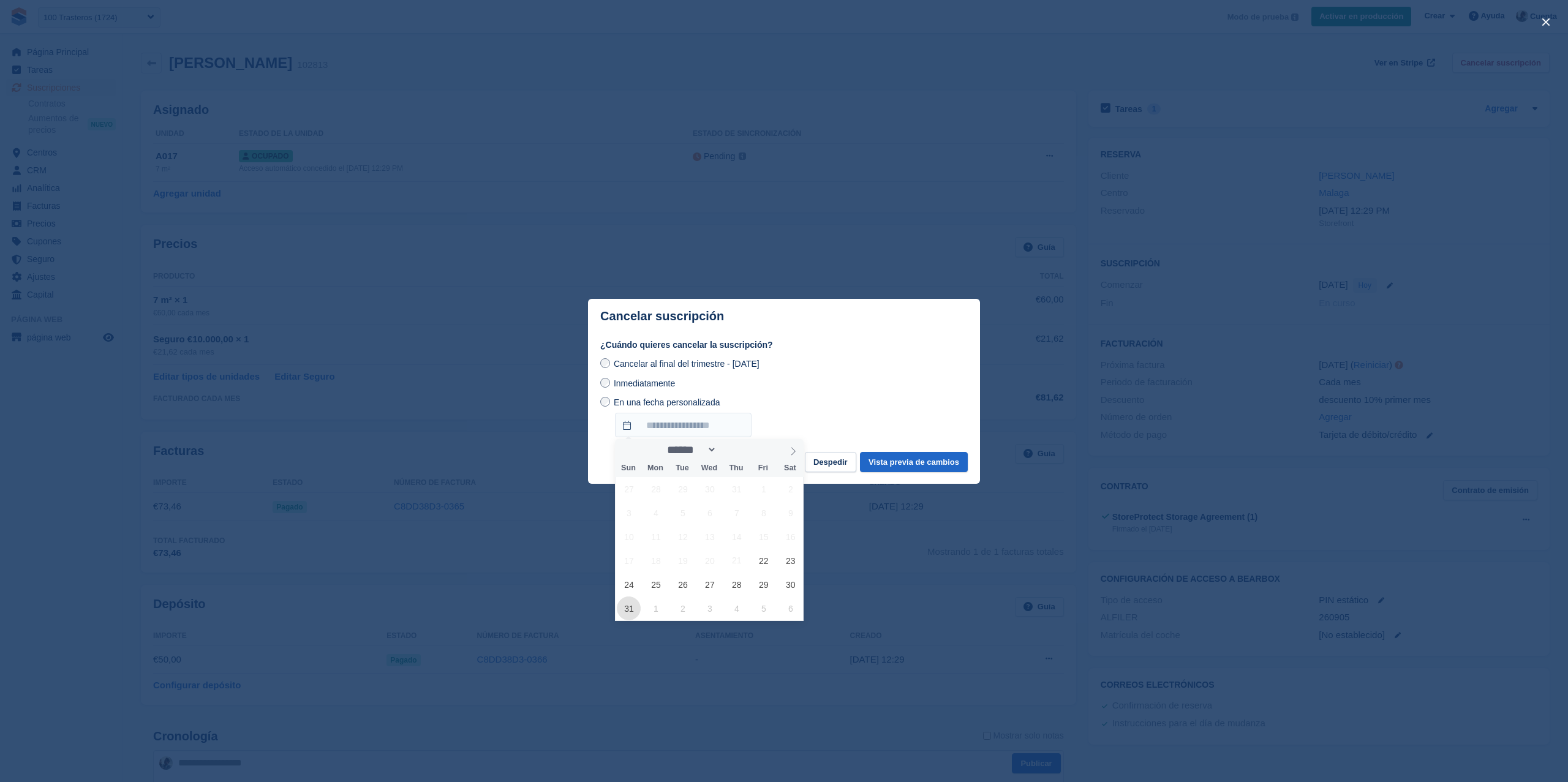
click at [626, 607] on span "31" at bounding box center [629, 608] width 24 height 24
type input "*********"
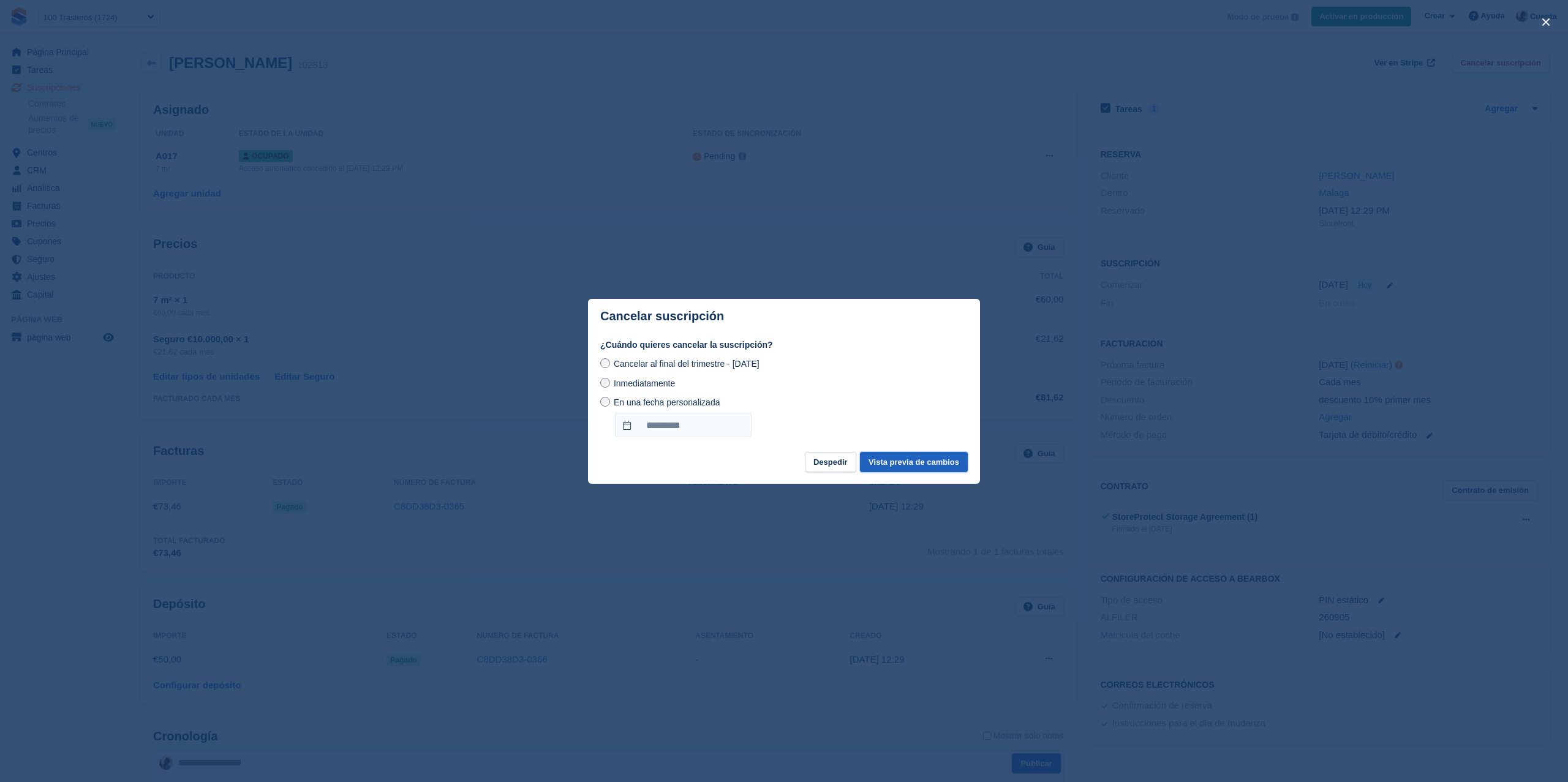
click at [938, 465] on button "Vista previa de cambios" at bounding box center [914, 462] width 108 height 20
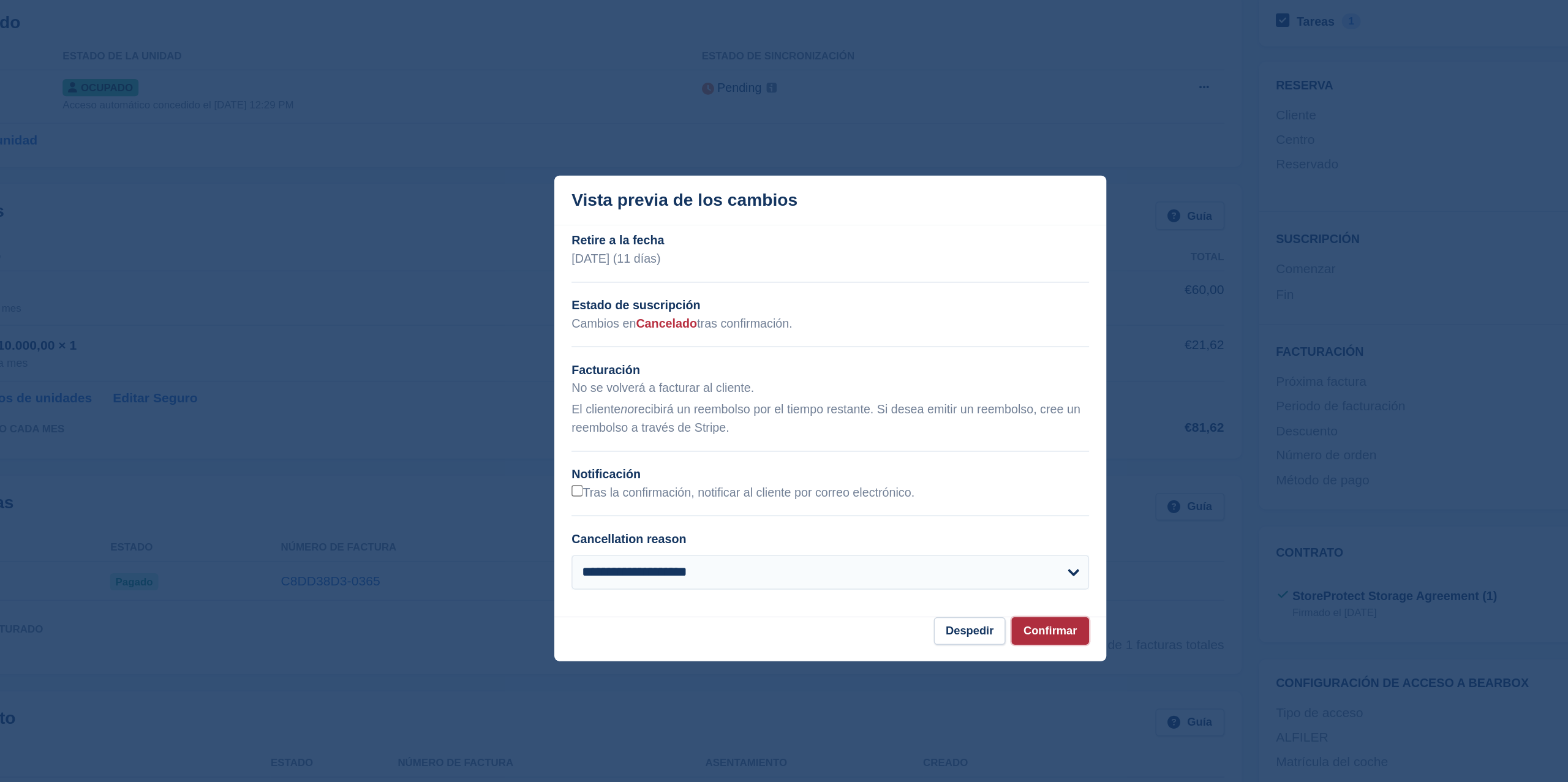
click at [955, 546] on button "Confirmar" at bounding box center [940, 542] width 55 height 20
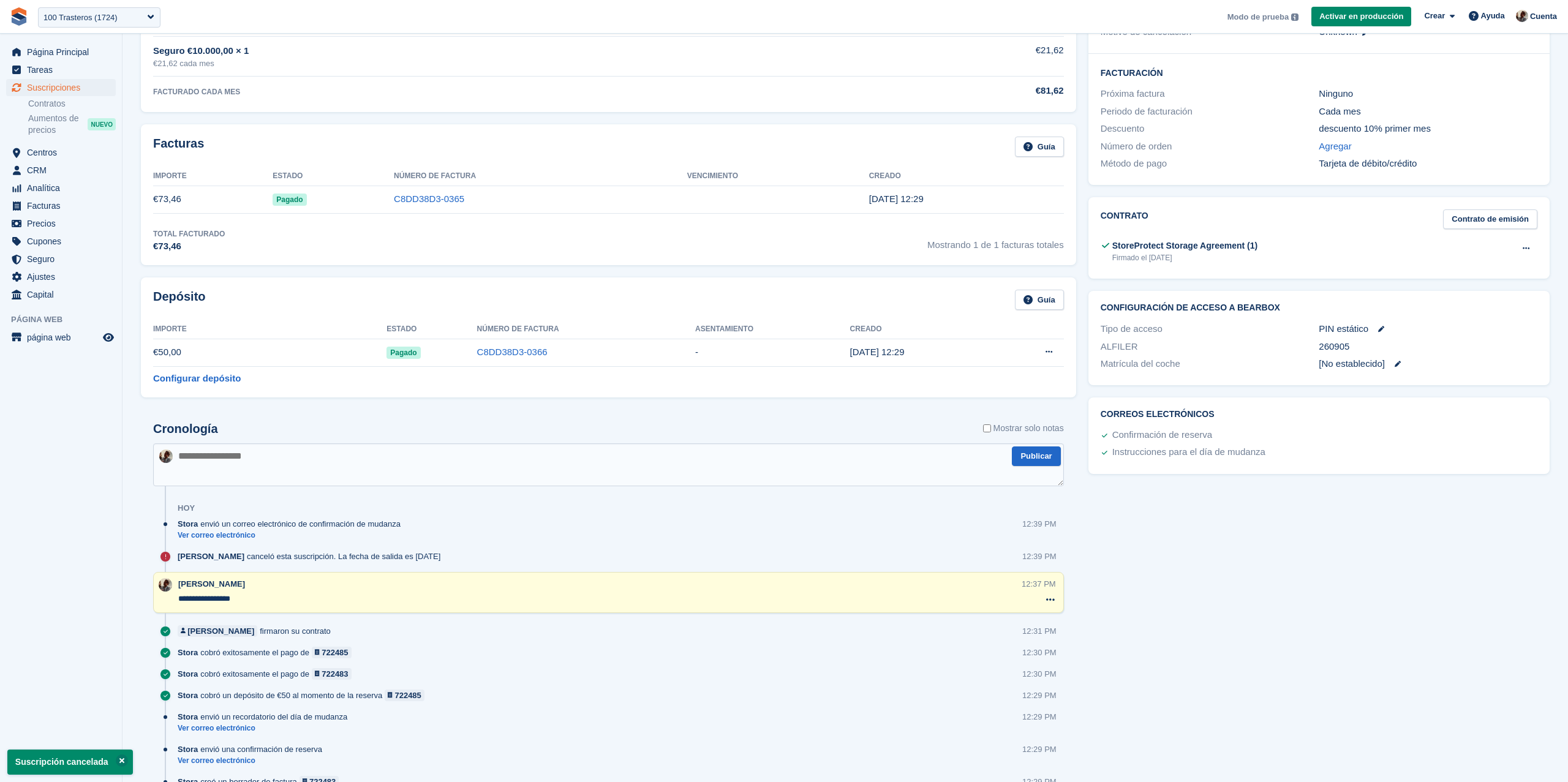
scroll to position [451, 0]
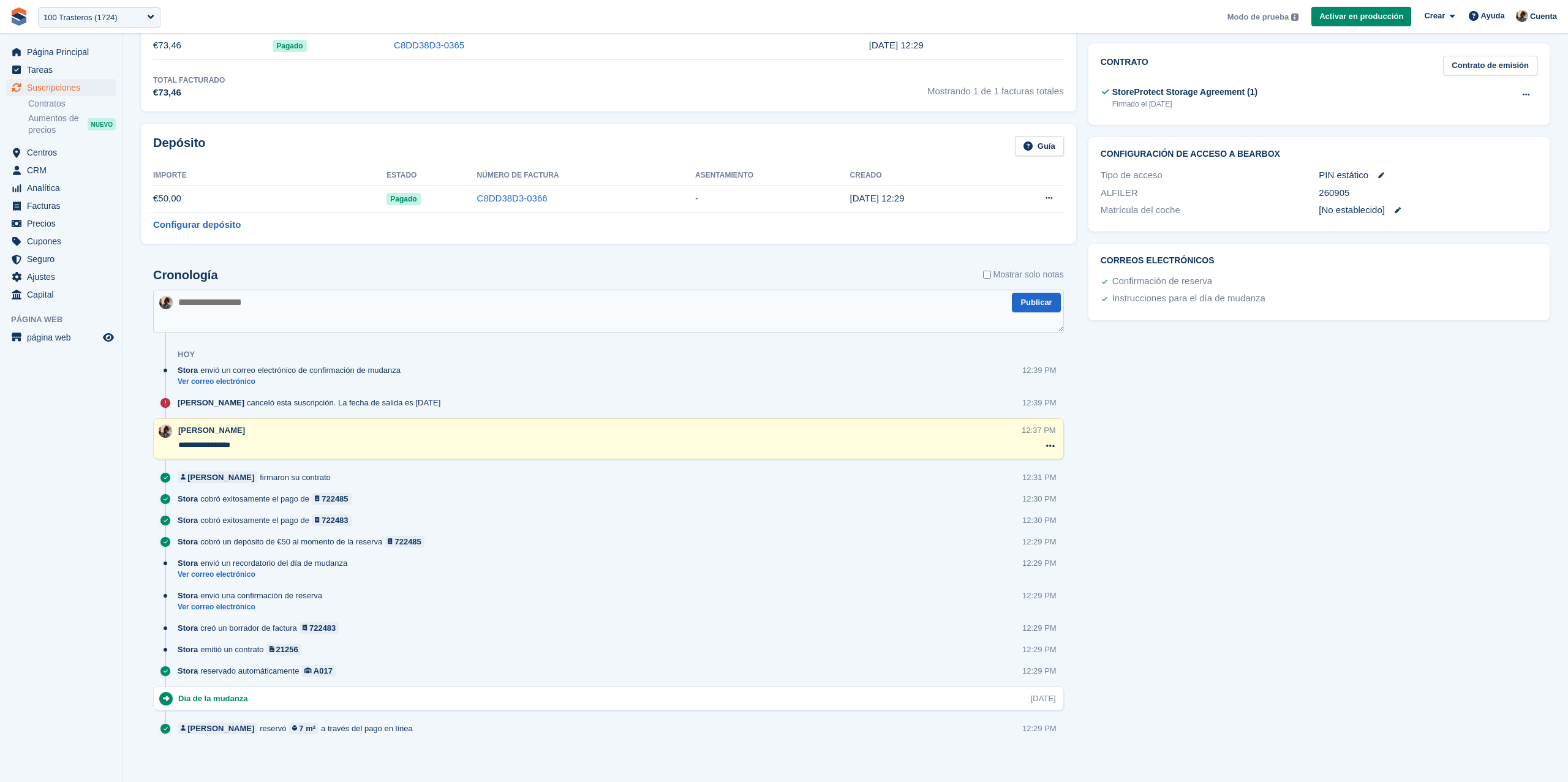
scroll to position [451, 0]
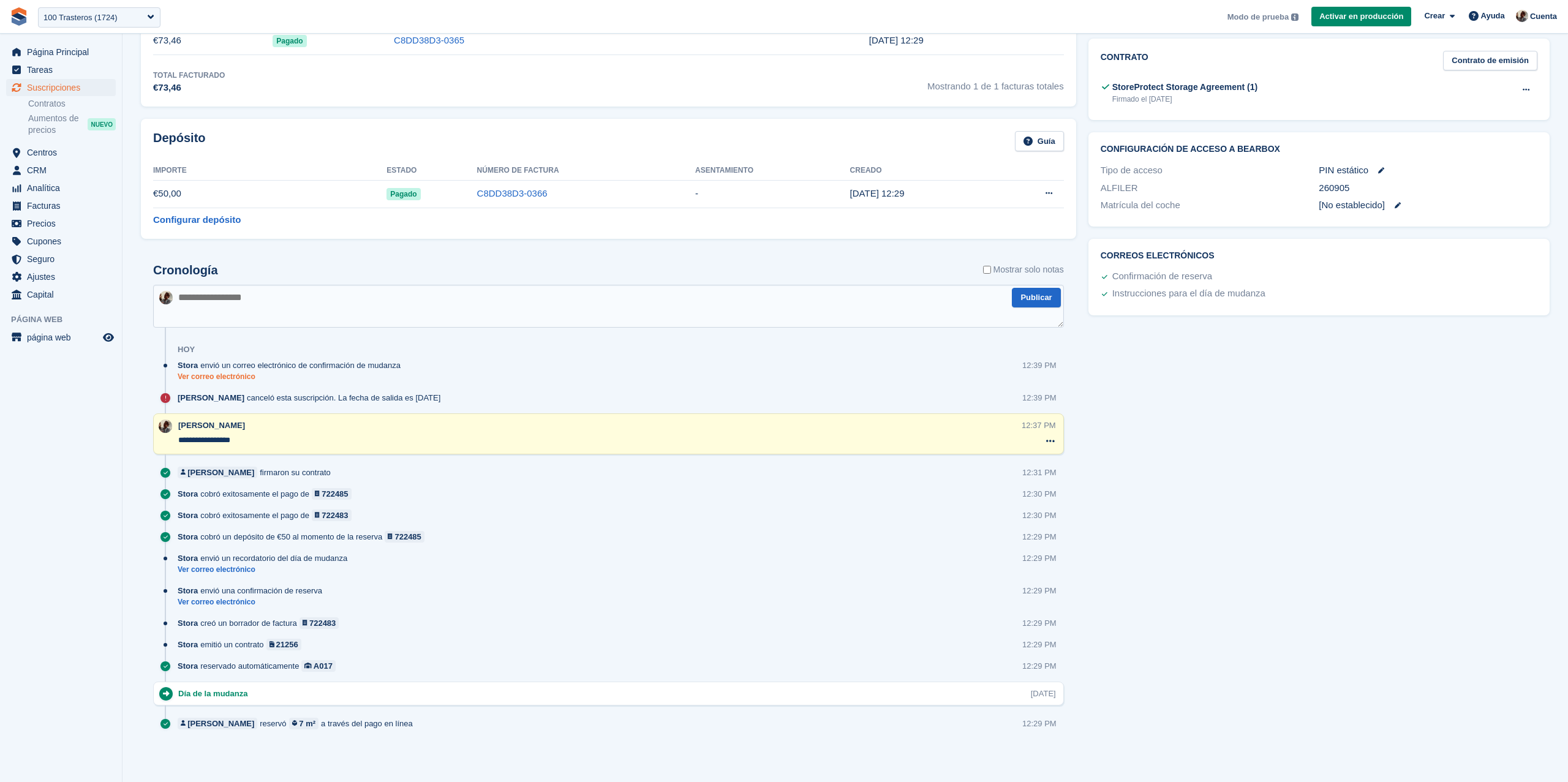
click at [234, 373] on link "Ver correo electrónico" at bounding box center [292, 376] width 229 height 10
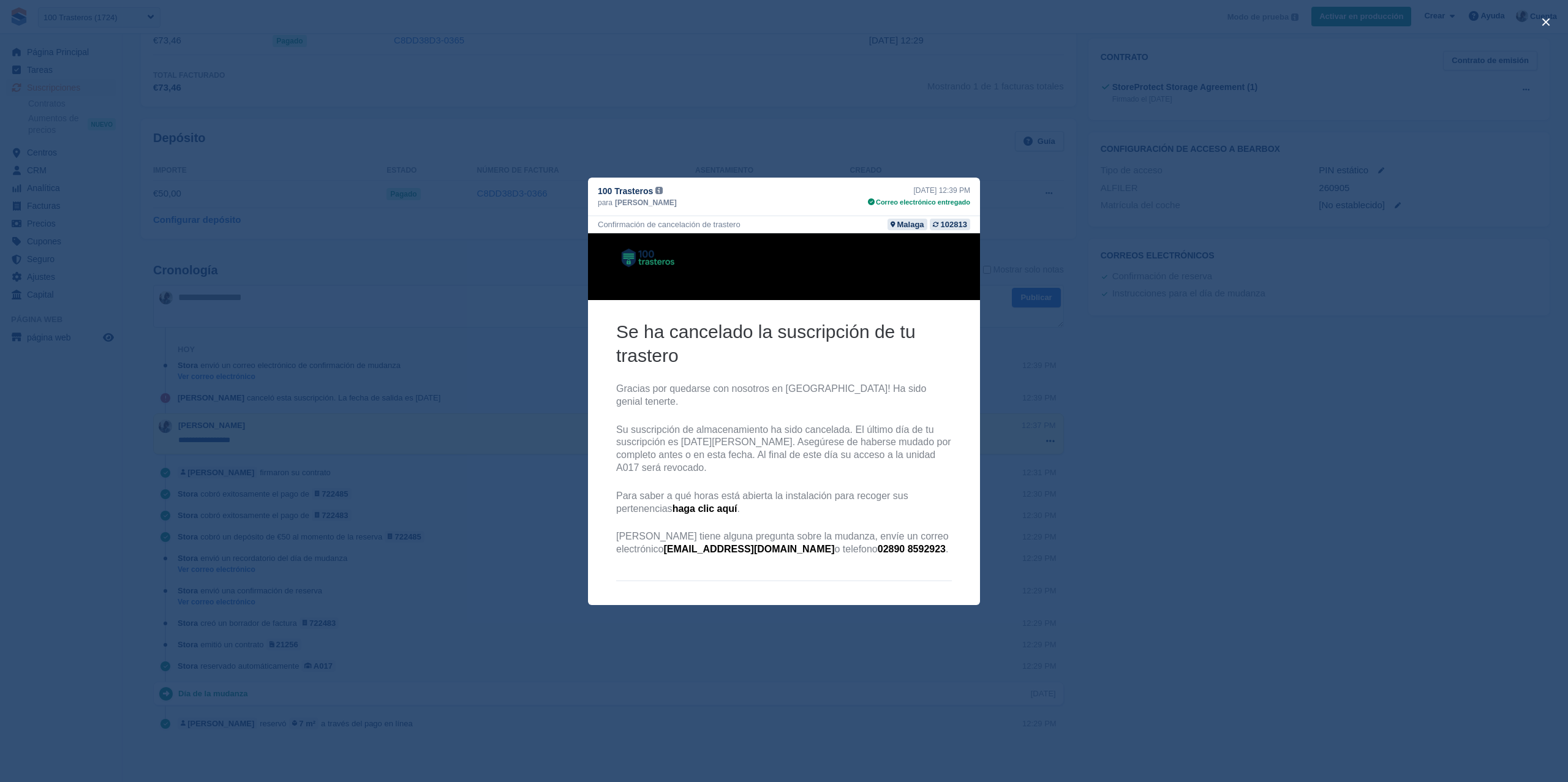
scroll to position [43, 0]
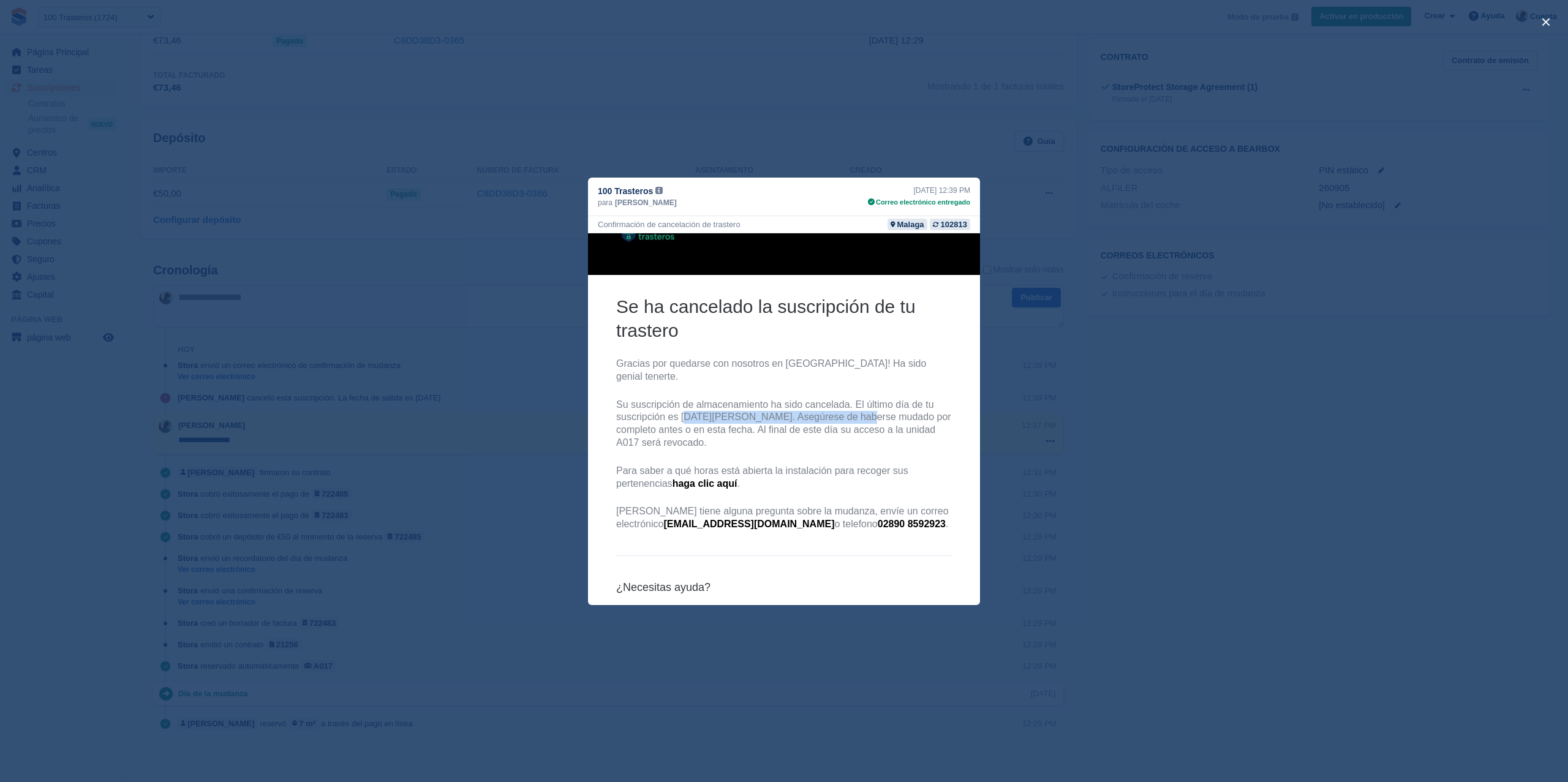
drag, startPoint x: 666, startPoint y: 404, endPoint x: 833, endPoint y: 399, distance: 167.1
click at [833, 399] on p "Su suscripción de almacenamiento ha sido cancelada. El último día de tu suscrip…" at bounding box center [784, 423] width 336 height 51
click at [1036, 157] on div "close" at bounding box center [784, 391] width 1568 height 782
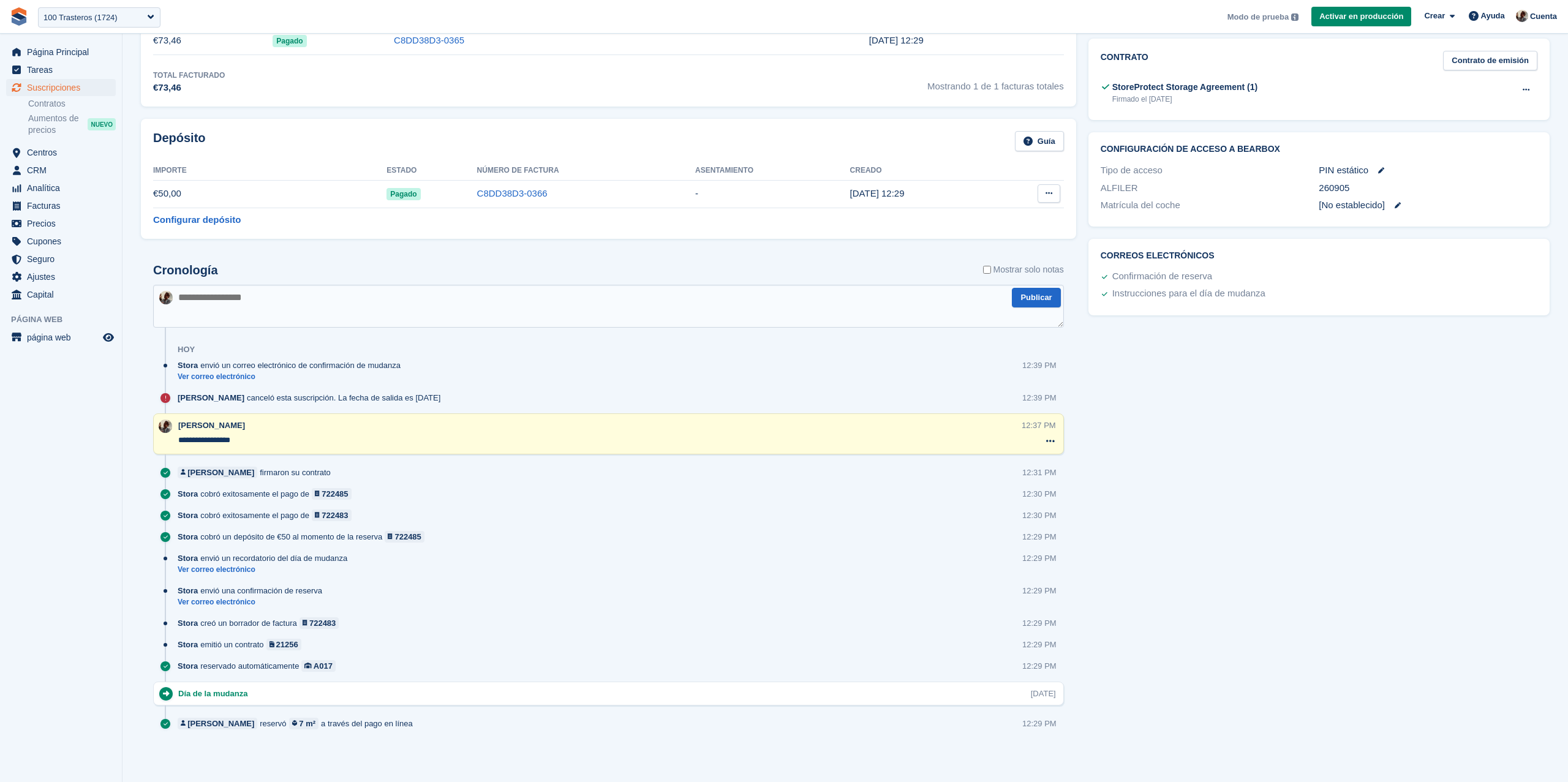
click at [1049, 184] on button at bounding box center [1049, 193] width 23 height 18
click at [700, 202] on td "-" at bounding box center [773, 194] width 155 height 27
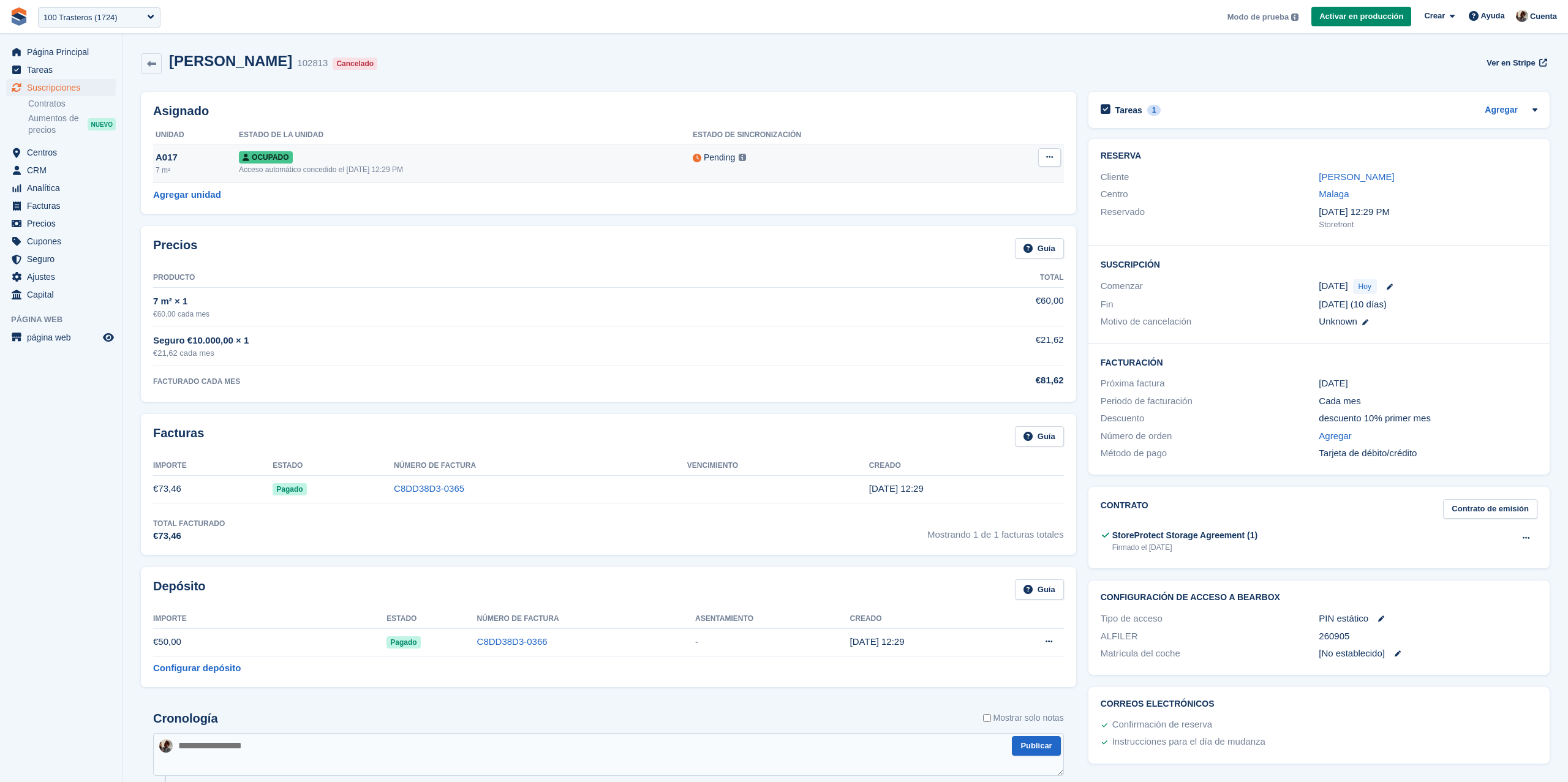
click at [558, 175] on td "Ocupado Acceso automático concedido el 21st Aug, 12:29 PM" at bounding box center [466, 164] width 454 height 38
click at [1055, 644] on button at bounding box center [1049, 641] width 23 height 18
click at [1014, 666] on p "Liquidar depósito" at bounding box center [1002, 665] width 107 height 16
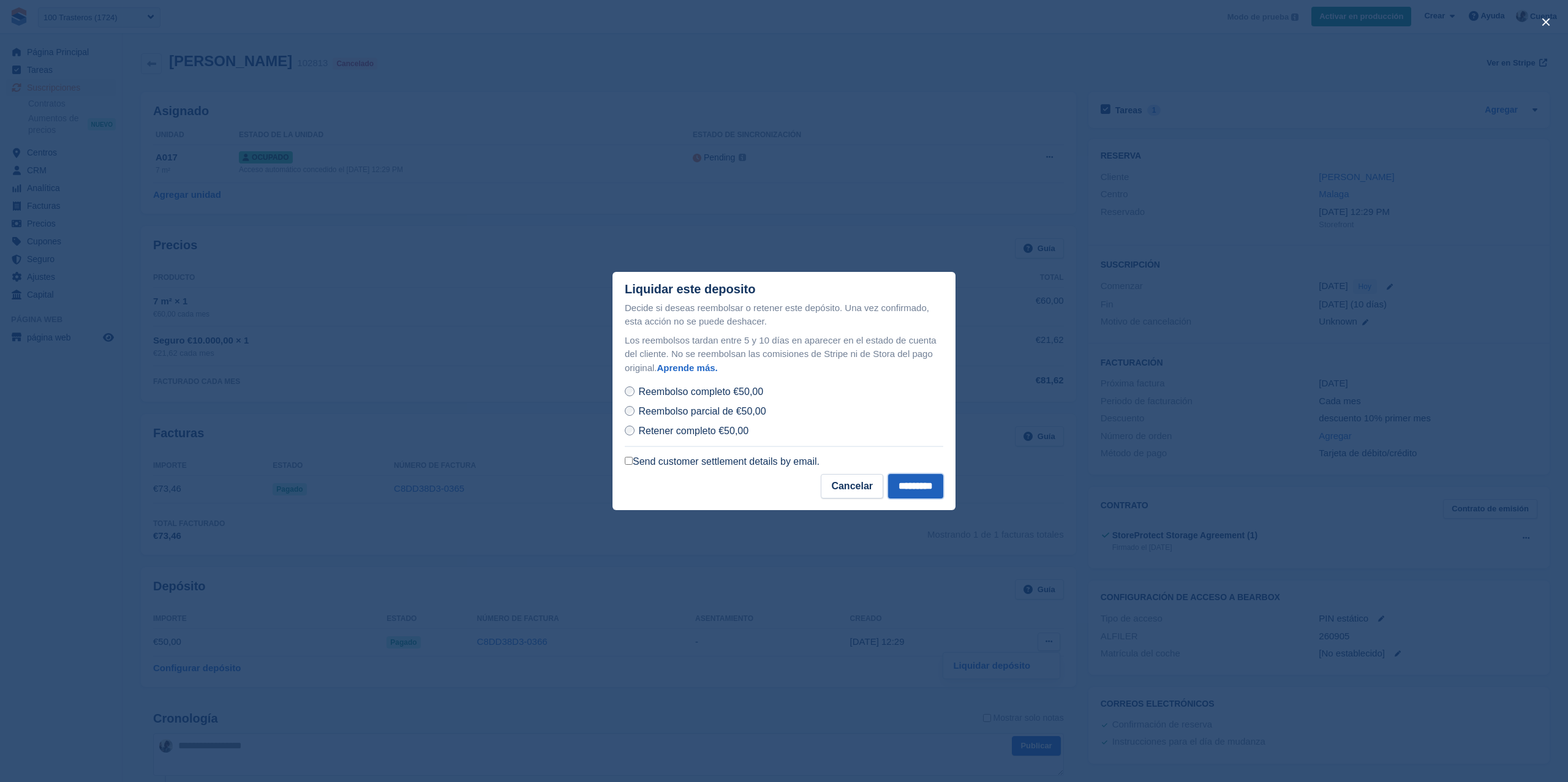
click at [914, 493] on input "*********" at bounding box center [916, 486] width 55 height 25
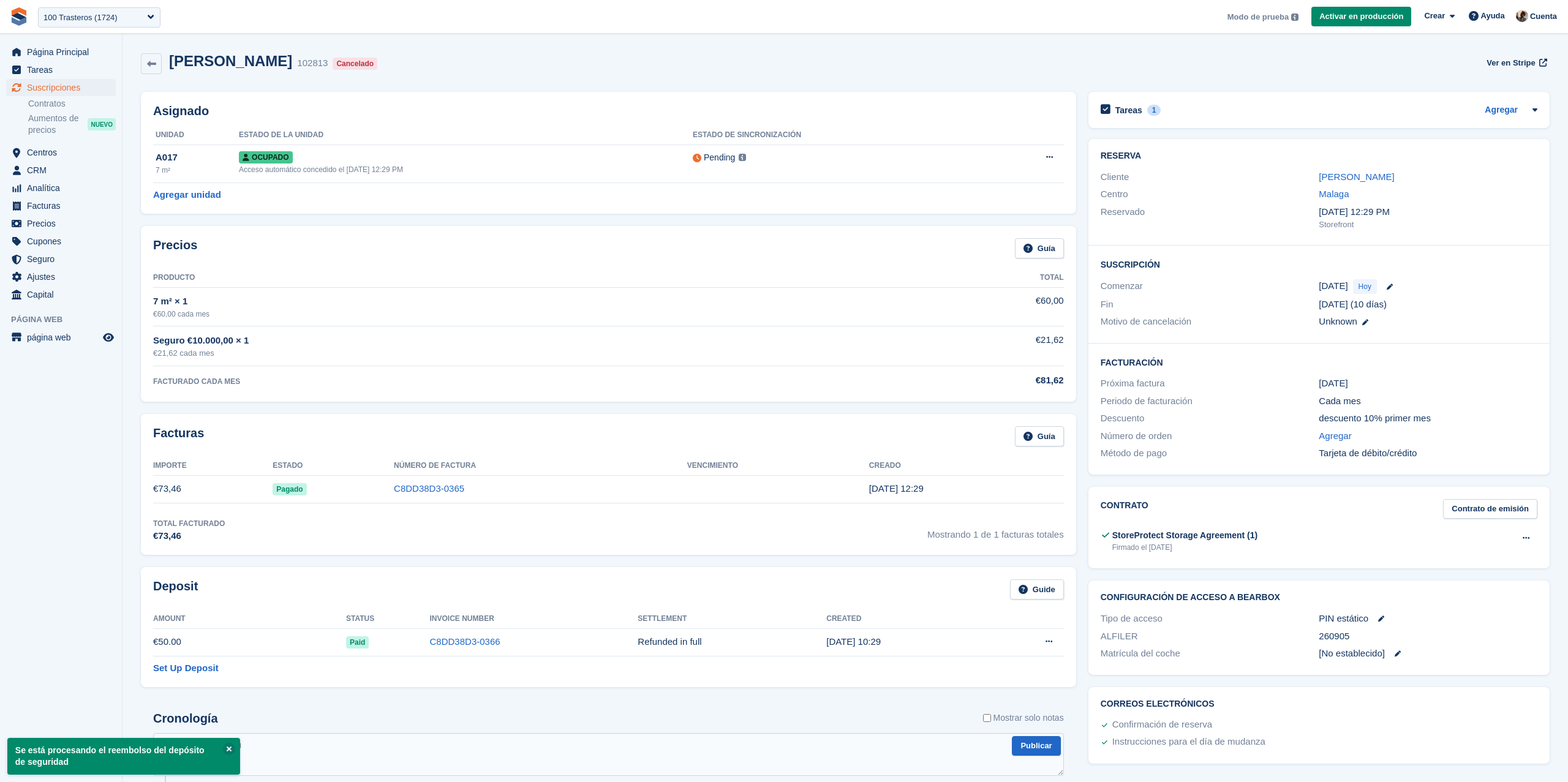
scroll to position [451, 0]
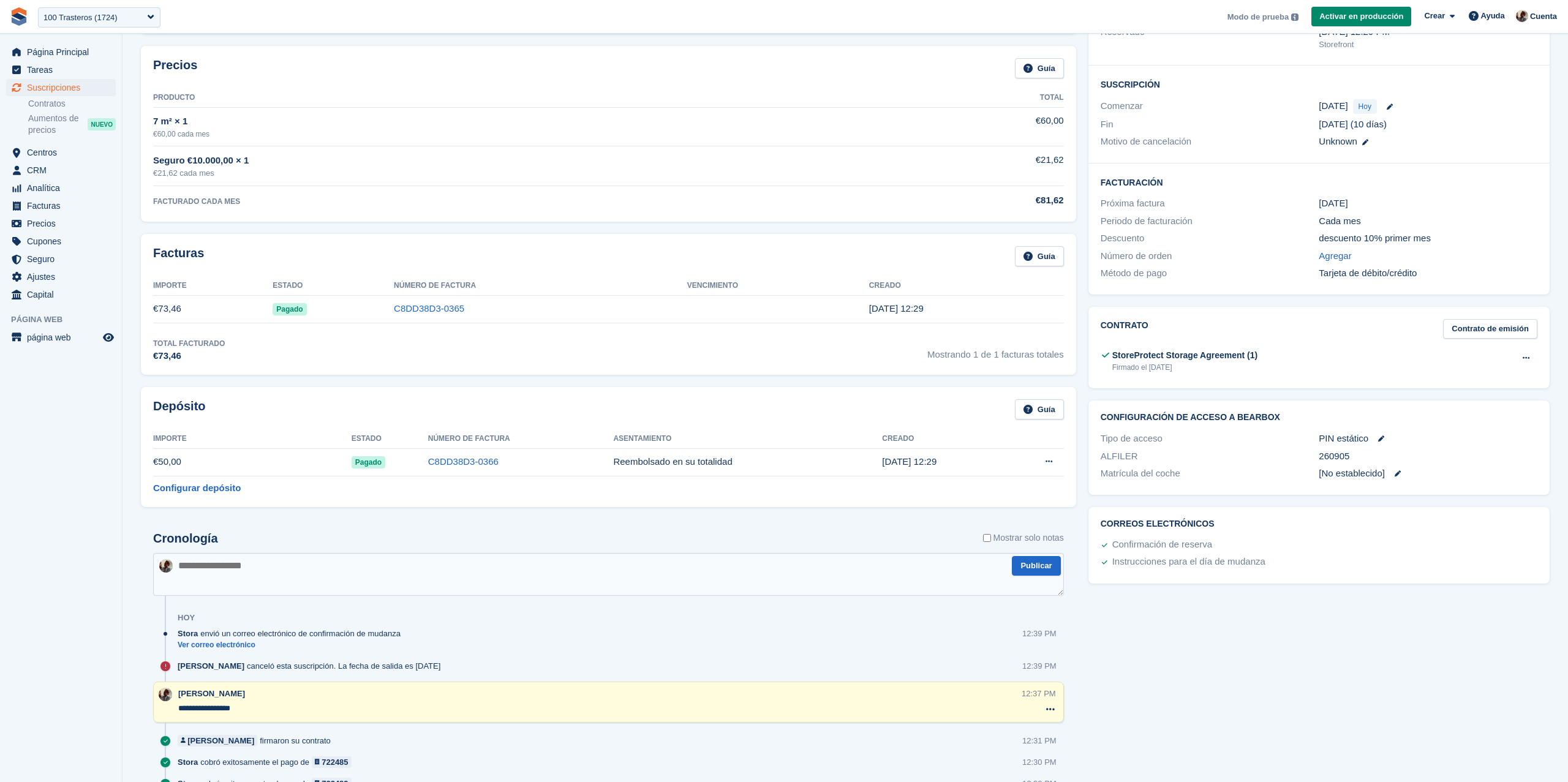
scroll to position [451, 0]
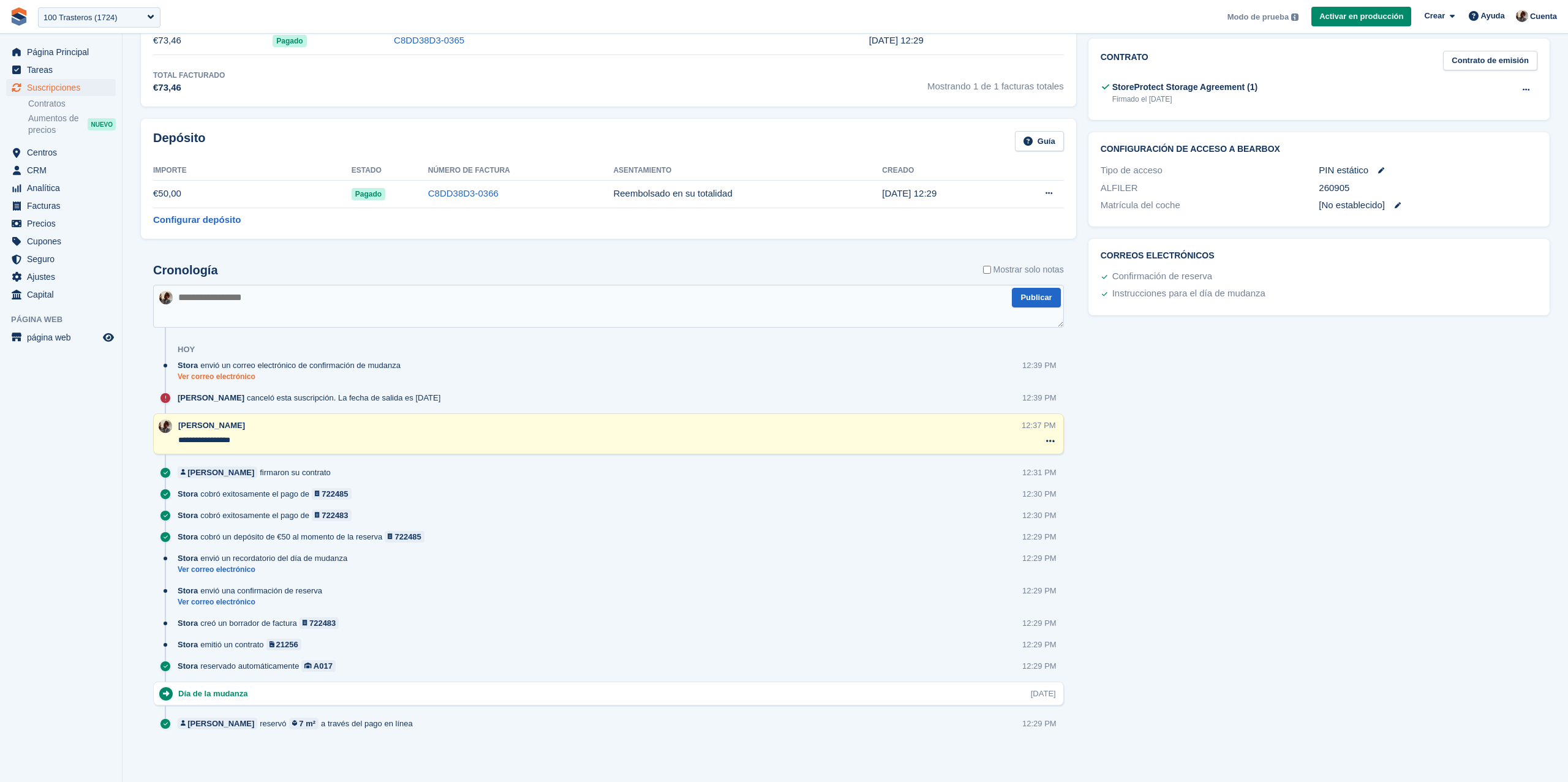
click at [227, 378] on link "Ver correo electrónico" at bounding box center [292, 376] width 229 height 10
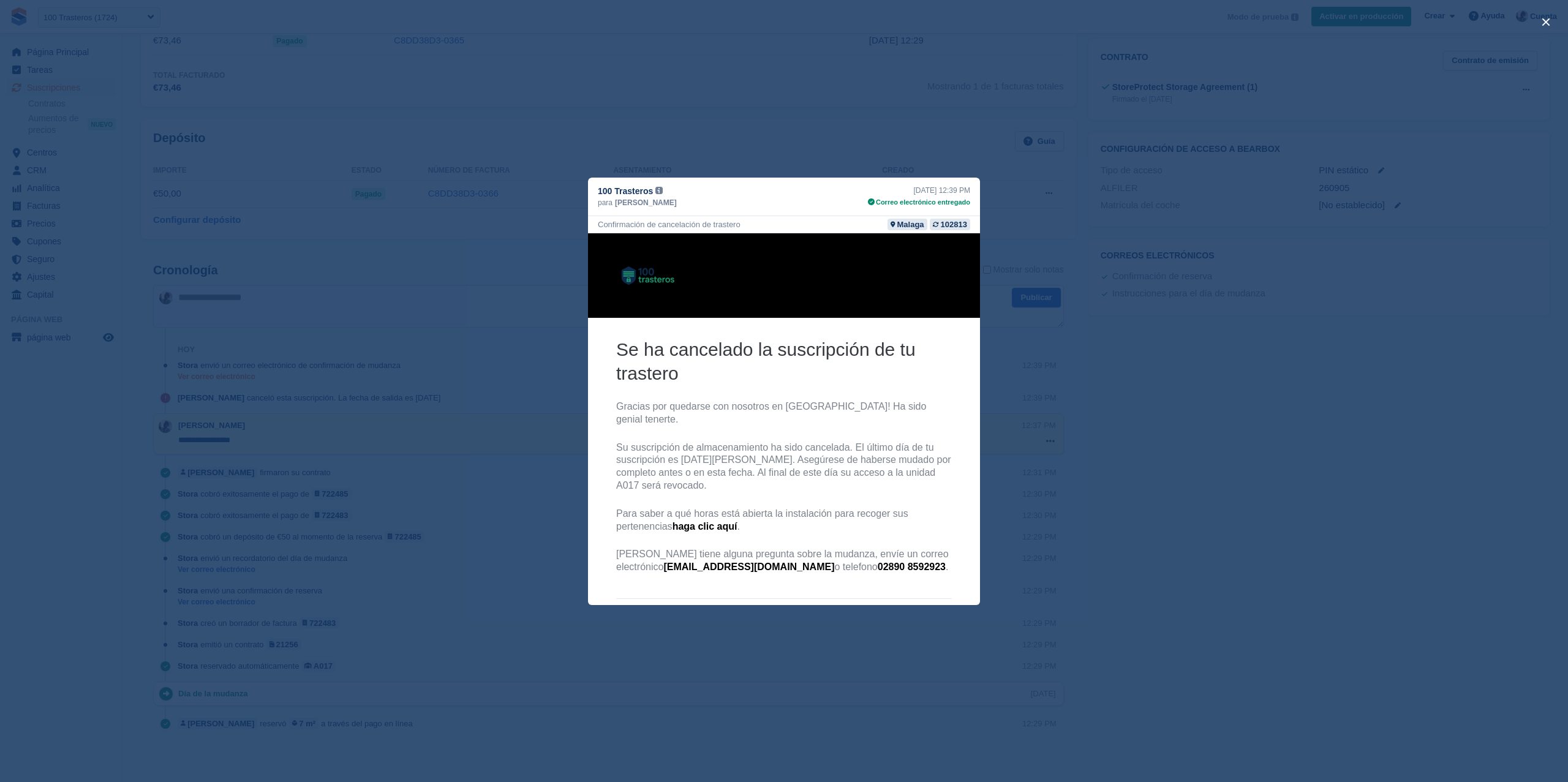
scroll to position [0, 0]
click at [1044, 149] on div "close" at bounding box center [784, 391] width 1568 height 782
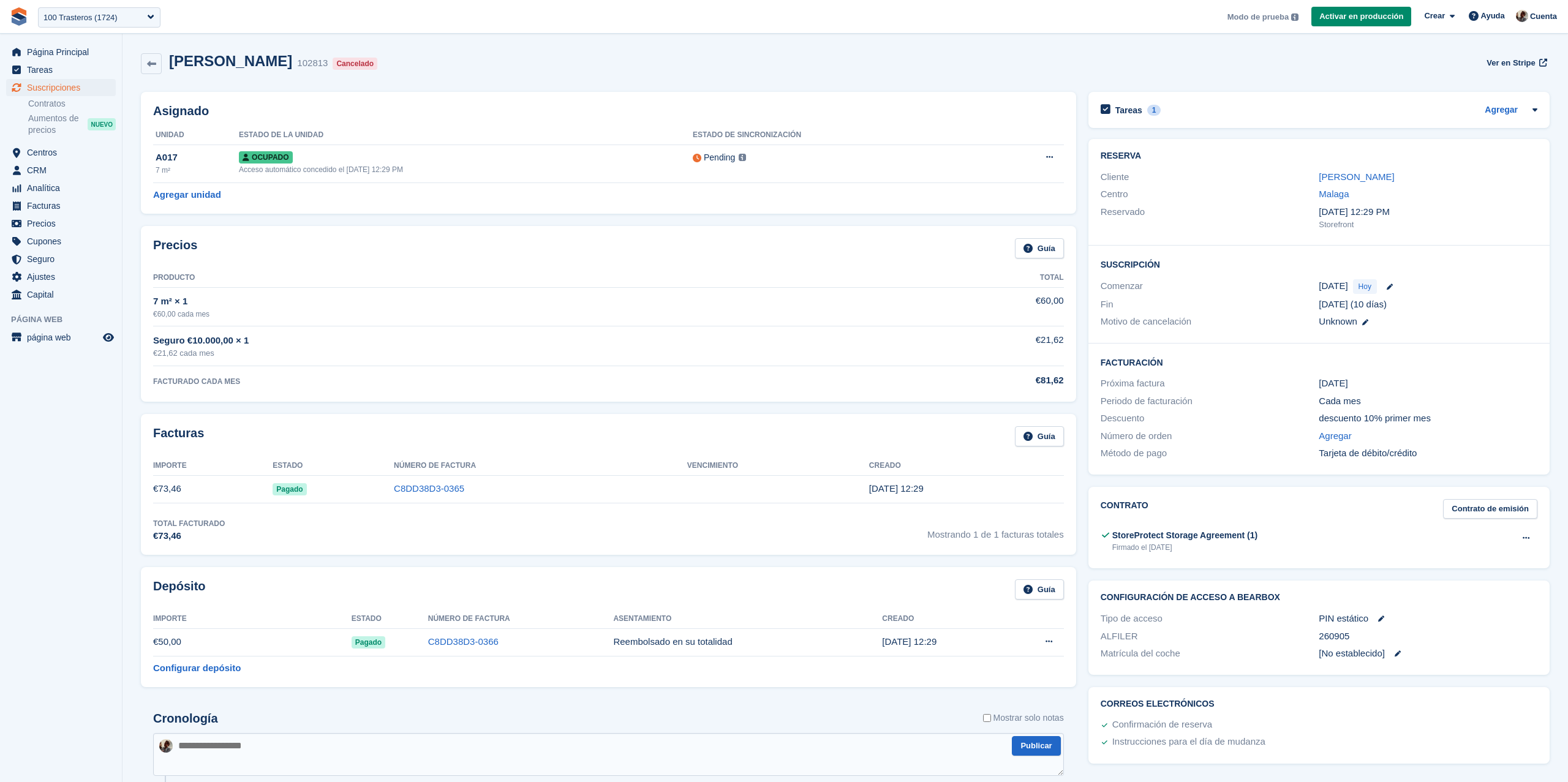
scroll to position [451, 0]
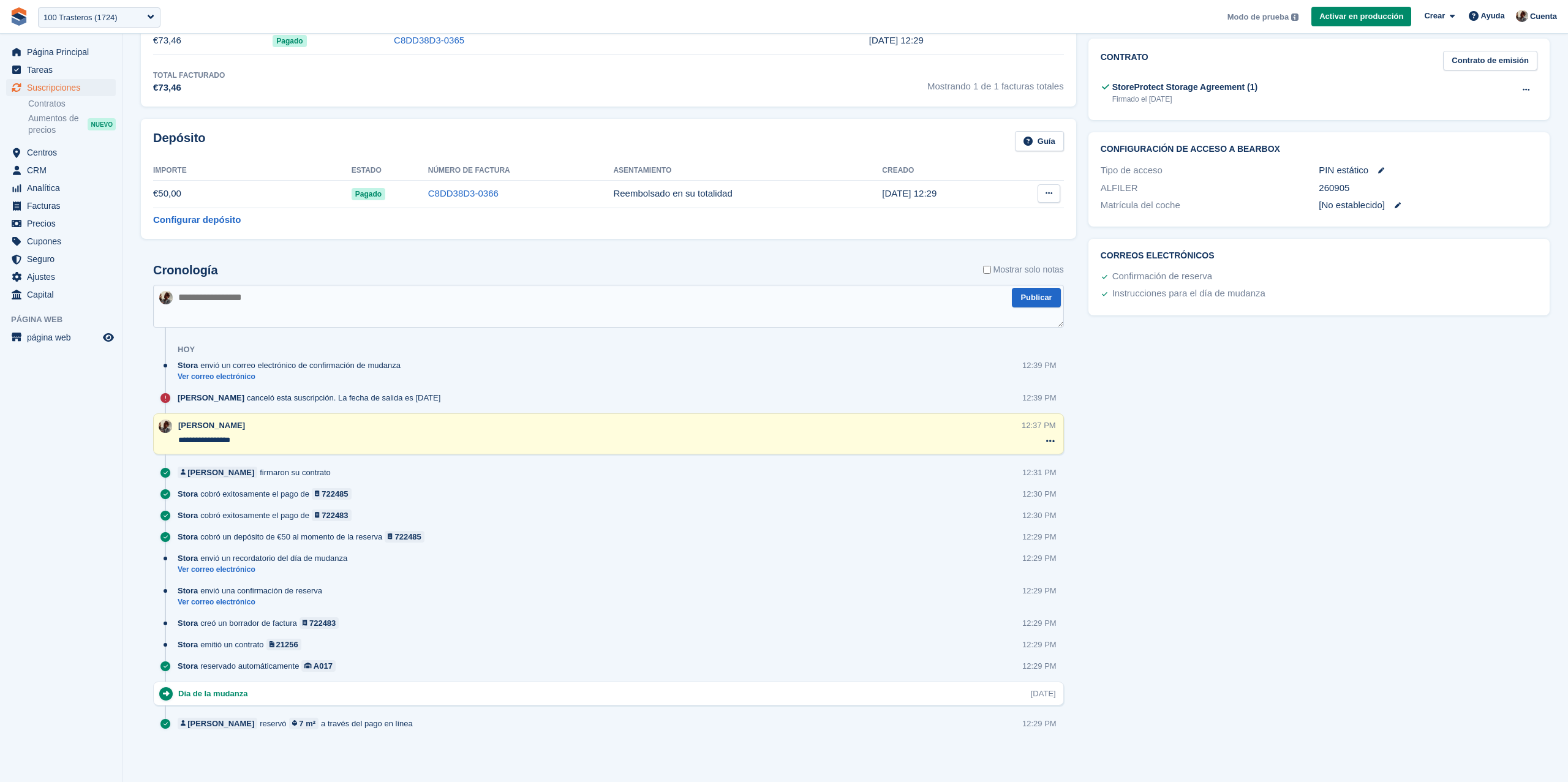
click at [1056, 192] on button at bounding box center [1049, 193] width 23 height 18
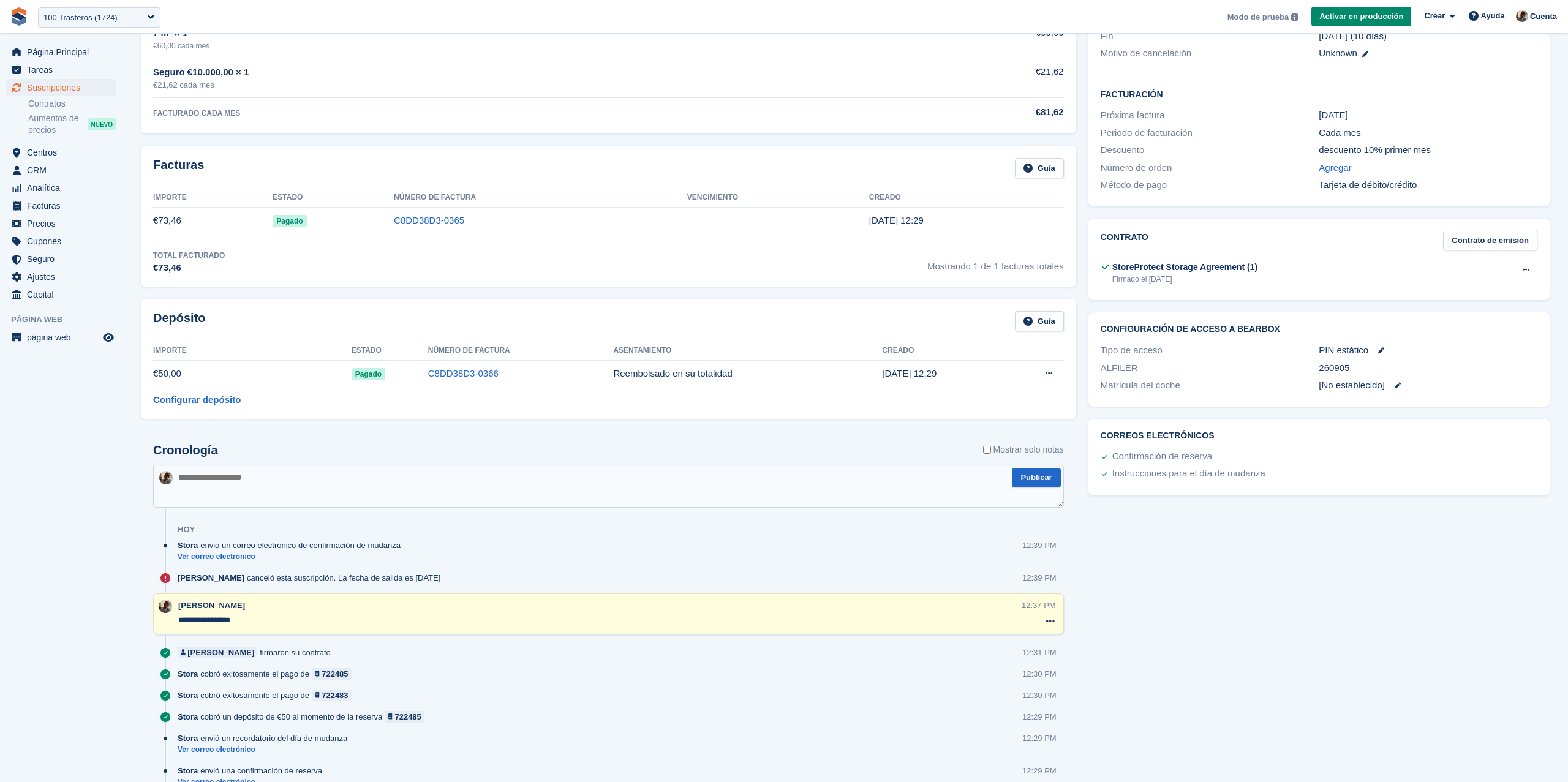
scroll to position [451, 0]
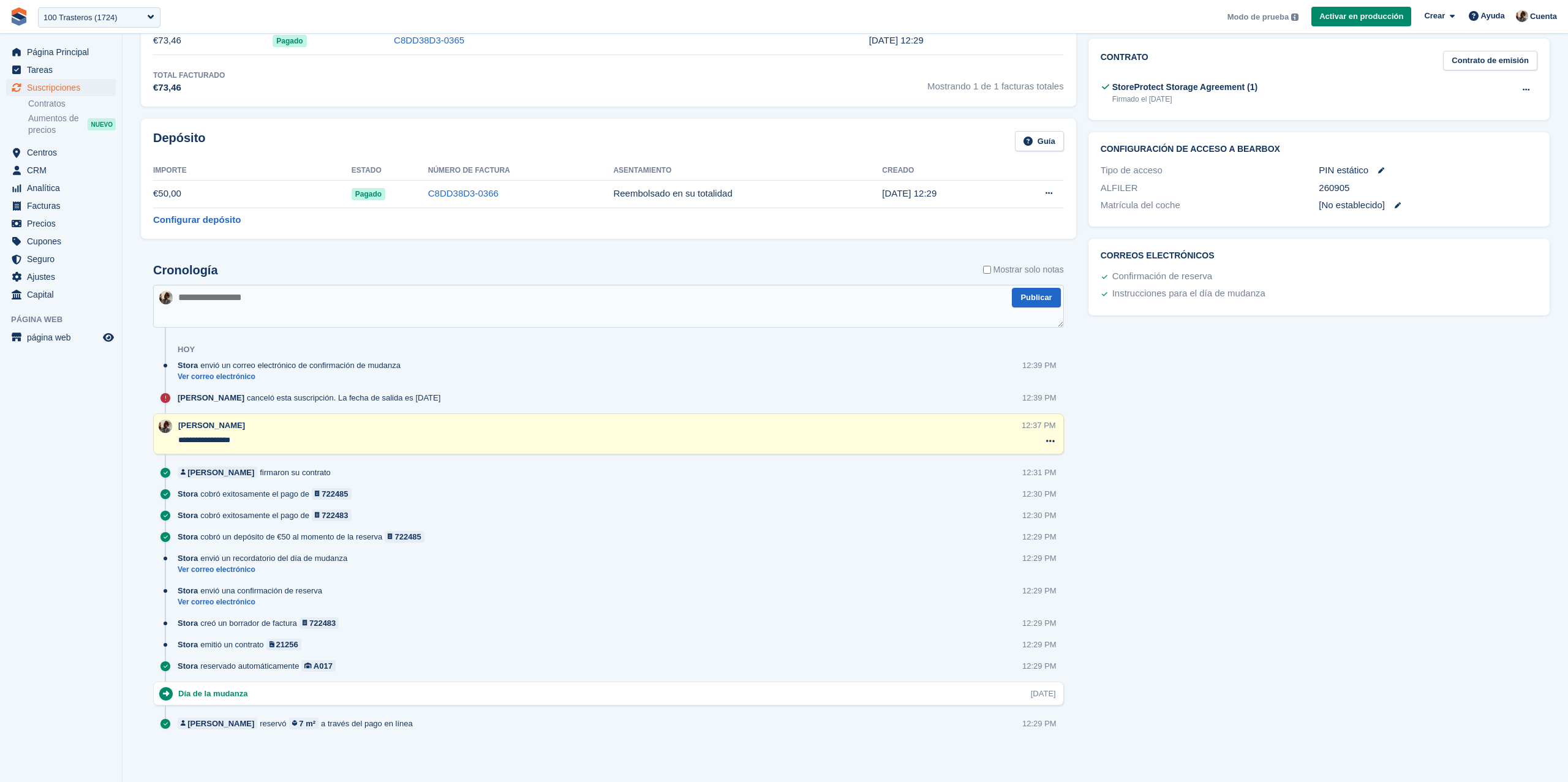
click at [229, 369] on div "Stora envió un correo electrónico de confirmación de mudanza" at bounding box center [292, 365] width 229 height 11
click at [229, 374] on link "Ver correo electrónico" at bounding box center [292, 376] width 229 height 10
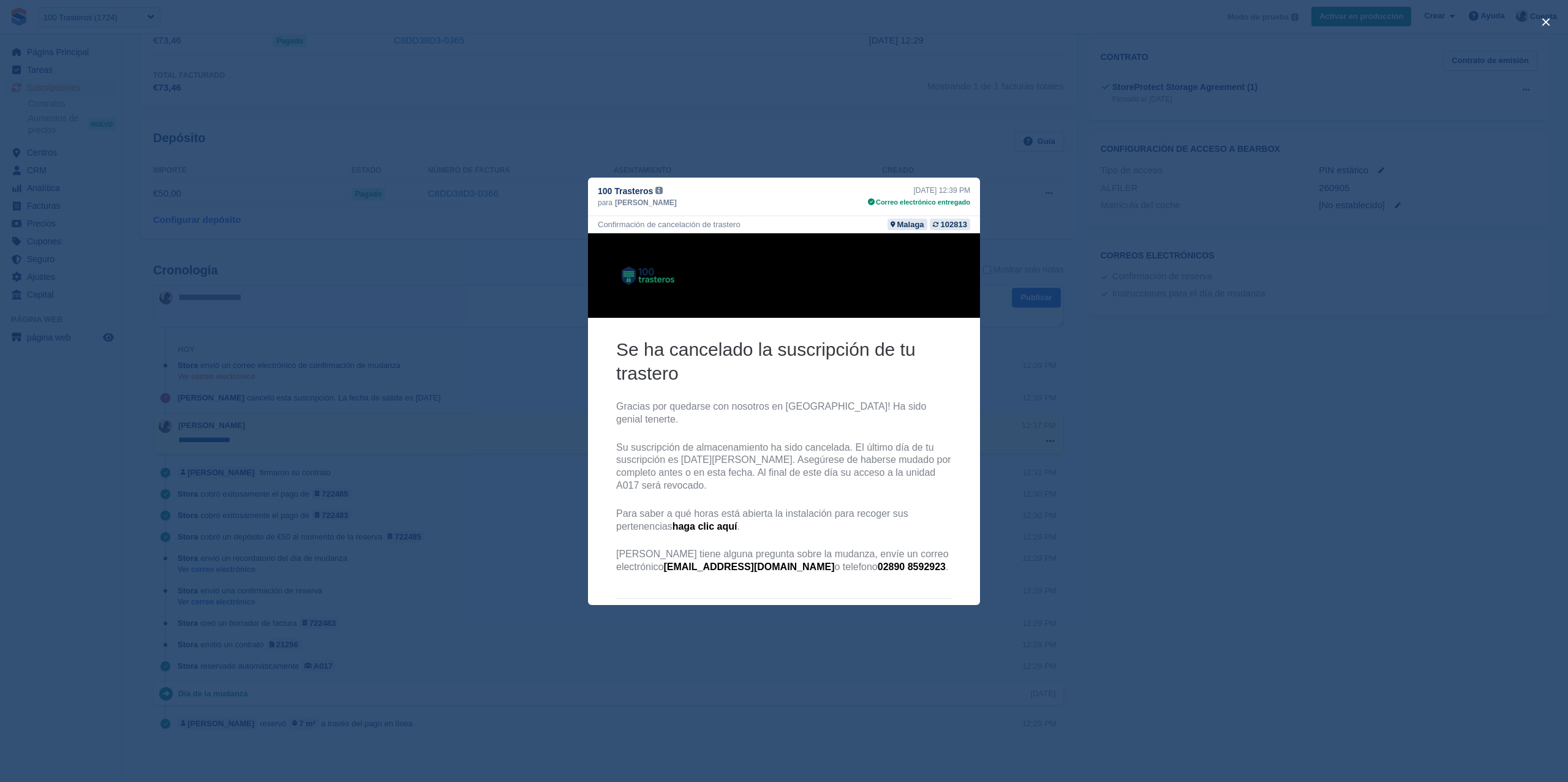
scroll to position [0, 0]
click at [1200, 326] on div "close" at bounding box center [784, 391] width 1568 height 782
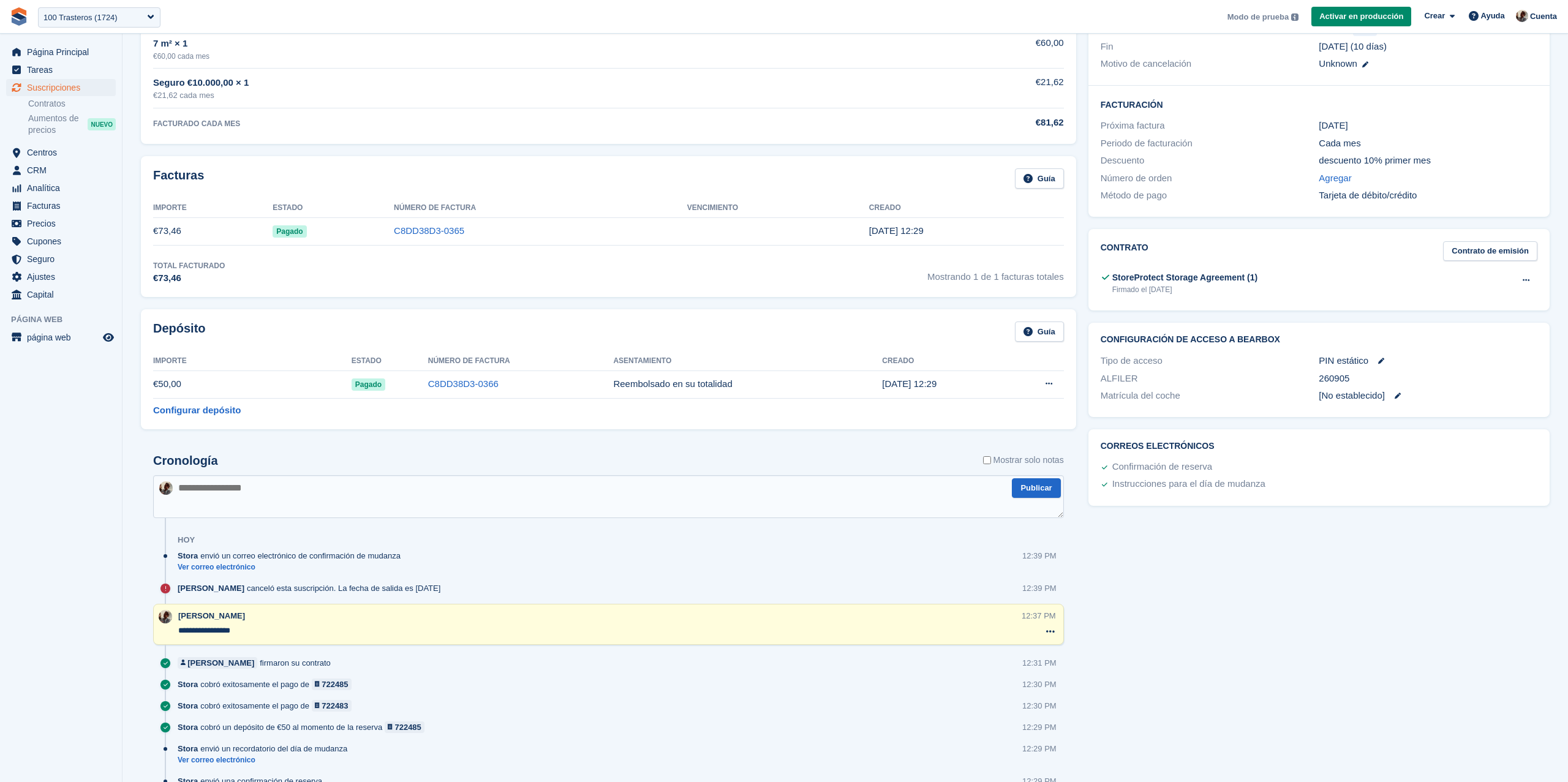
scroll to position [223, 0]
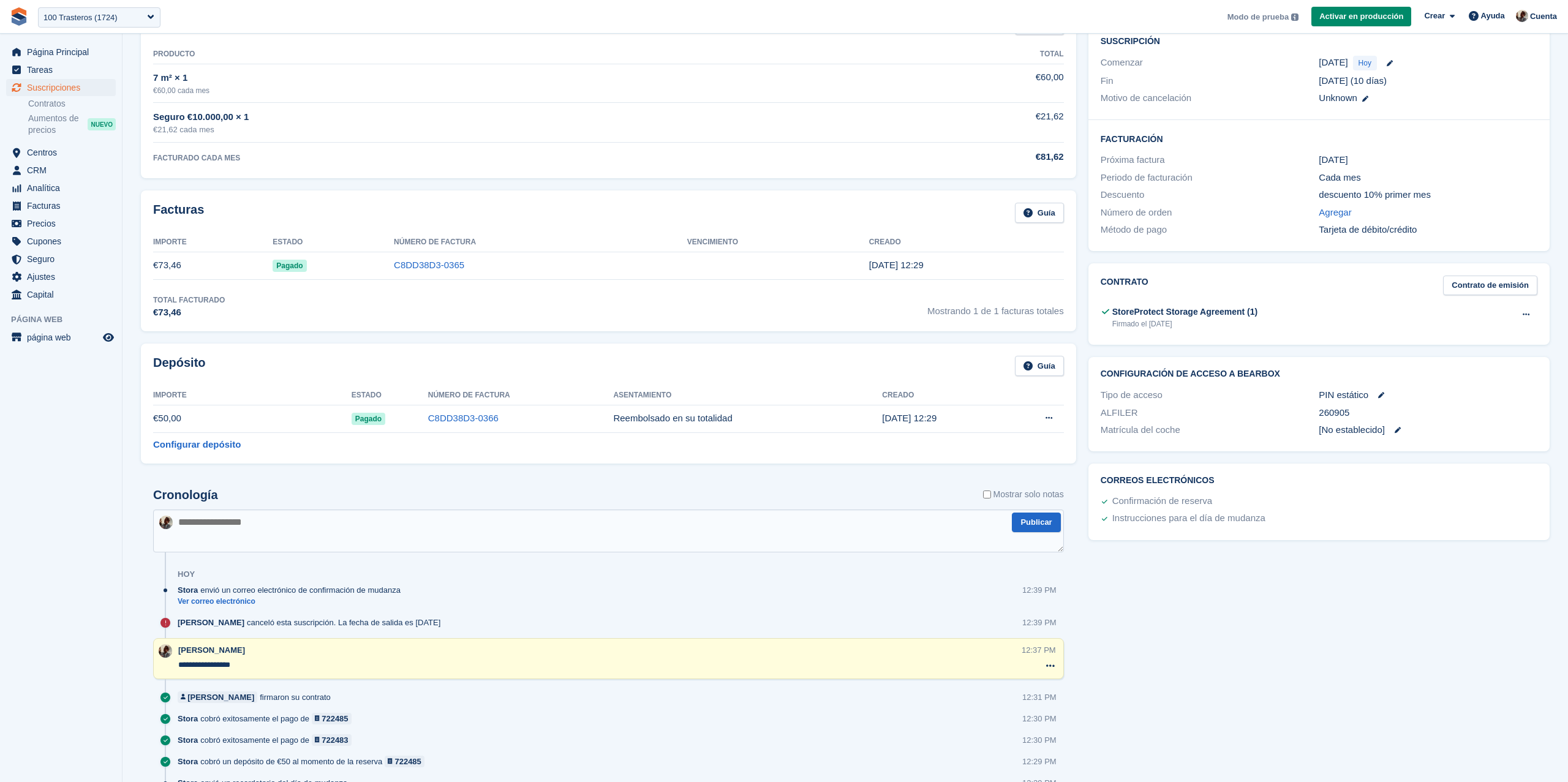
click at [1033, 419] on td "Liquidar depósito Este deposito ya ha sido liquidado." at bounding box center [1035, 418] width 58 height 27
click at [1051, 419] on icon at bounding box center [1049, 418] width 7 height 8
click at [820, 420] on td "Reembolsado en su totalidad" at bounding box center [747, 418] width 269 height 27
drag, startPoint x: 631, startPoint y: 423, endPoint x: 771, endPoint y: 427, distance: 140.1
click at [771, 427] on td "Reembolsado en su totalidad" at bounding box center [747, 418] width 269 height 27
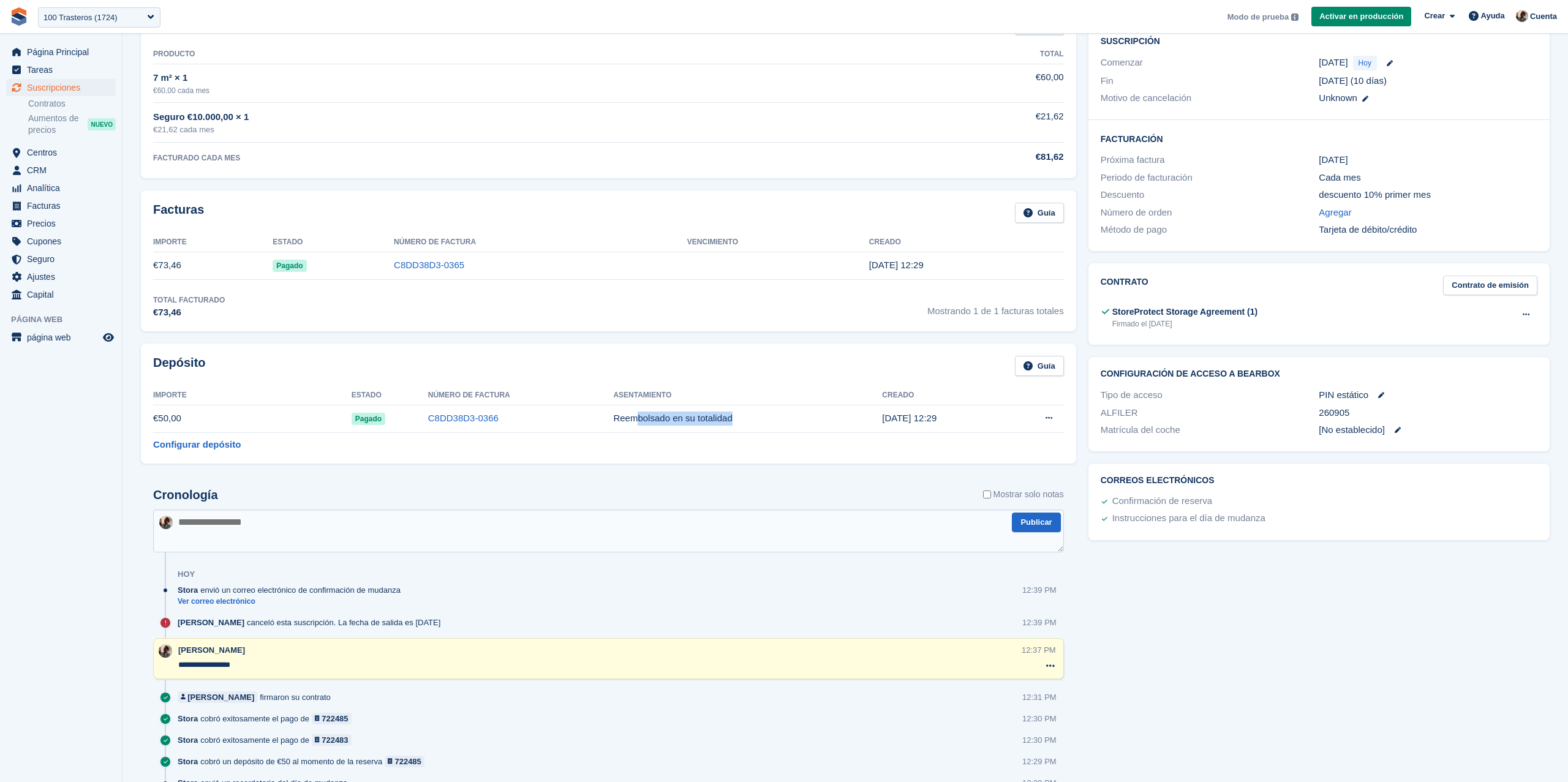
scroll to position [0, 0]
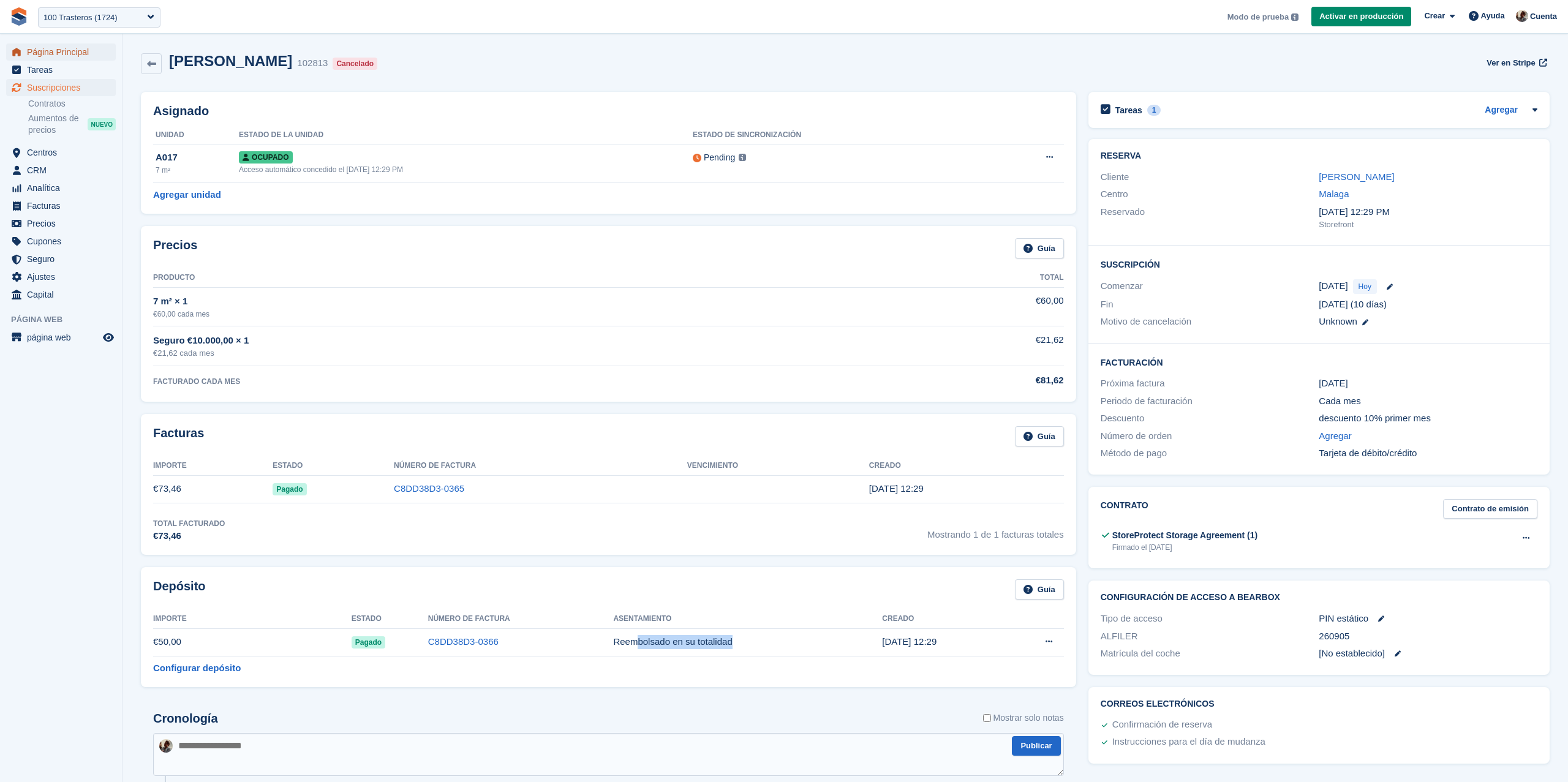
click at [79, 59] on span "Página Principal" at bounding box center [64, 51] width 74 height 17
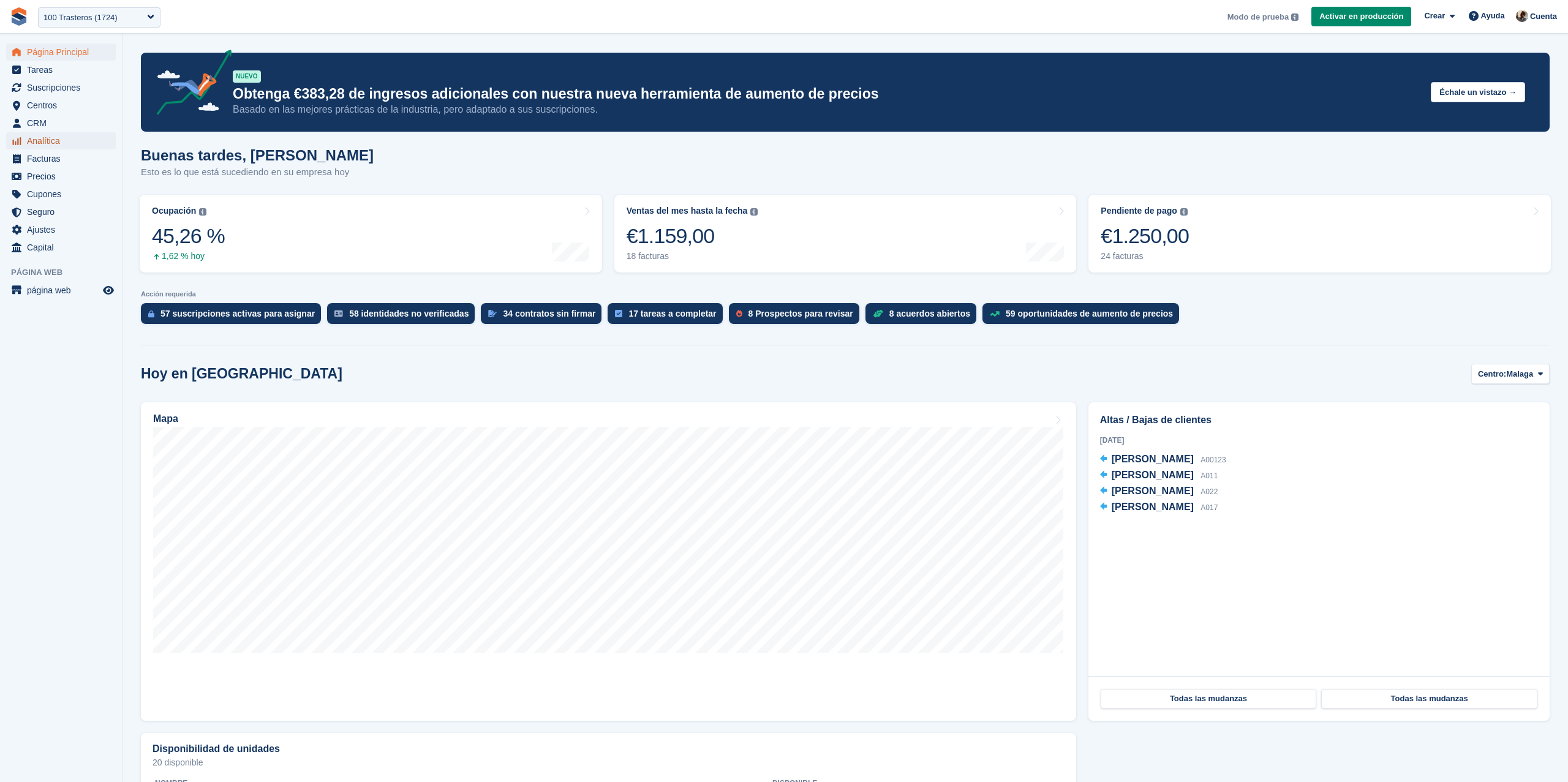
click at [56, 142] on span "Analítica" at bounding box center [64, 140] width 74 height 17
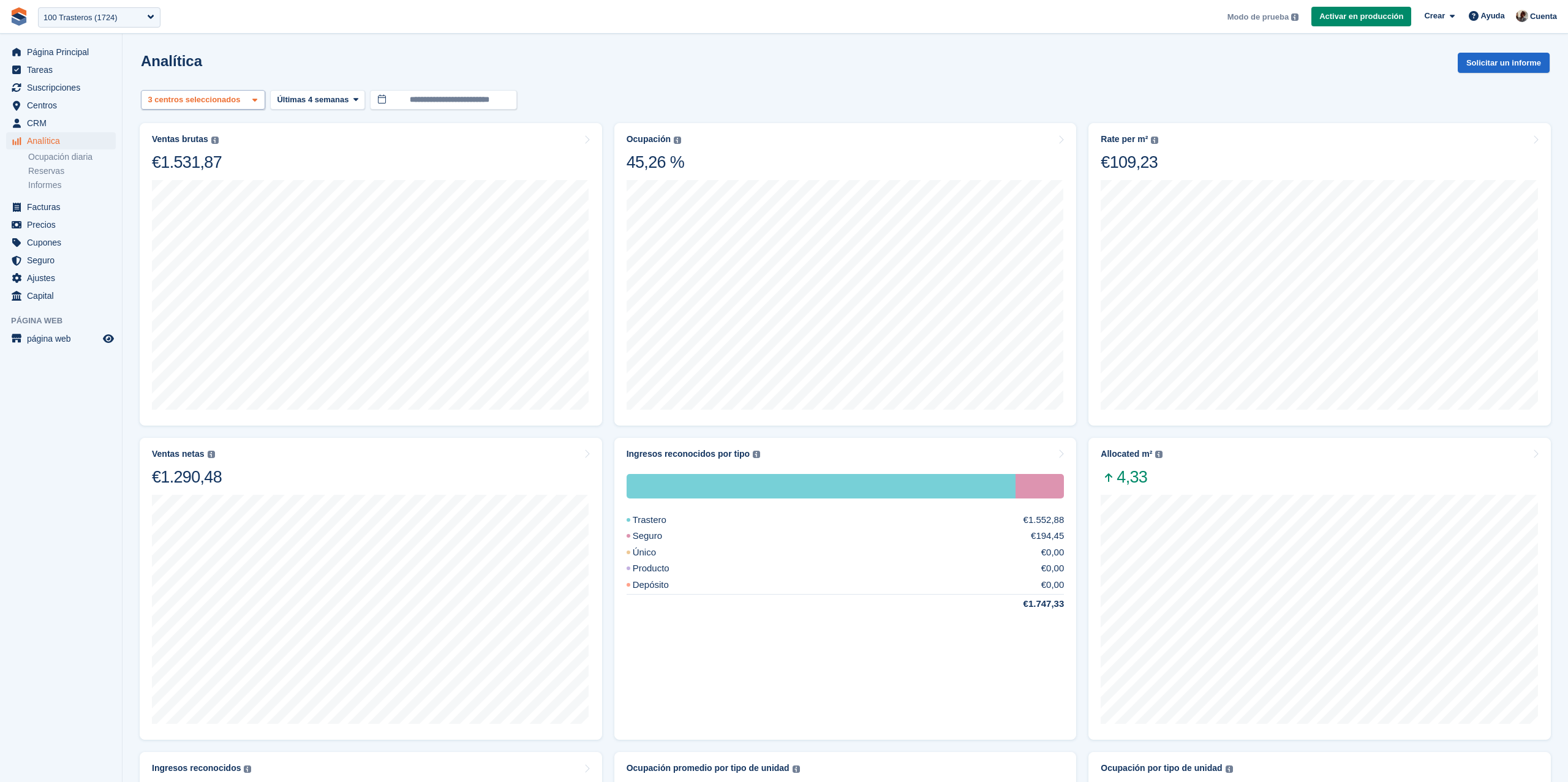
click at [244, 91] on div "Malaga 2 centros seleccionados 3 centros seleccionados" at bounding box center [203, 100] width 124 height 20
click at [211, 176] on div "[GEOGRAPHIC_DATA]" at bounding box center [203, 183] width 113 height 34
click at [210, 201] on div "[GEOGRAPHIC_DATA]" at bounding box center [203, 218] width 112 height 34
select select "****"
click at [364, 23] on span "**********" at bounding box center [784, 17] width 1568 height 33
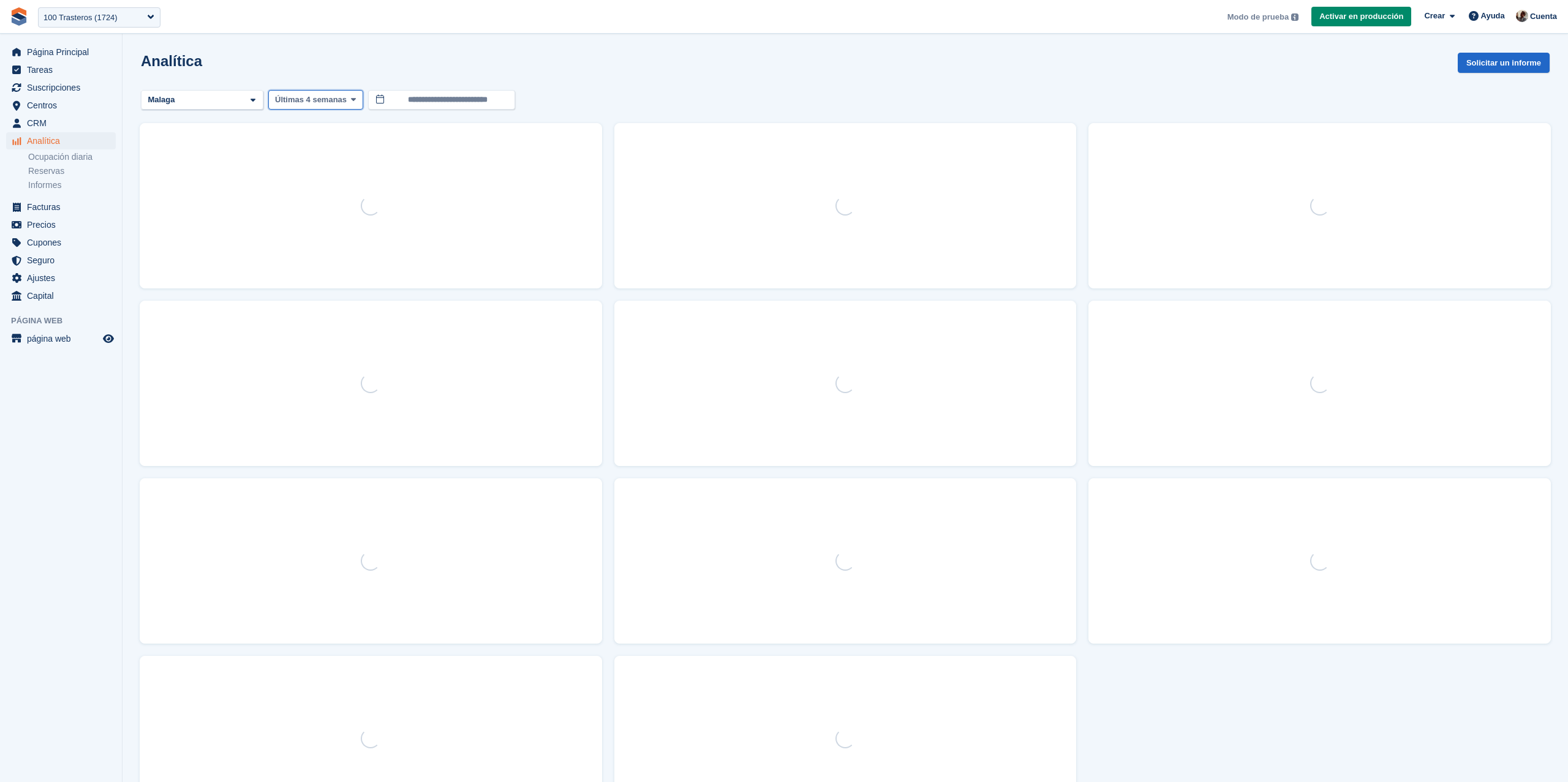
click at [343, 98] on span "Últimas 4 semanas" at bounding box center [311, 100] width 72 height 12
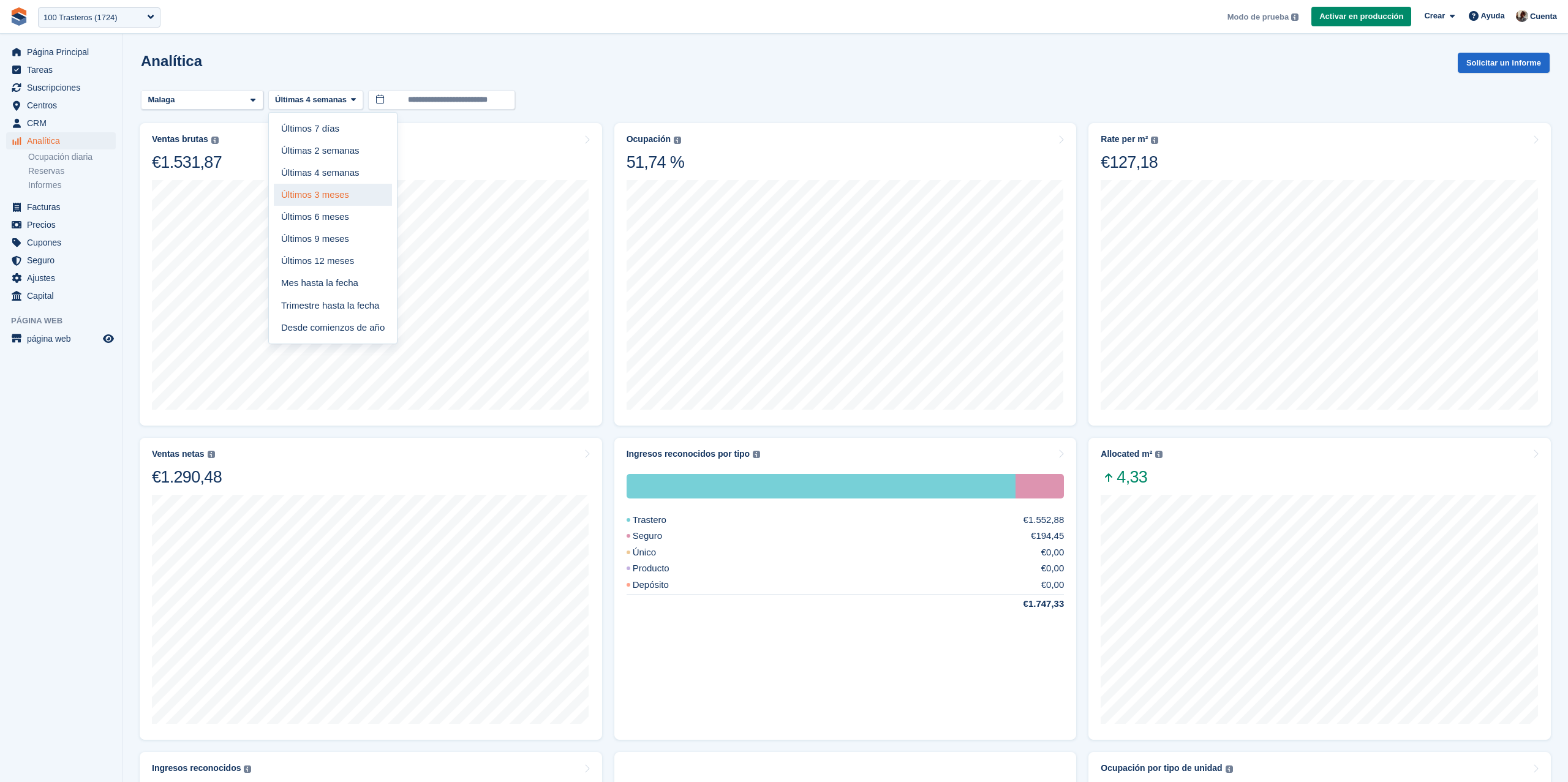
click at [330, 196] on link "Últimos 3 meses" at bounding box center [333, 194] width 118 height 22
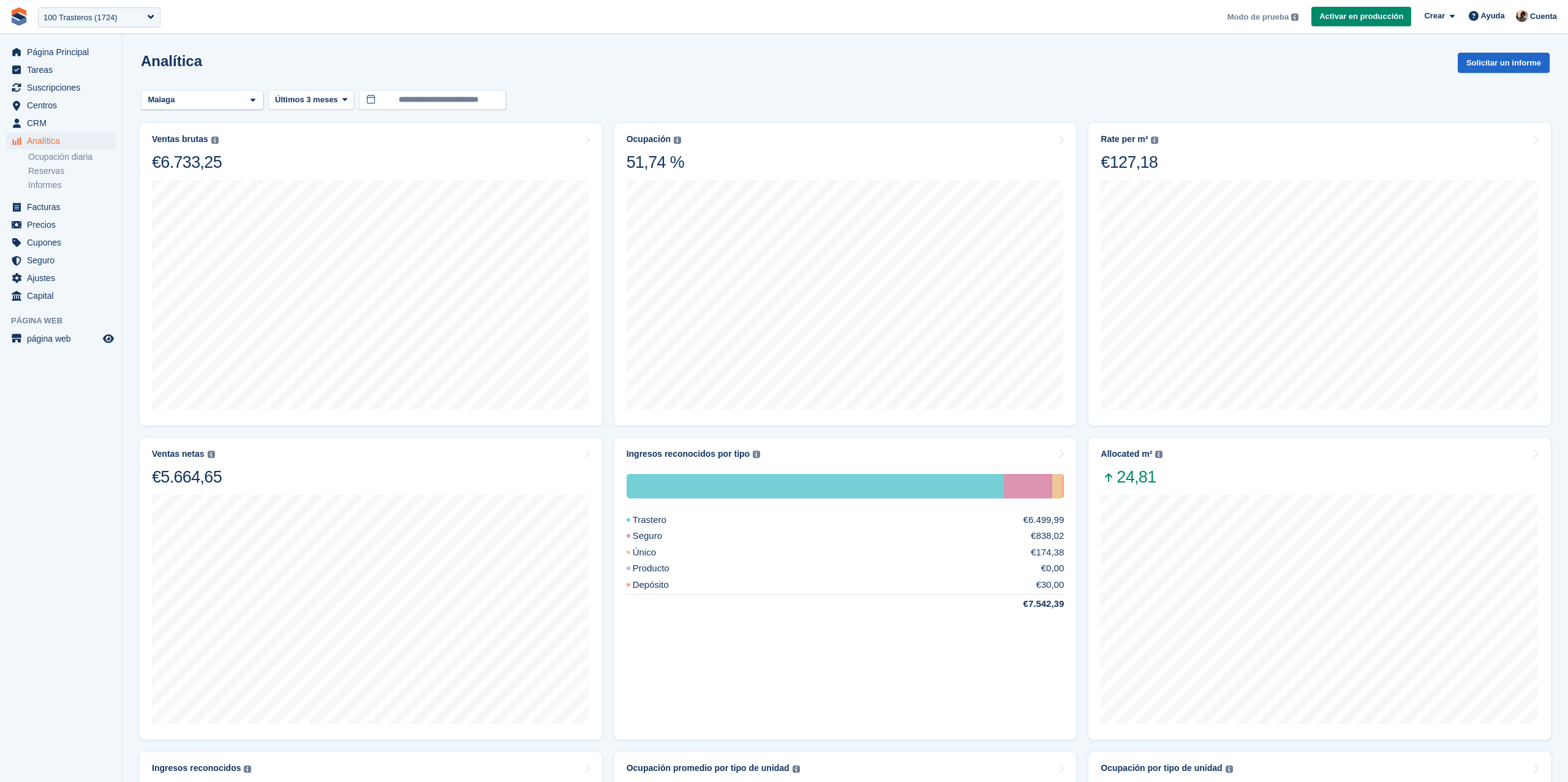
click at [556, 46] on section "**********" at bounding box center [845, 661] width 1445 height 1323
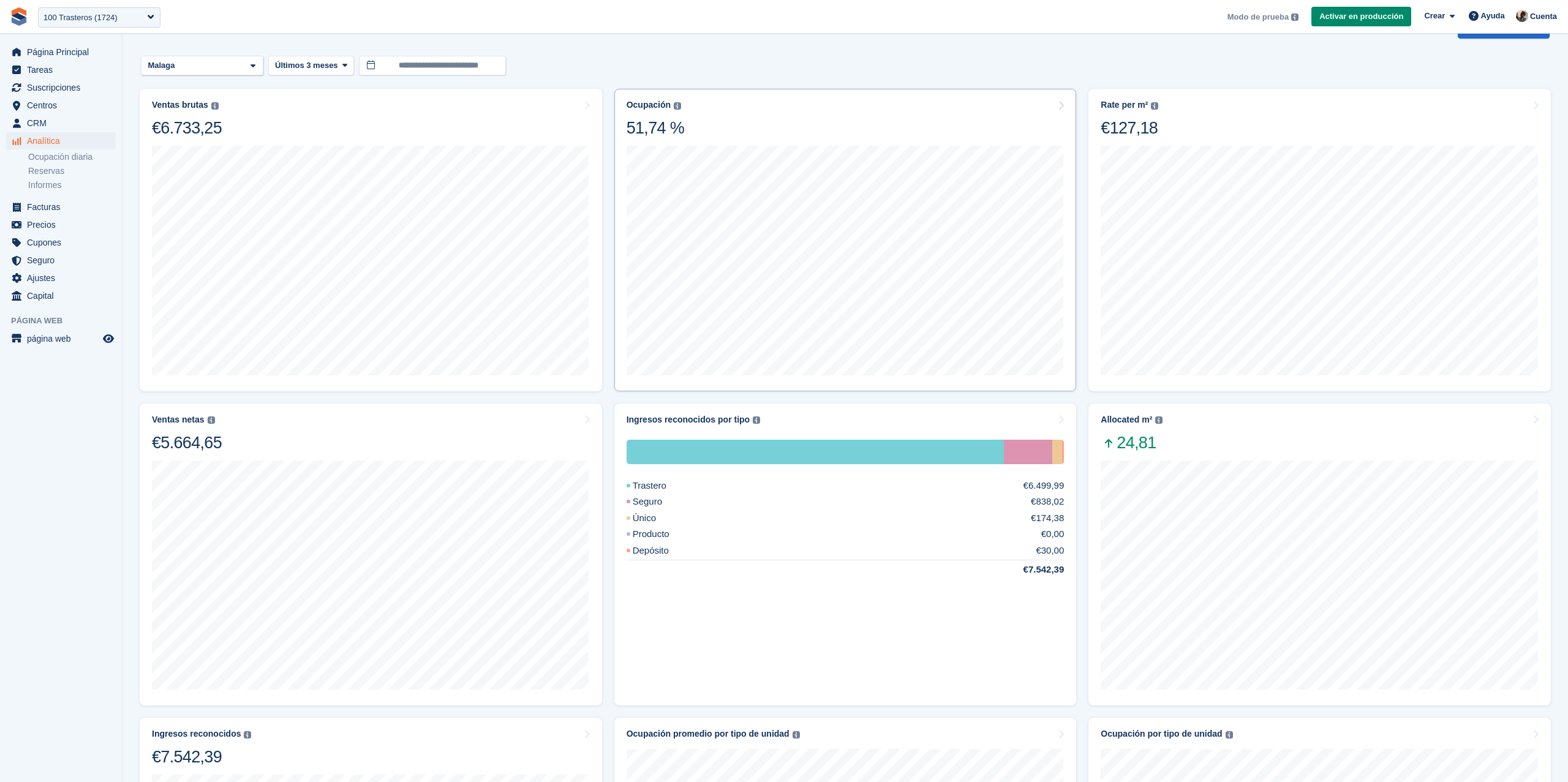
scroll to position [38, 0]
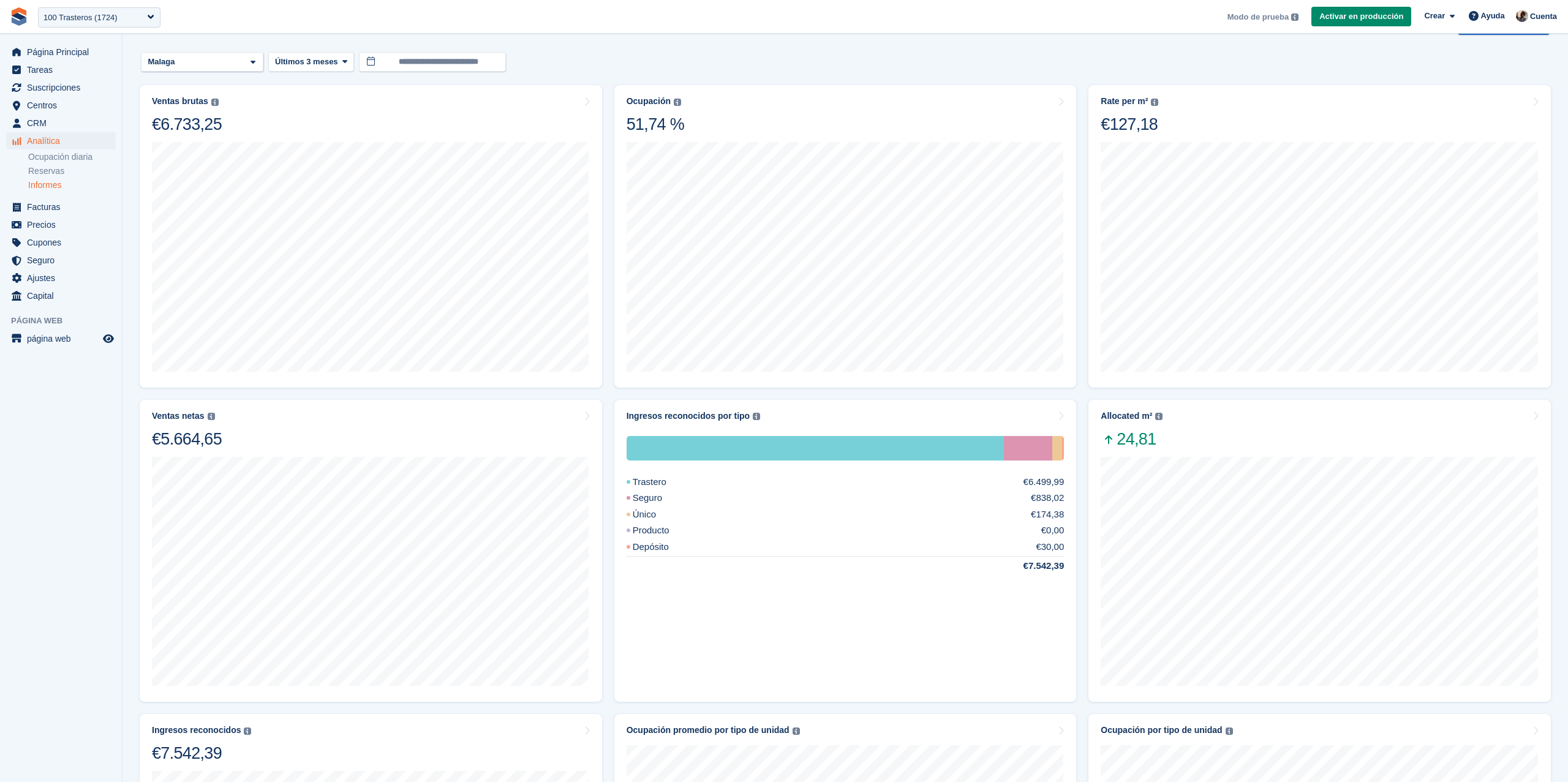
click at [43, 182] on link "Informes" at bounding box center [72, 185] width 88 height 11
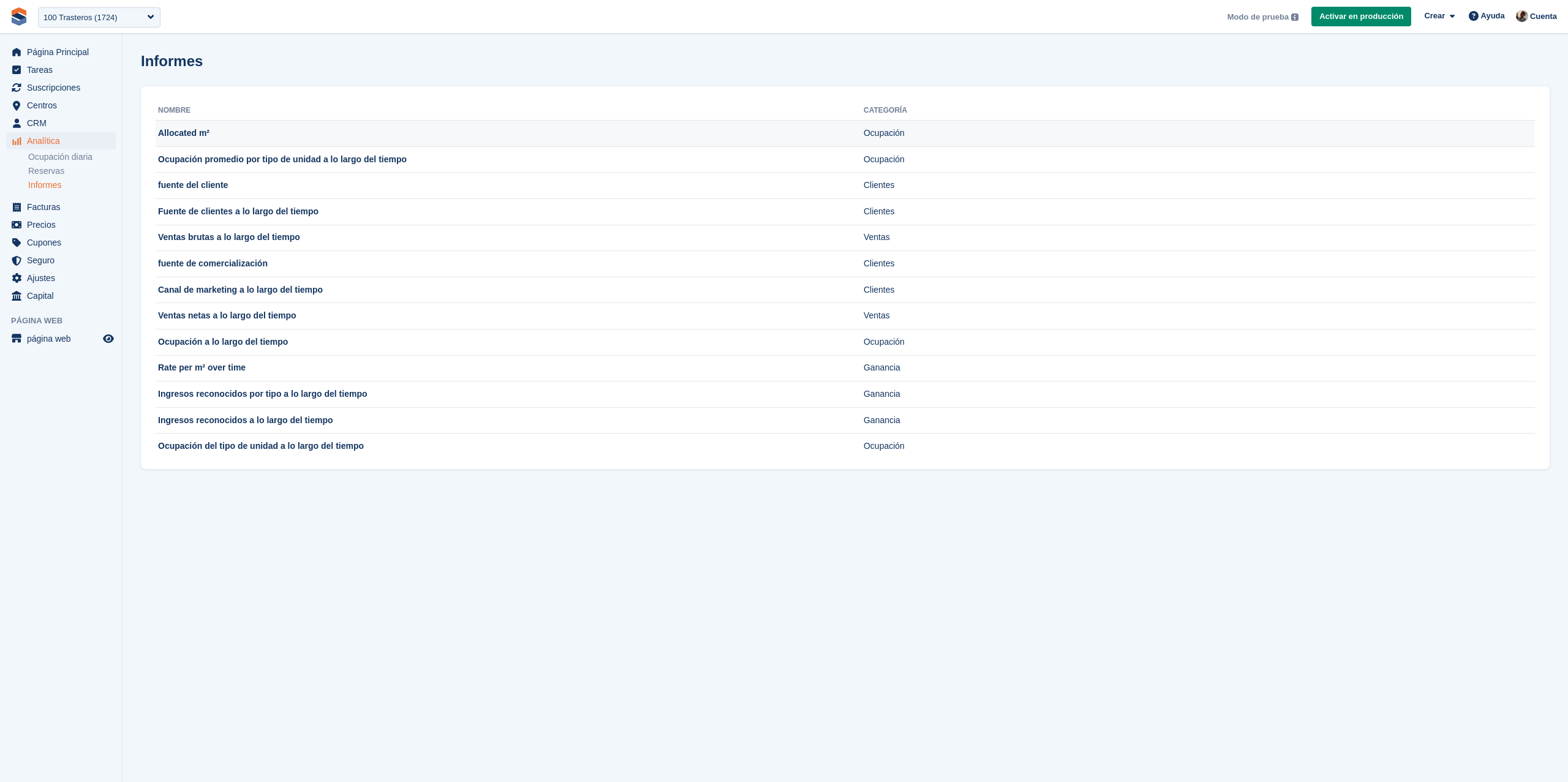
click at [240, 129] on td "Allocated m²" at bounding box center [509, 133] width 708 height 26
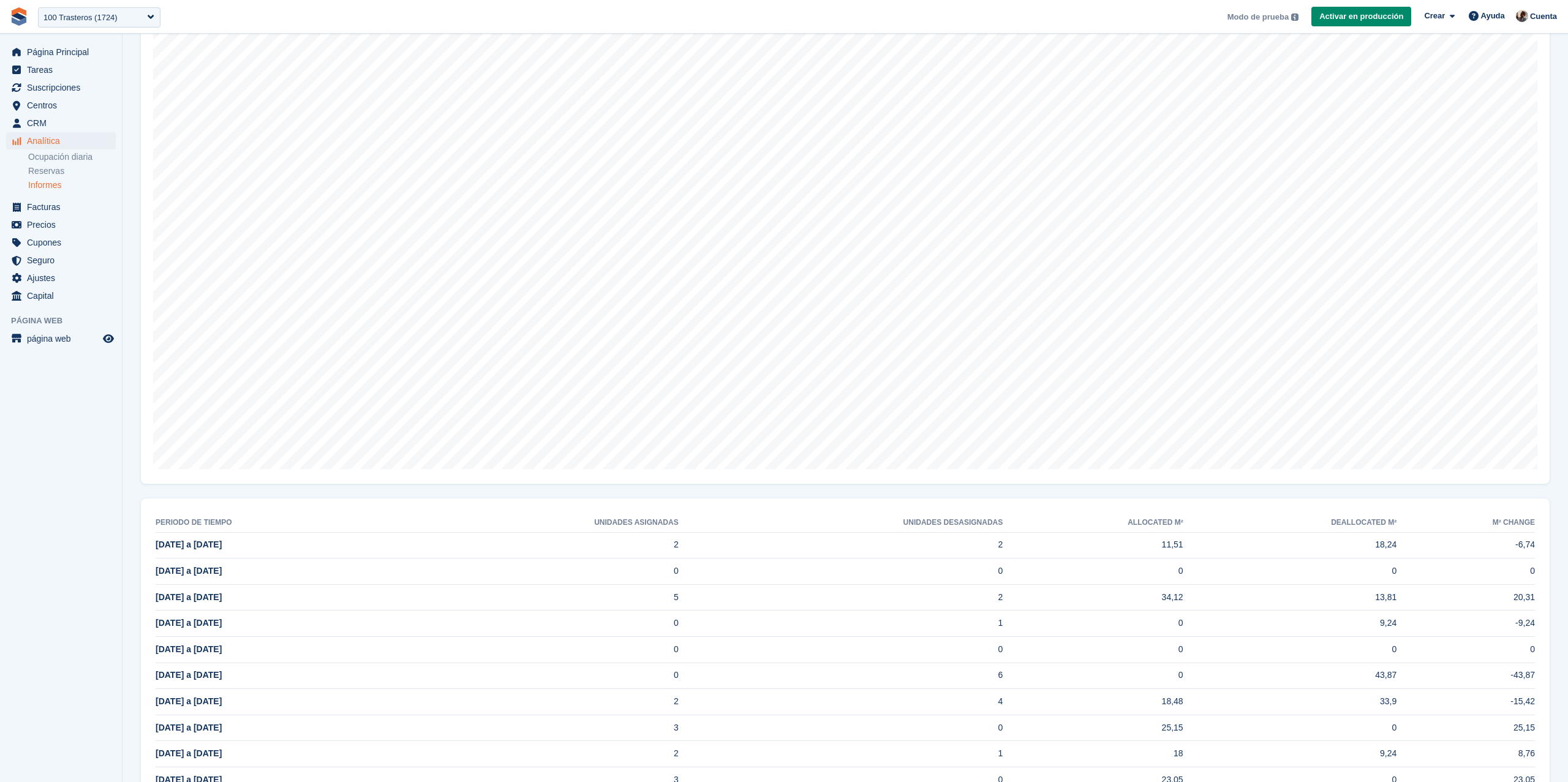
scroll to position [253, 0]
drag, startPoint x: 660, startPoint y: 540, endPoint x: 695, endPoint y: 540, distance: 35.0
click at [695, 540] on tr "18 Aug a 24 Aug 2 2 11,51 18,24 -6,74" at bounding box center [845, 543] width 1379 height 26
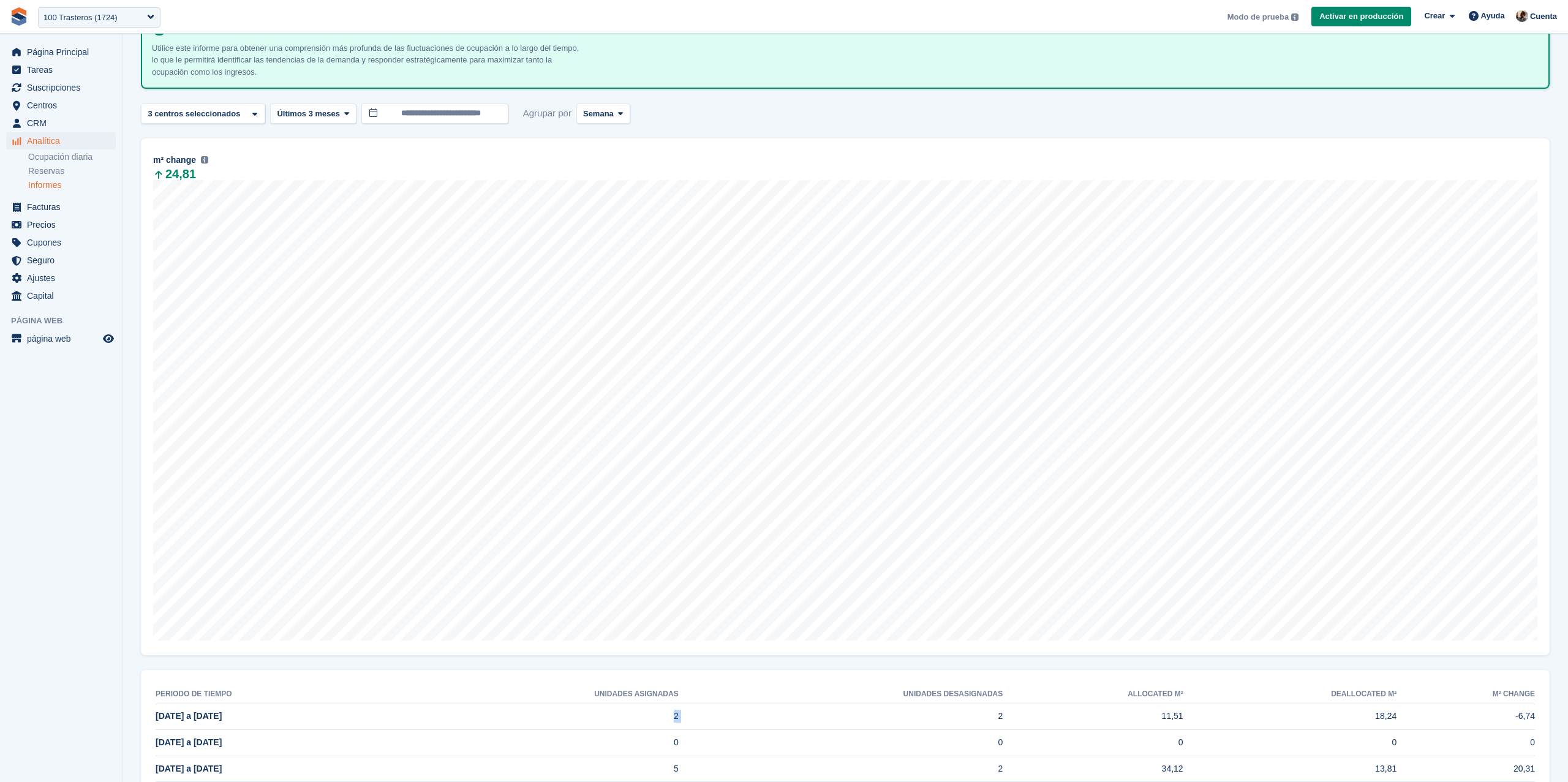
scroll to position [0, 0]
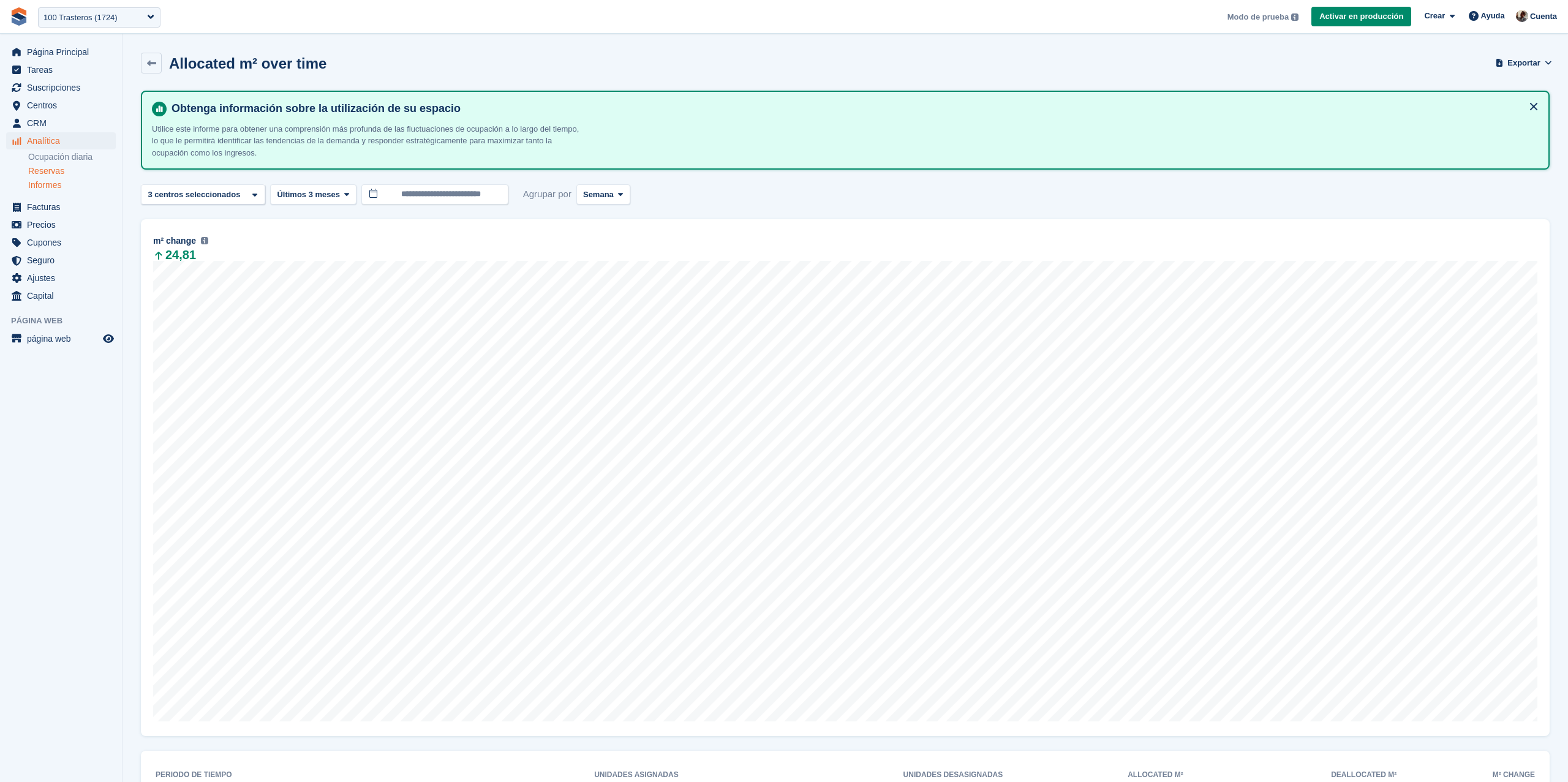
click at [58, 169] on link "Reservas" at bounding box center [72, 171] width 88 height 11
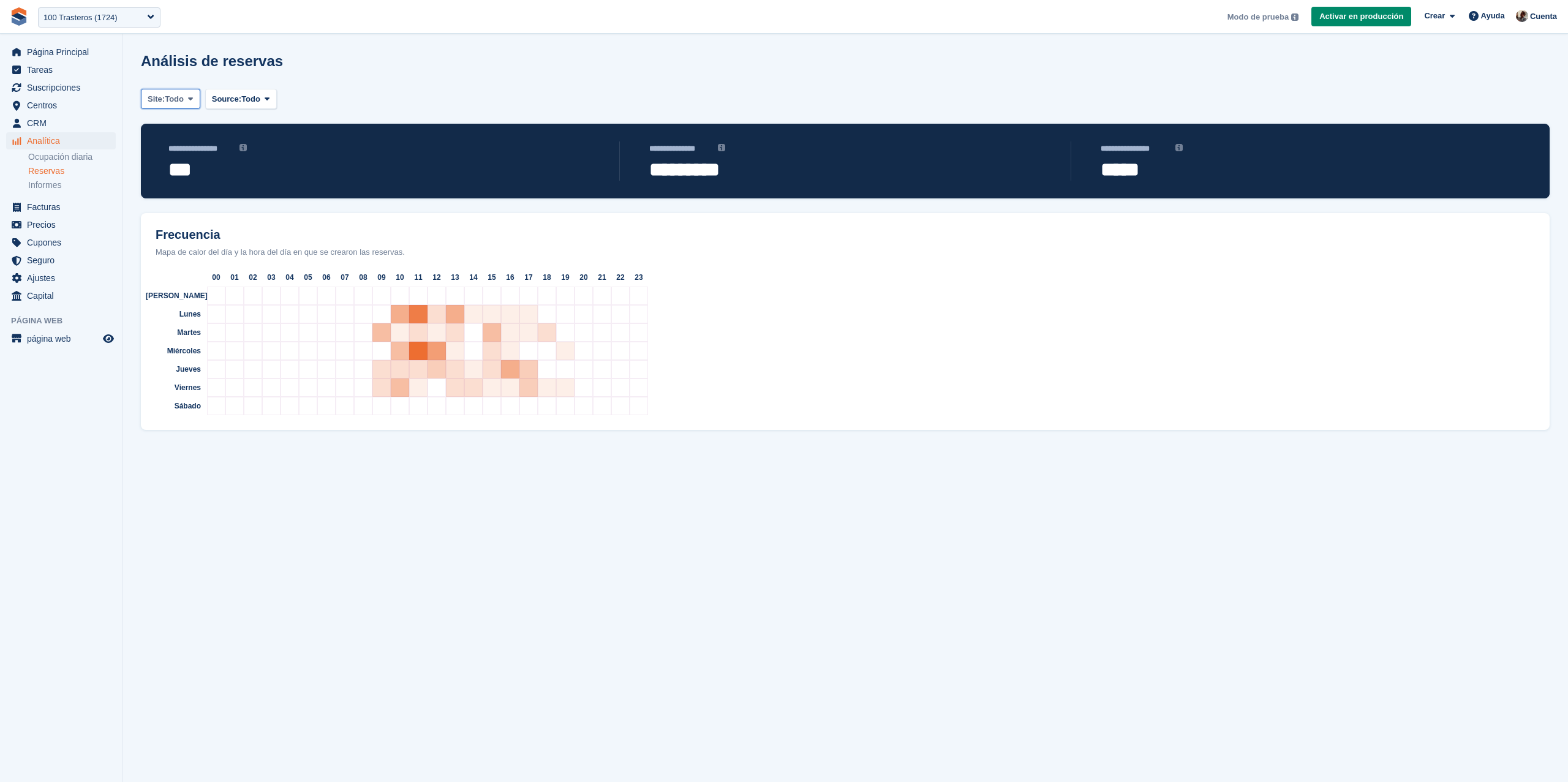
click at [164, 94] on span "Site:" at bounding box center [156, 99] width 17 height 12
click at [185, 148] on link "Malaga" at bounding box center [202, 150] width 111 height 22
click at [54, 152] on link "Ocupación diaria" at bounding box center [72, 157] width 88 height 11
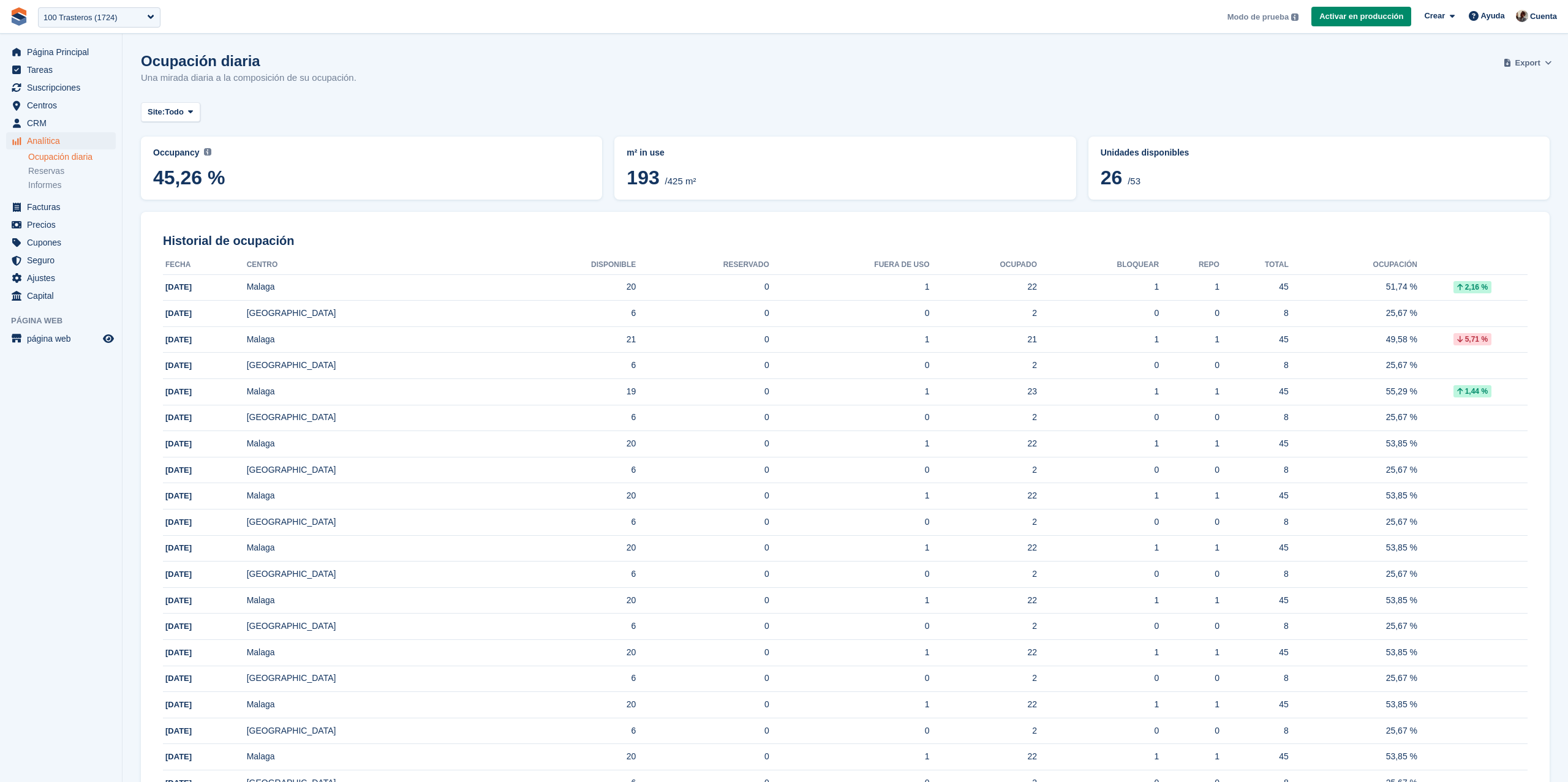
click at [1518, 61] on span "Export" at bounding box center [1528, 63] width 25 height 12
click at [1281, 10] on div "Modo de prueba Tu cuenta está actualmente en modo de prueba. Esto te permite ha…" at bounding box center [1263, 16] width 82 height 13
click at [77, 211] on span "Facturas" at bounding box center [64, 207] width 74 height 17
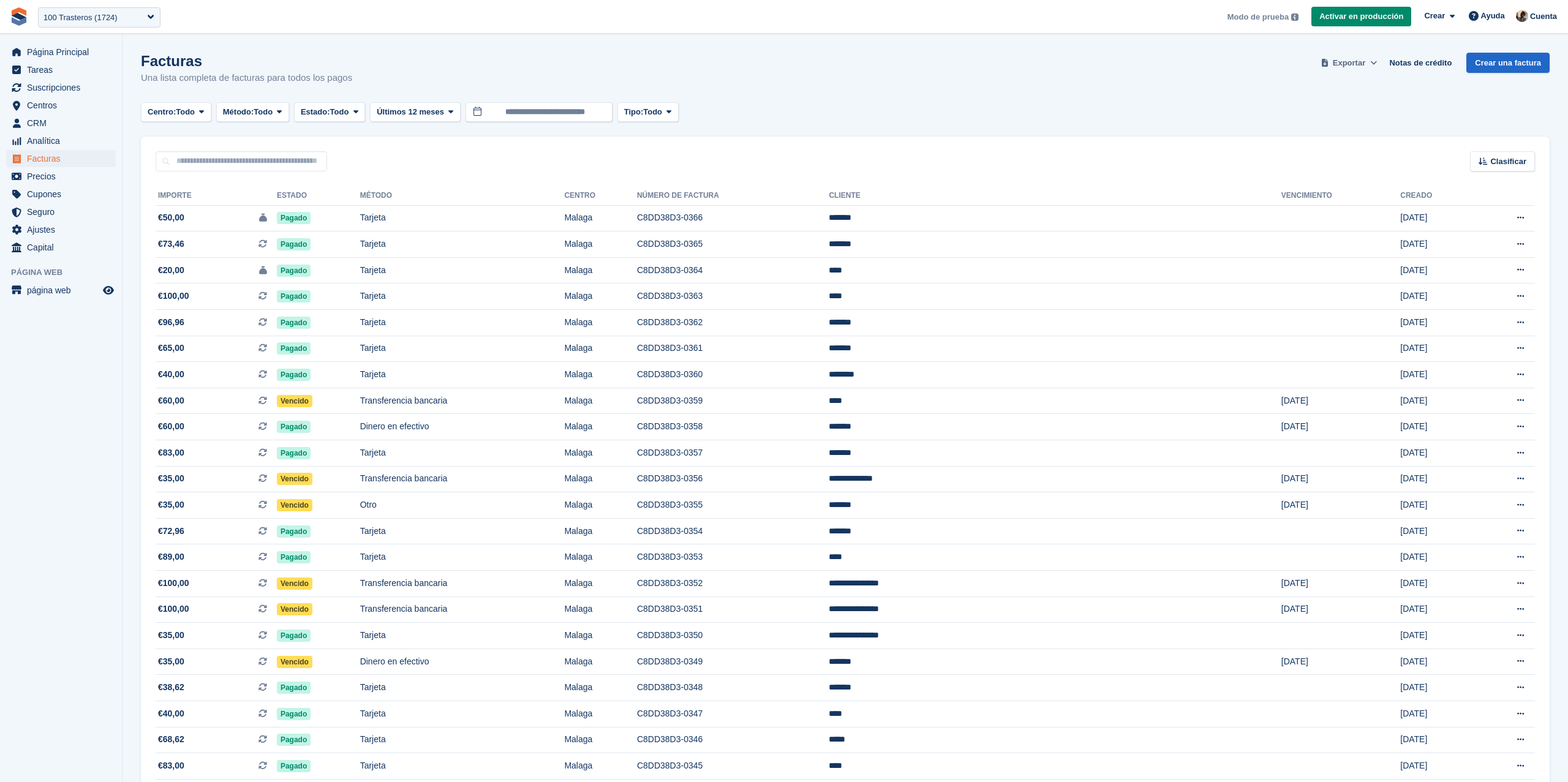
click at [1345, 60] on span "Exportar" at bounding box center [1349, 63] width 32 height 12
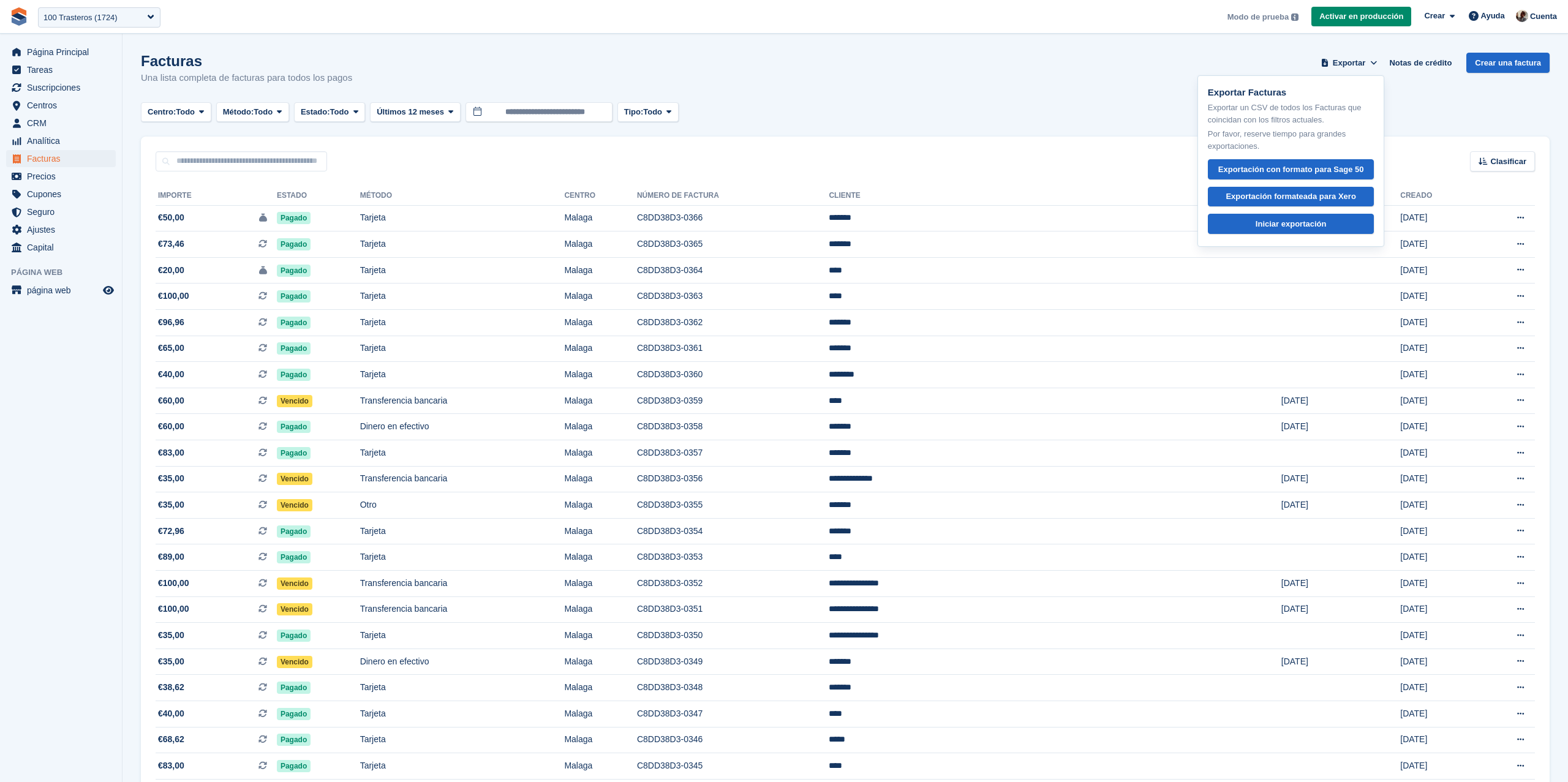
click at [1112, 95] on div "Facturas Una lista completa de facturas para todos los pagos Exportar Exportar …" at bounding box center [845, 76] width 1409 height 47
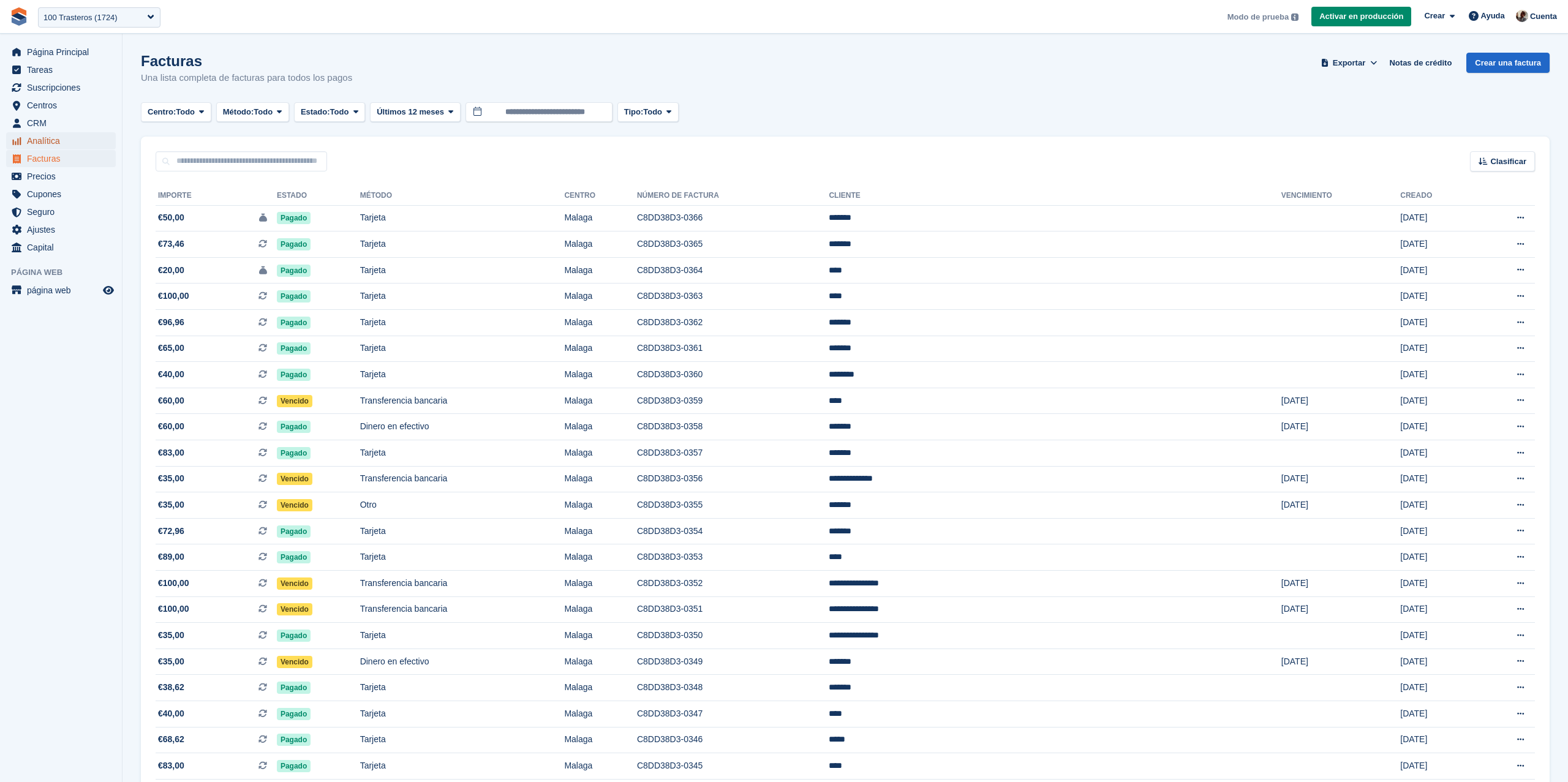
click at [65, 133] on span "Analítica" at bounding box center [64, 140] width 74 height 17
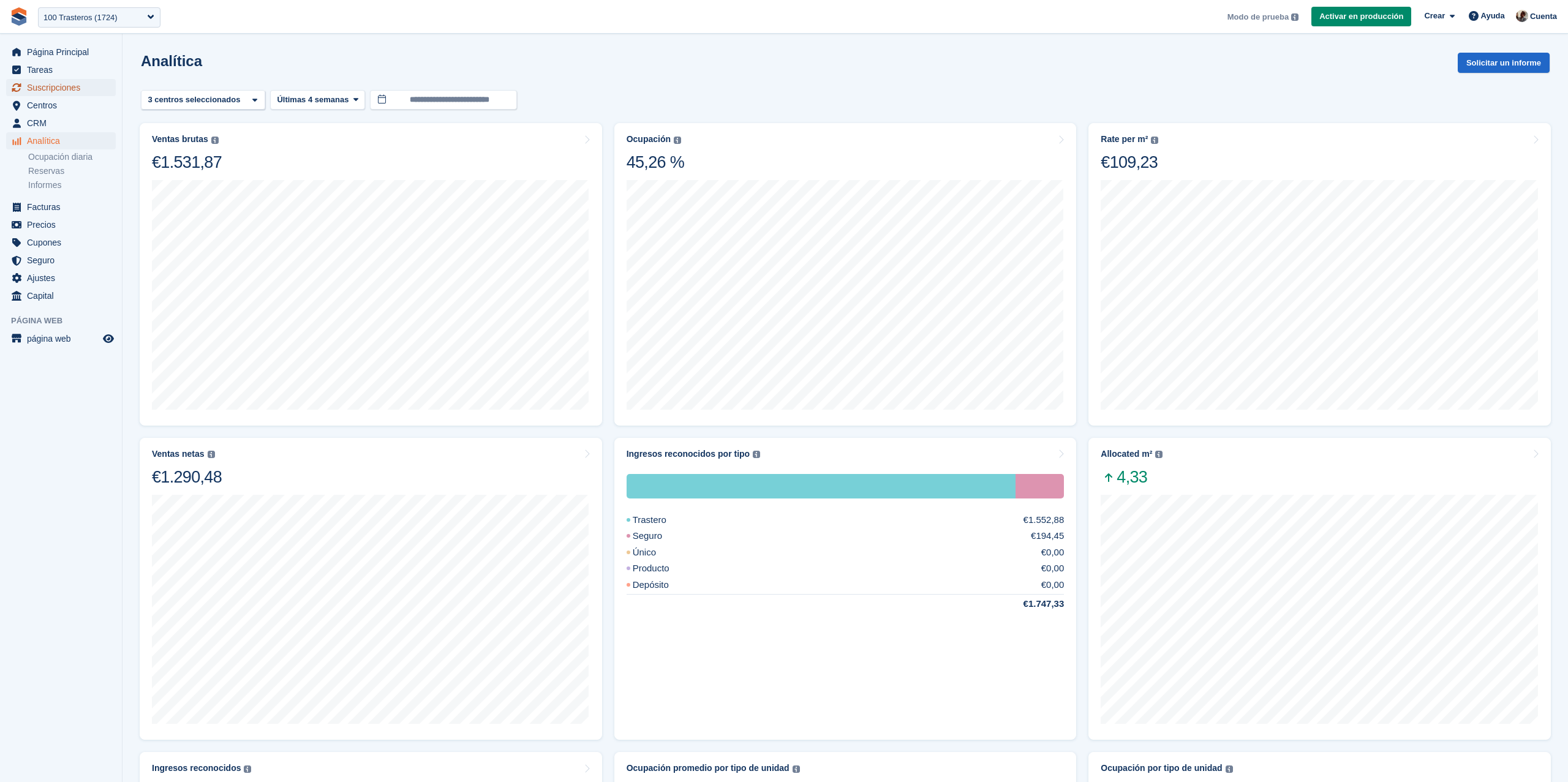
click at [65, 84] on span "Suscripciones" at bounding box center [64, 87] width 74 height 17
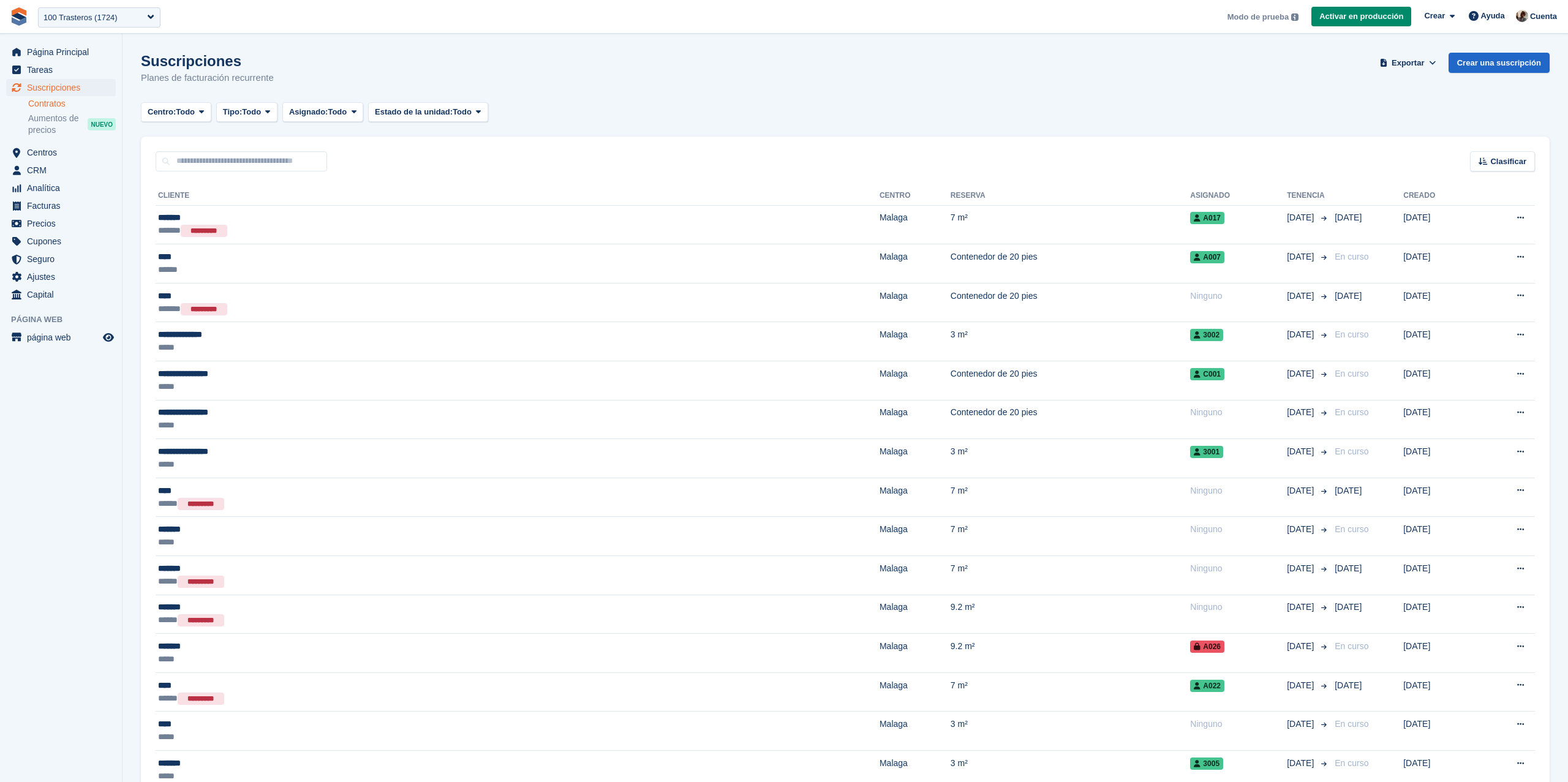
click at [51, 103] on link "Contratos" at bounding box center [72, 103] width 88 height 11
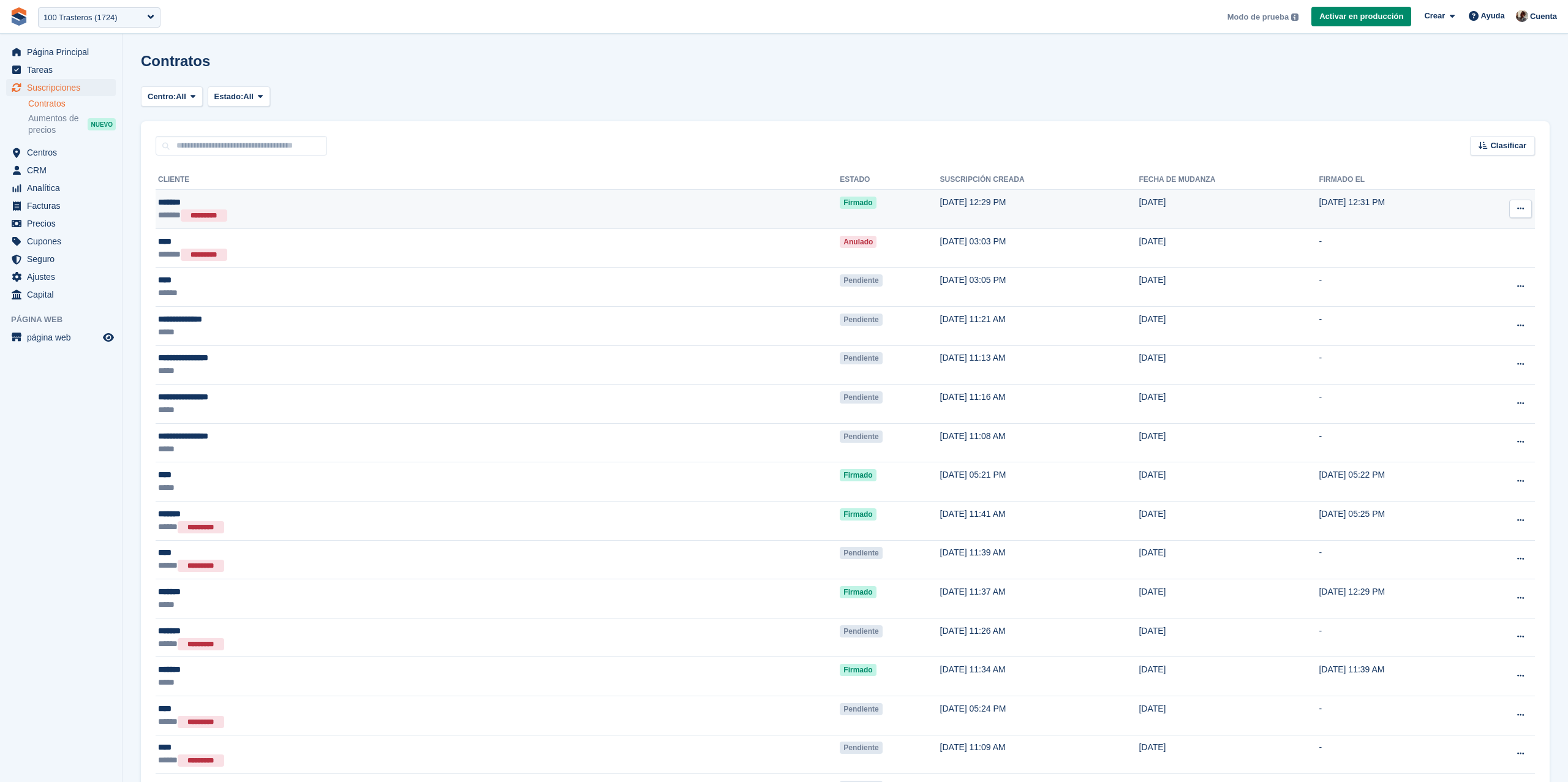
click at [431, 220] on div "****** *********" at bounding box center [302, 215] width 288 height 13
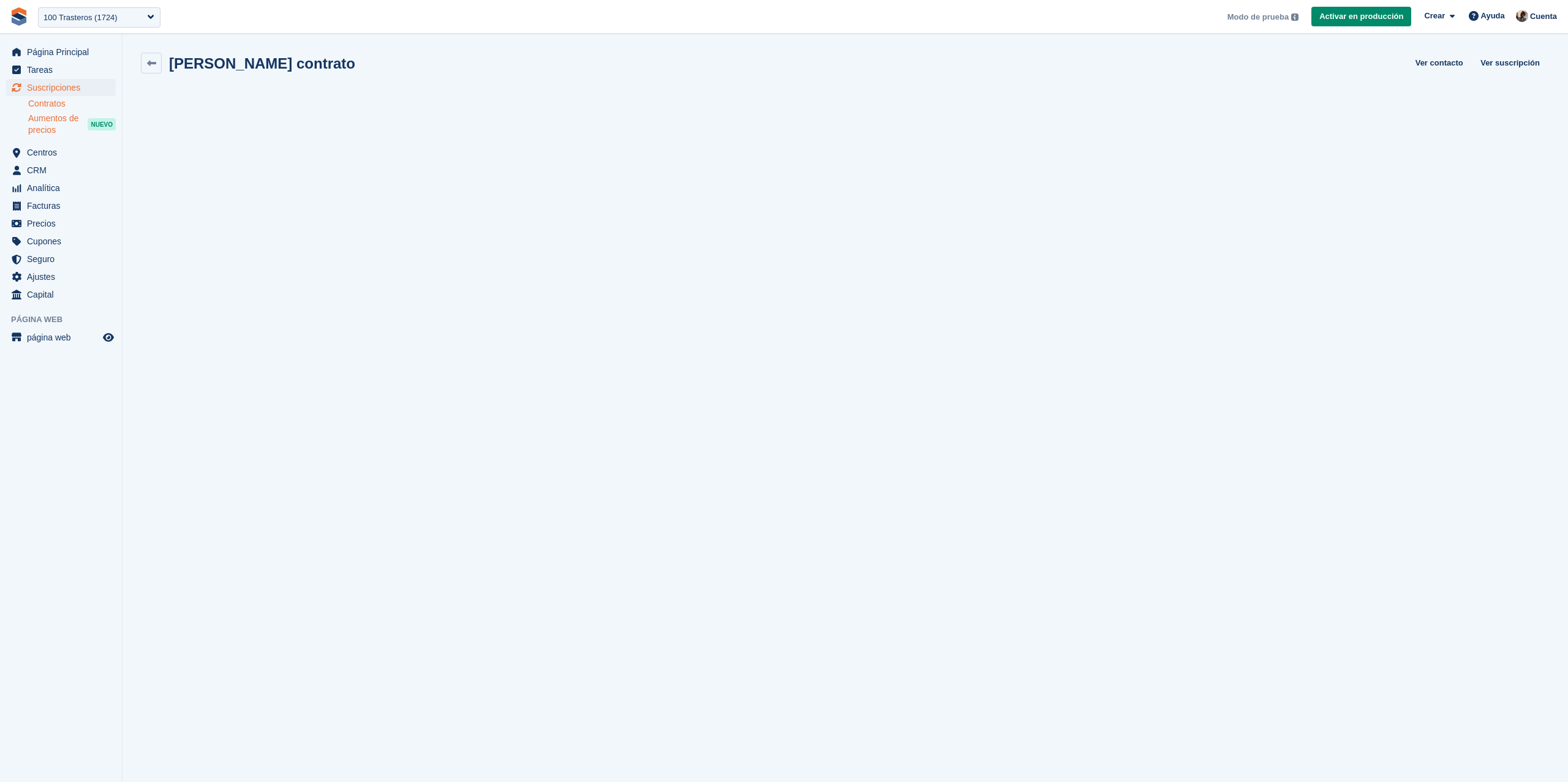
click at [43, 119] on span "Aumentos de precios" at bounding box center [58, 124] width 60 height 23
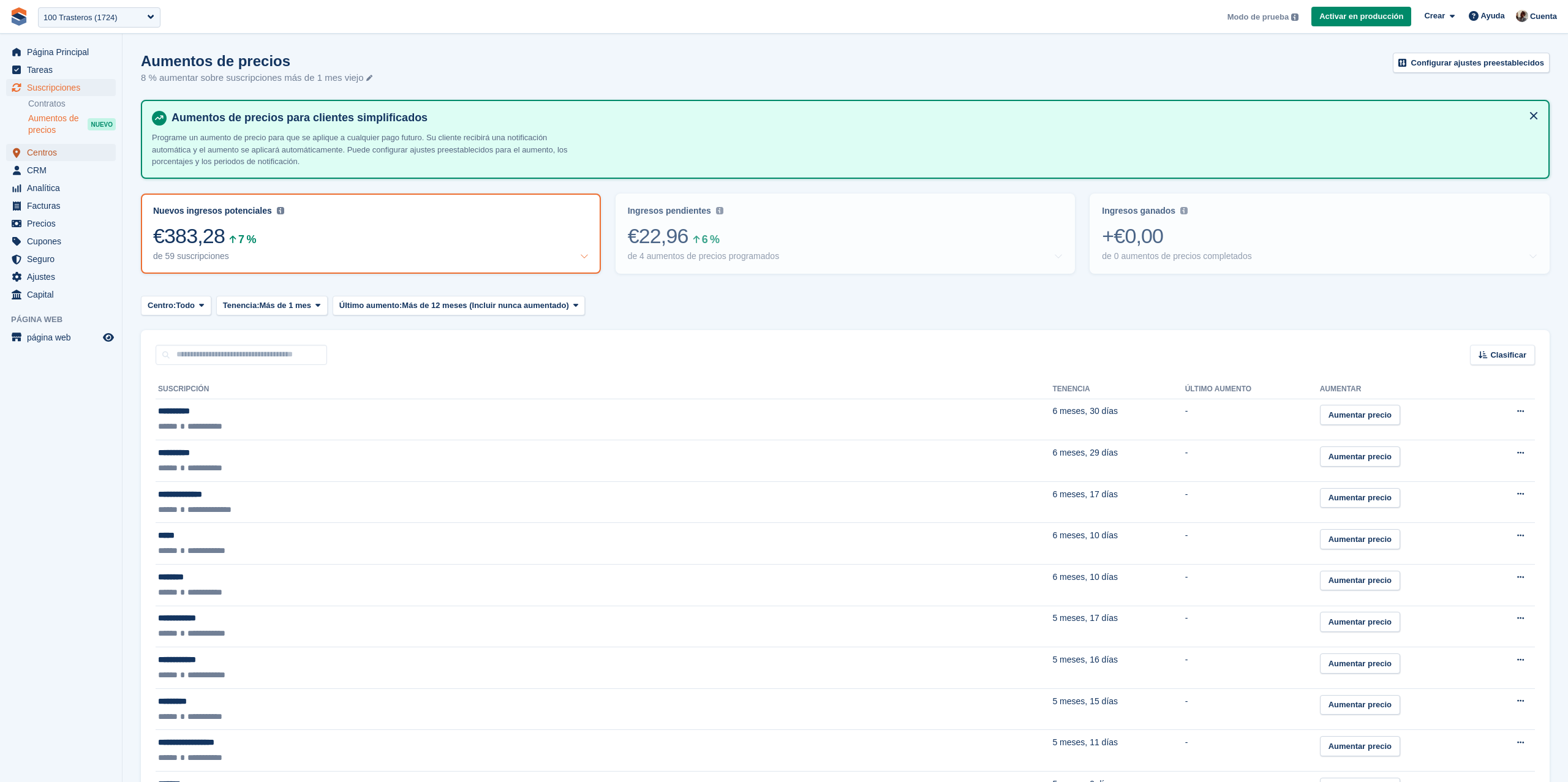
click at [55, 155] on span "Centros" at bounding box center [64, 152] width 74 height 17
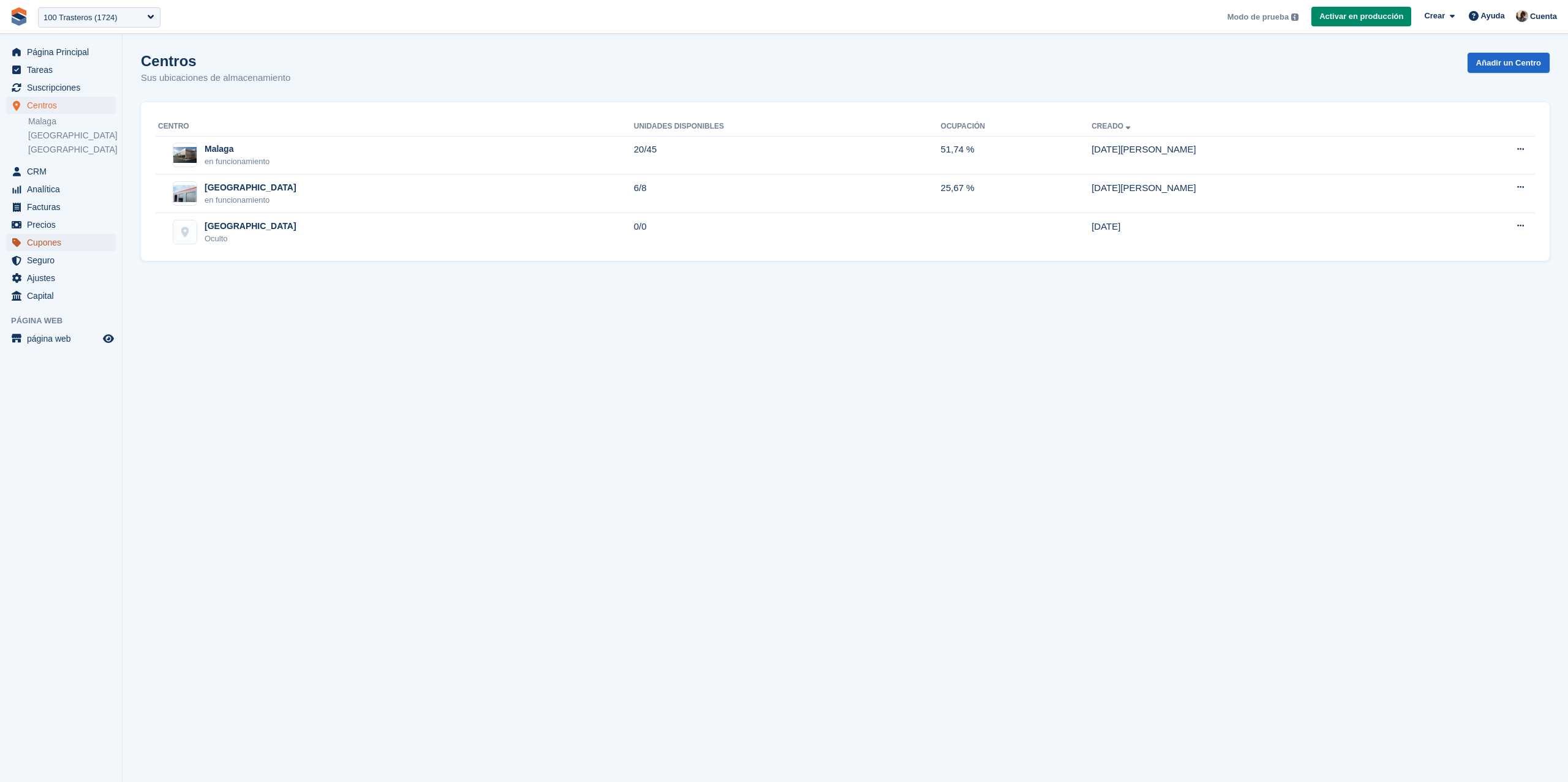
click at [34, 235] on span "Cupones" at bounding box center [64, 242] width 74 height 17
